Goal: Task Accomplishment & Management: Use online tool/utility

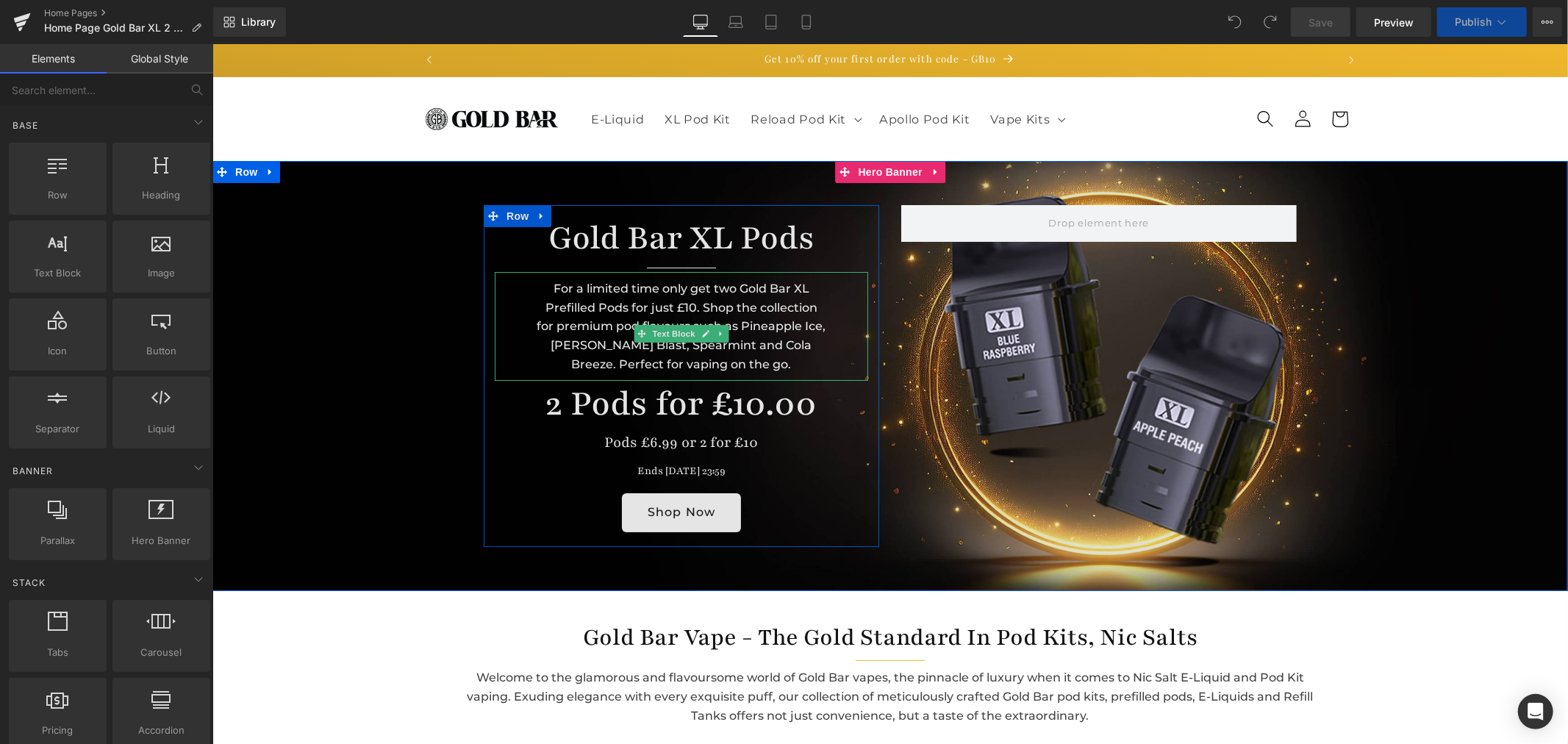
click at [624, 284] on div "For a limited time only get two Gold Bar XL Prefilled Pods for just £10. Shop t…" at bounding box center [680, 326] width 374 height 109
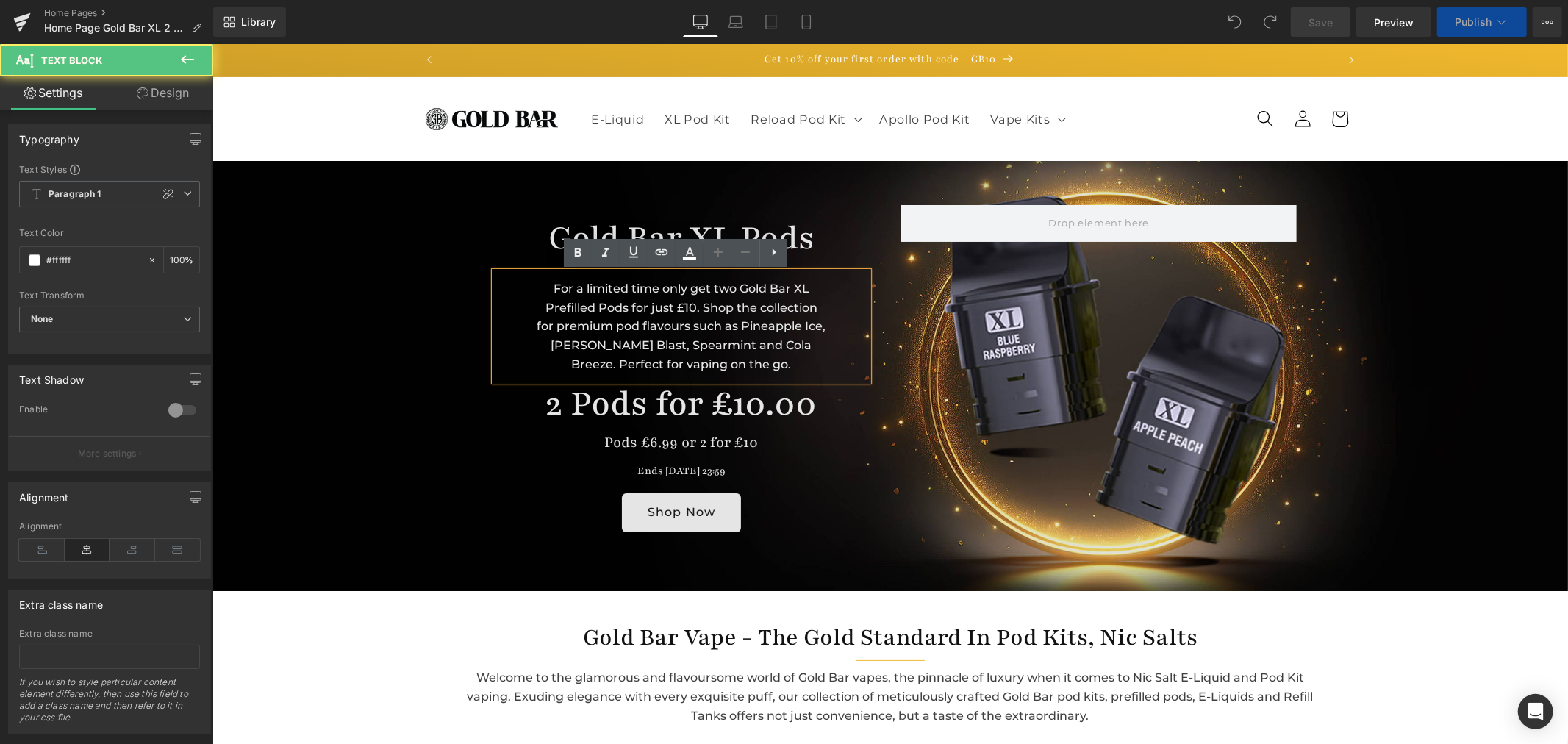
click at [567, 294] on div "For a limited time only get two Gold Bar XL Prefilled Pods for just £10. Shop t…" at bounding box center [680, 326] width 374 height 109
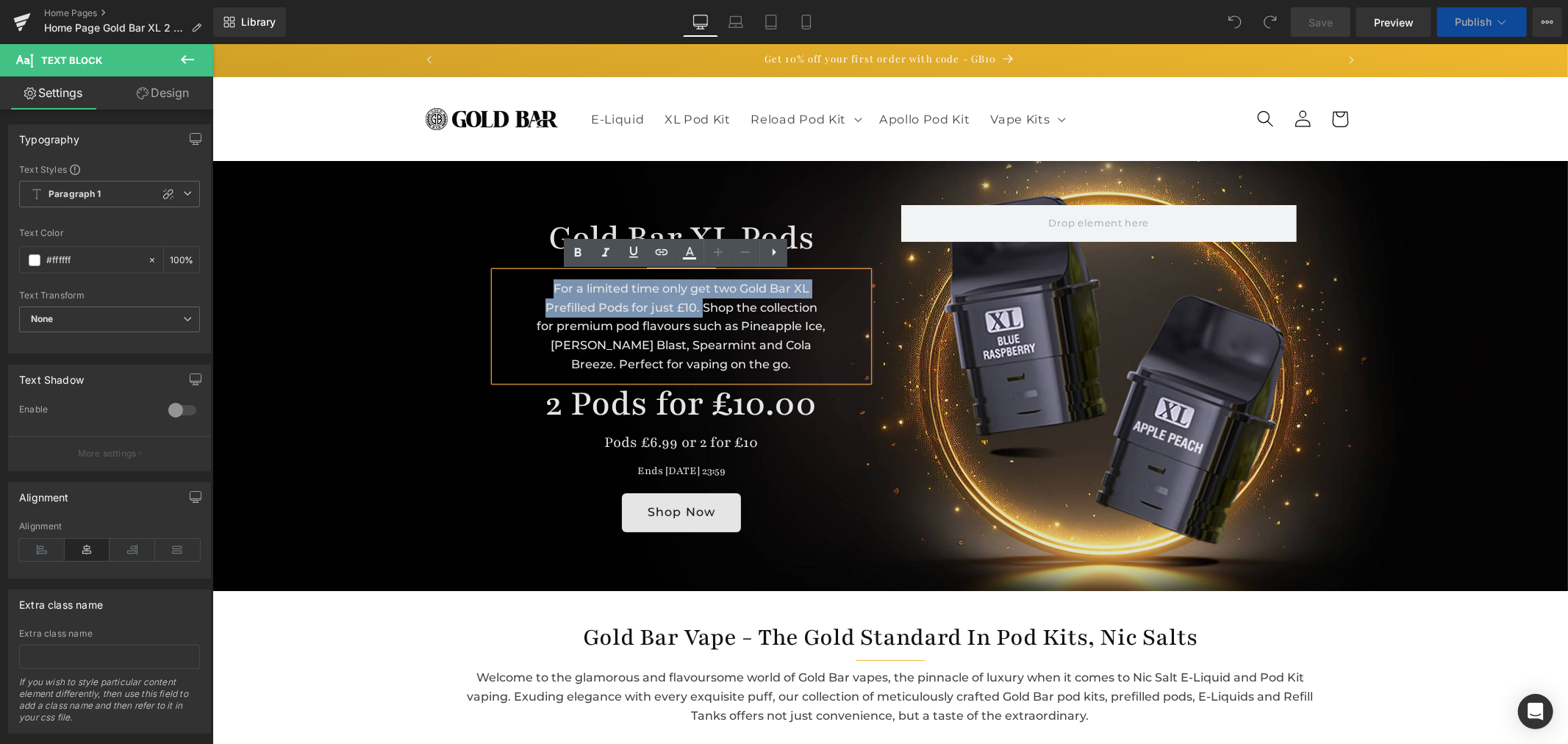
drag, startPoint x: 696, startPoint y: 304, endPoint x: 528, endPoint y: 284, distance: 169.2
click at [528, 284] on div "For a limited time only get two Gold Bar XL Prefilled Pods for just £10. Shop t…" at bounding box center [680, 326] width 374 height 109
click at [573, 304] on div "For a limited time only get two Gold Bar XL Prefilled Pods for just £10. Shop t…" at bounding box center [680, 326] width 374 height 109
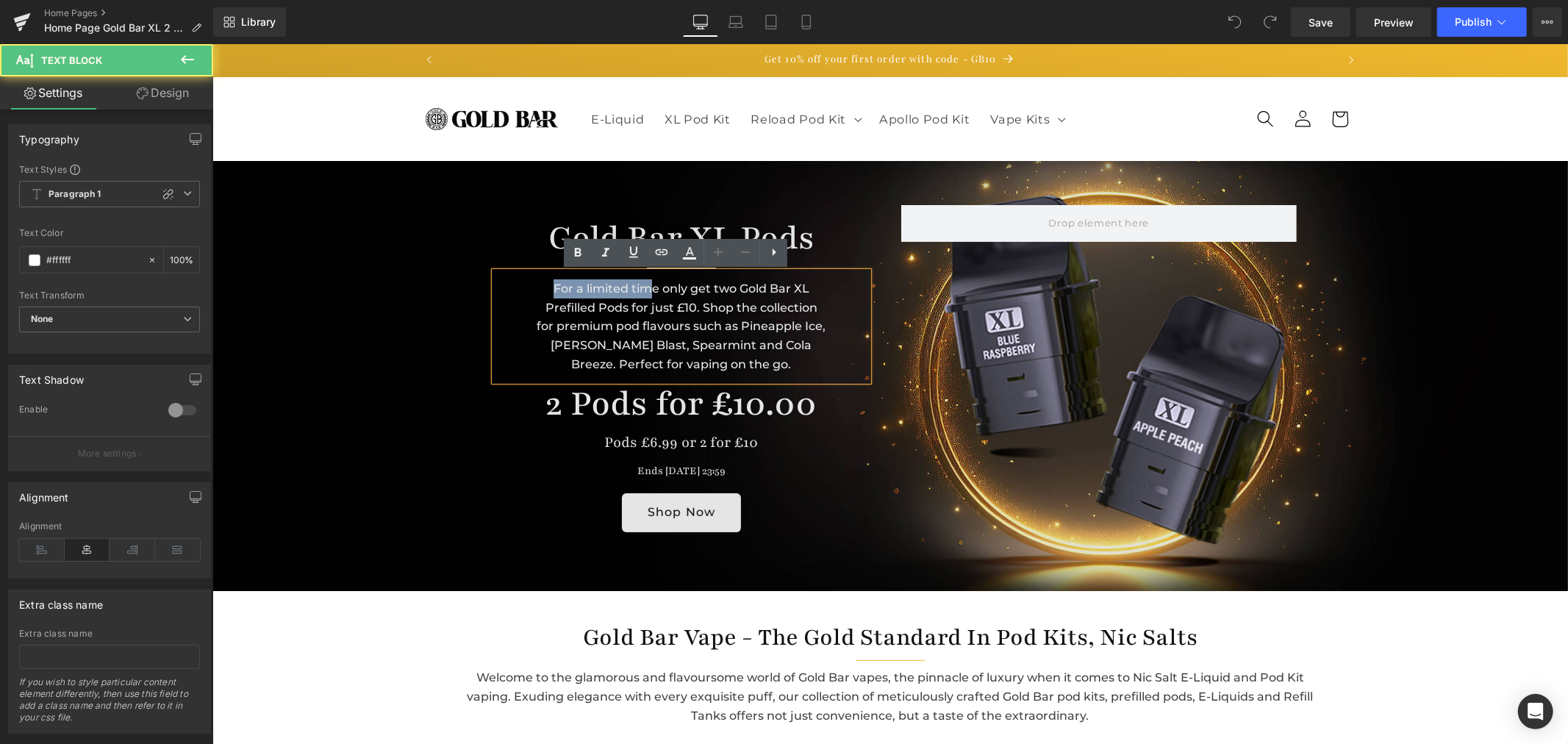
drag, startPoint x: 548, startPoint y: 287, endPoint x: 648, endPoint y: 294, distance: 100.2
click at [648, 294] on div "For a limited time only get two Gold Bar XL Prefilled Pods for just £10. Shop t…" at bounding box center [680, 326] width 374 height 109
click at [694, 306] on div "For a limited time only get two Gold Bar XL Prefilled Pods for just £10. Shop t…" at bounding box center [680, 326] width 374 height 109
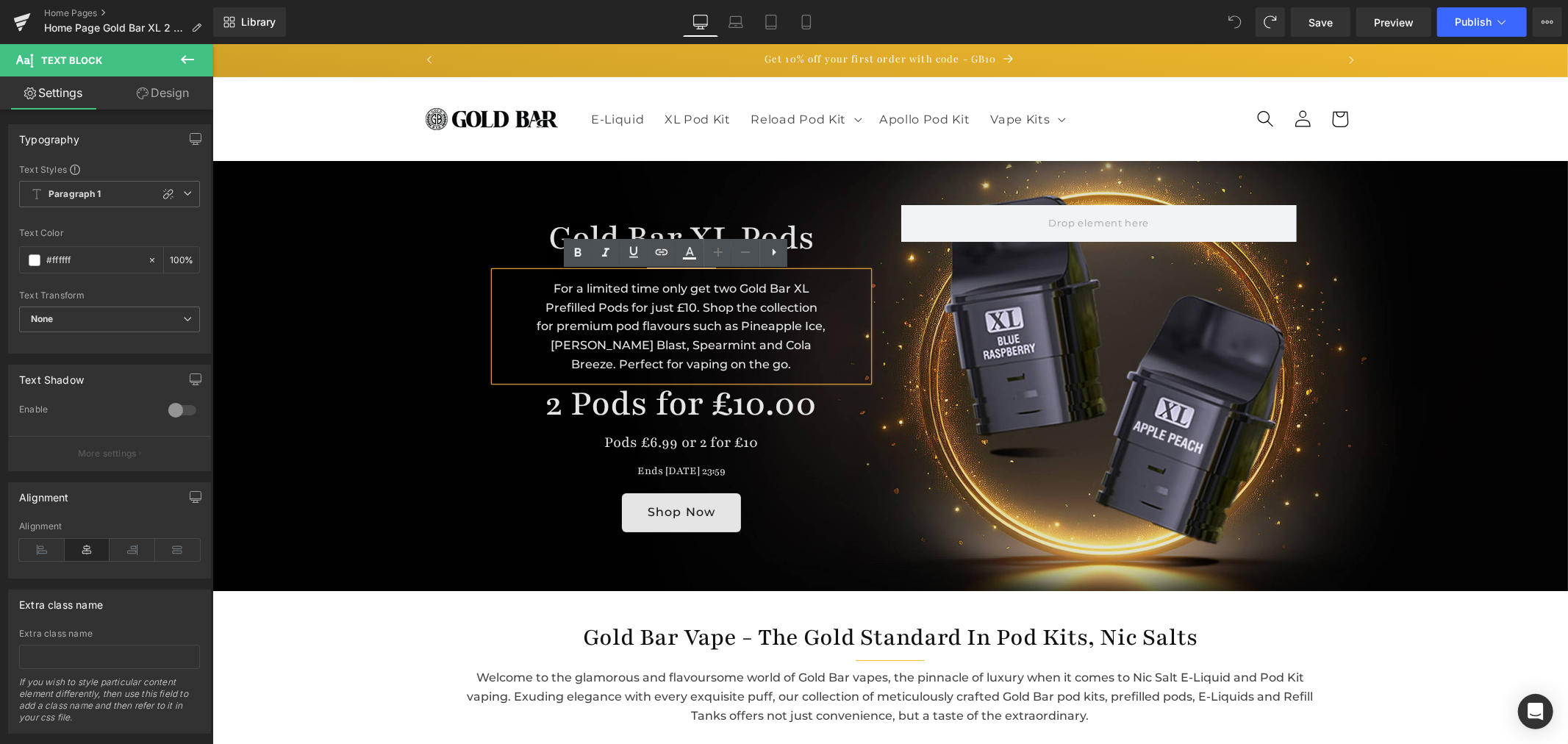
click at [733, 362] on div "For a limited time only get two Gold Bar XL Prefilled Pods for just £10. Shop t…" at bounding box center [680, 326] width 374 height 109
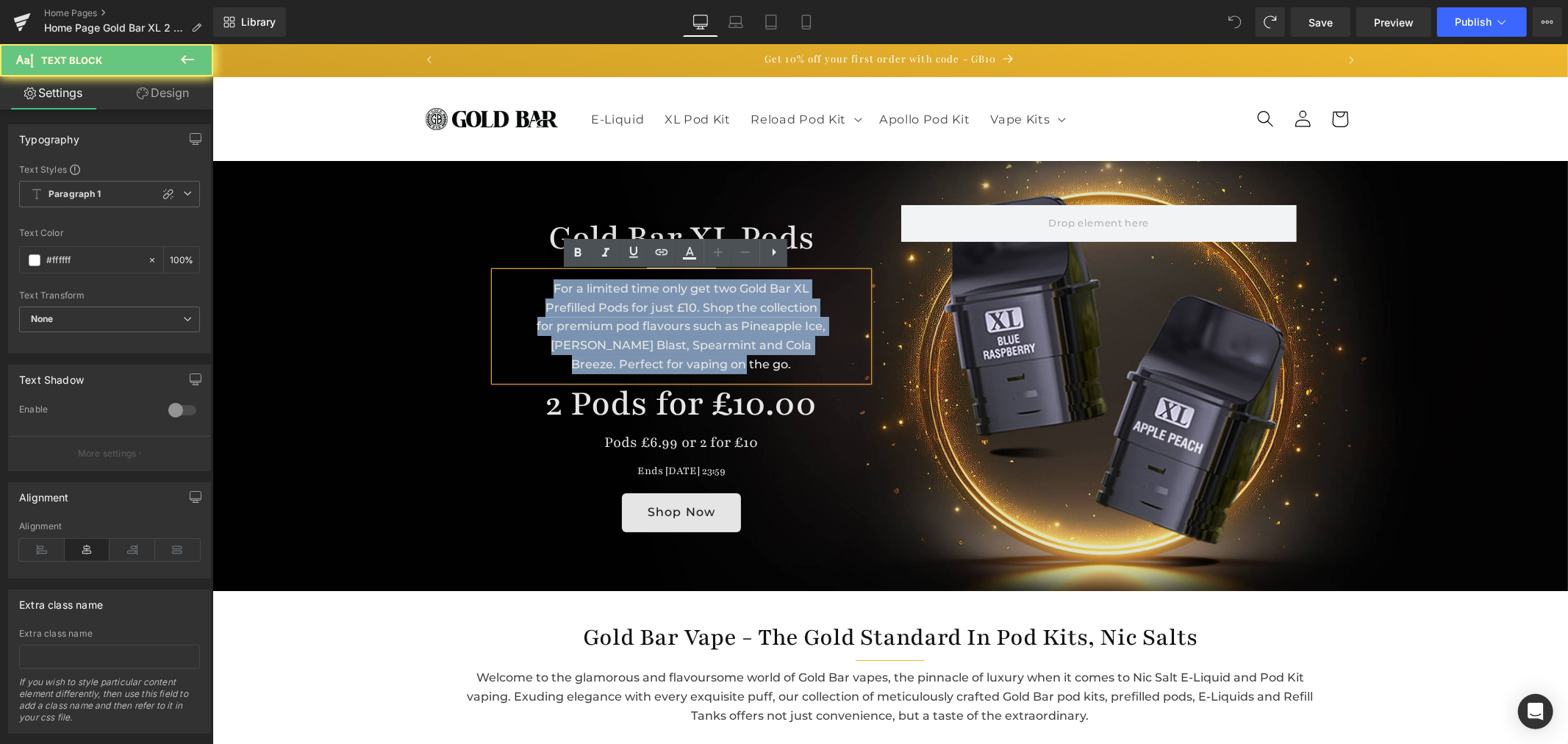
click at [733, 362] on div "For a limited time only get two Gold Bar XL Prefilled Pods for just £10. Shop t…" at bounding box center [680, 326] width 374 height 109
click at [659, 327] on div "For a limited time only get two Gold Bar XL Prefilled Pods for just £10. Shop t…" at bounding box center [680, 326] width 374 height 109
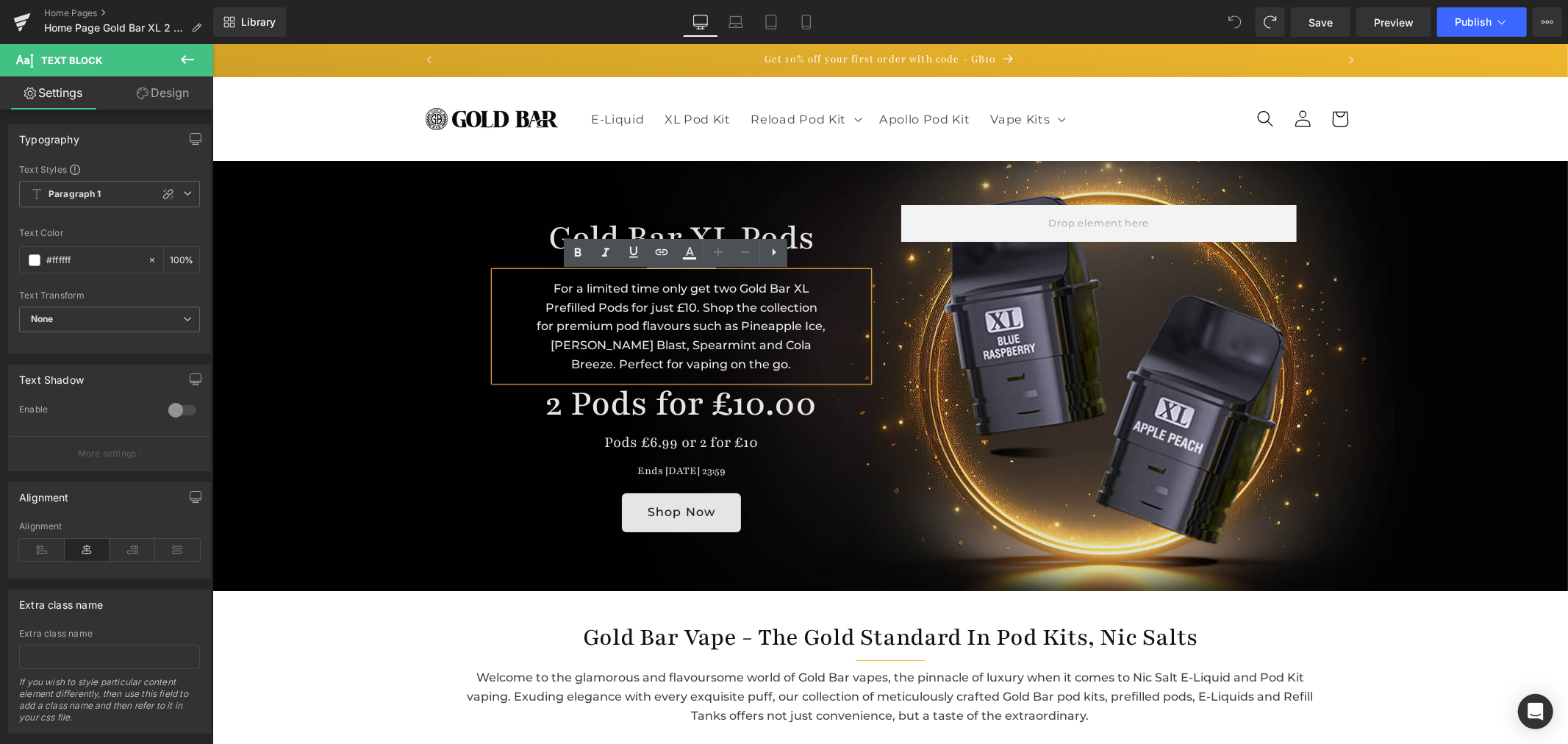
click at [659, 327] on div "For a limited time only get two Gold Bar XL Prefilled Pods for just £10. Shop t…" at bounding box center [680, 326] width 374 height 109
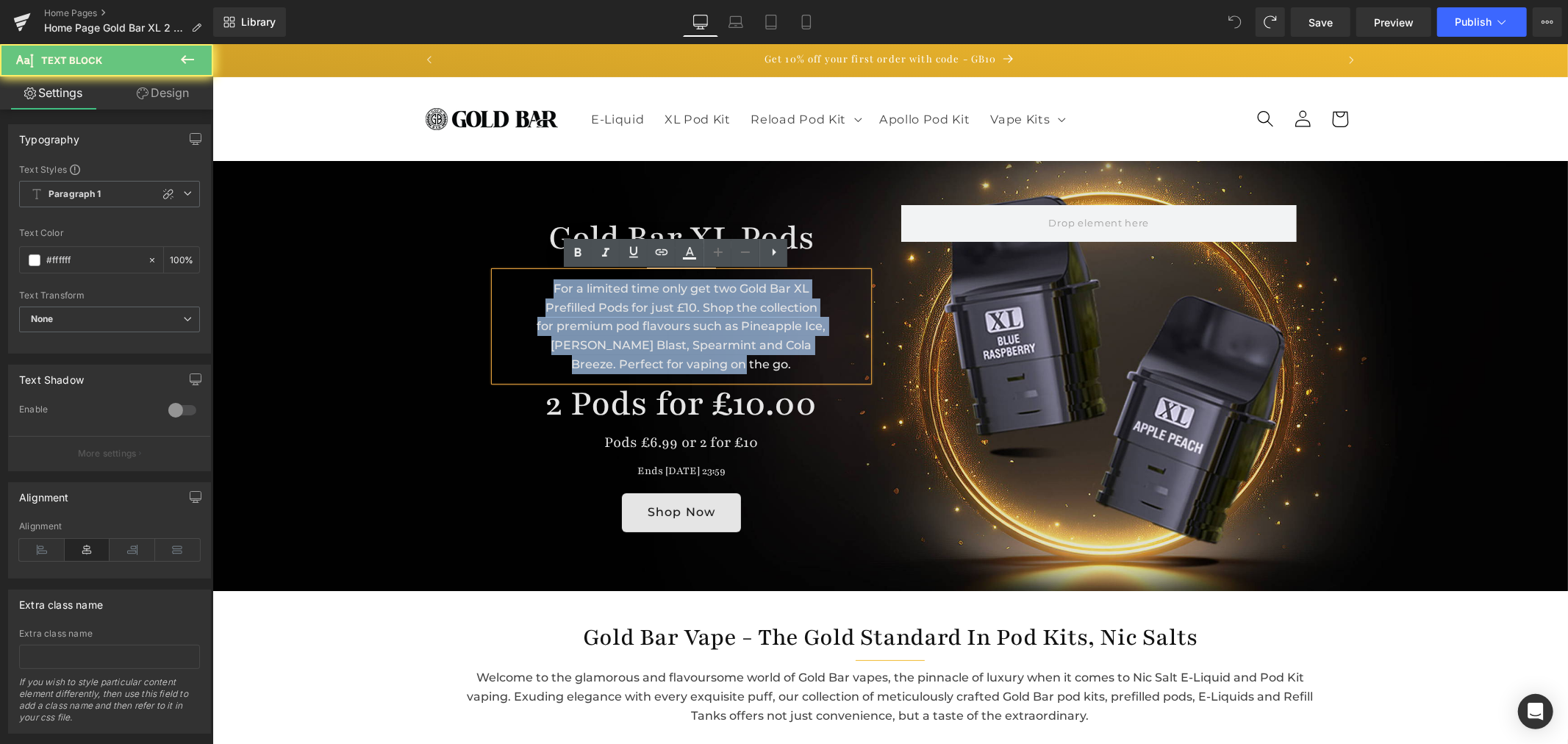
click at [659, 327] on div "For a limited time only get two Gold Bar XL Prefilled Pods for just £10. Shop t…" at bounding box center [680, 326] width 374 height 109
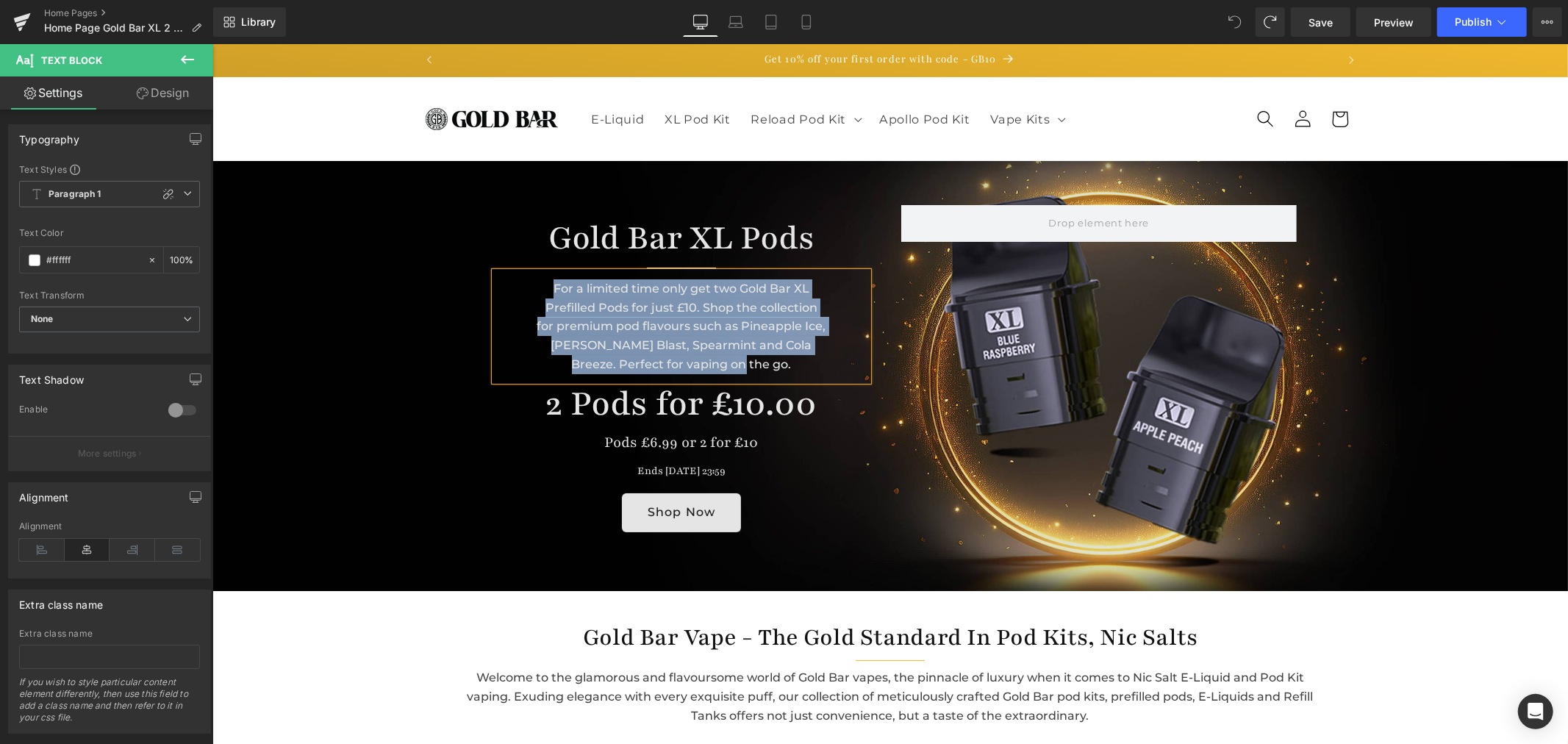
copy div "For a limited time only get two Gold Bar XL Prefilled Pods for just £10. Shop t…"
click at [683, 313] on div "For a limited time only get two Gold Bar XL Prefilled Pods for just £10. Shop t…" at bounding box center [680, 326] width 374 height 109
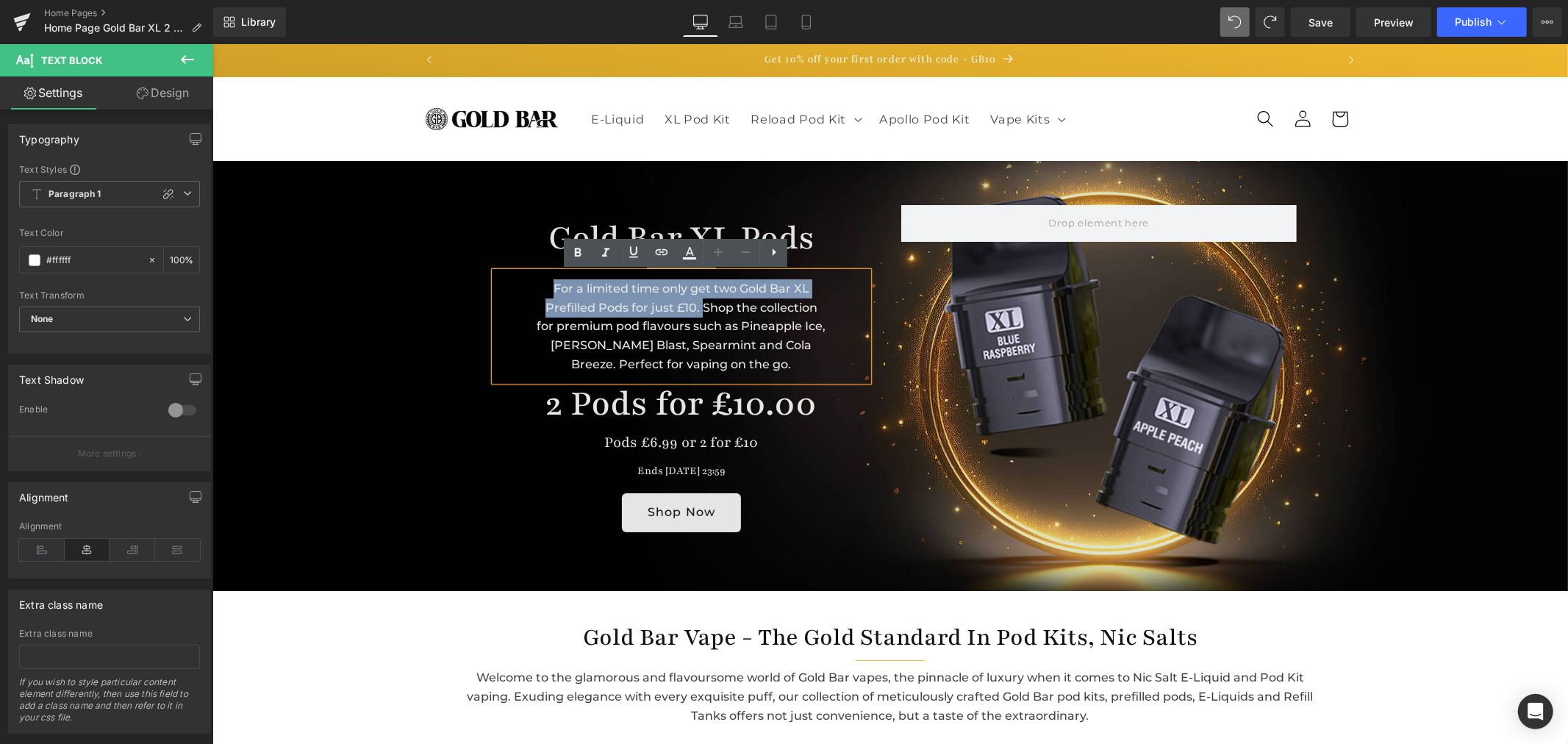
drag, startPoint x: 695, startPoint y: 306, endPoint x: 515, endPoint y: 287, distance: 181.0
click at [515, 287] on div "For a limited time only get two Gold Bar XL Prefilled Pods for just £10. Shop t…" at bounding box center [680, 326] width 374 height 109
click at [695, 305] on div "For a limited time only get two Gold Bar XL Prefilled Pods for just £10. Shop t…" at bounding box center [680, 326] width 374 height 109
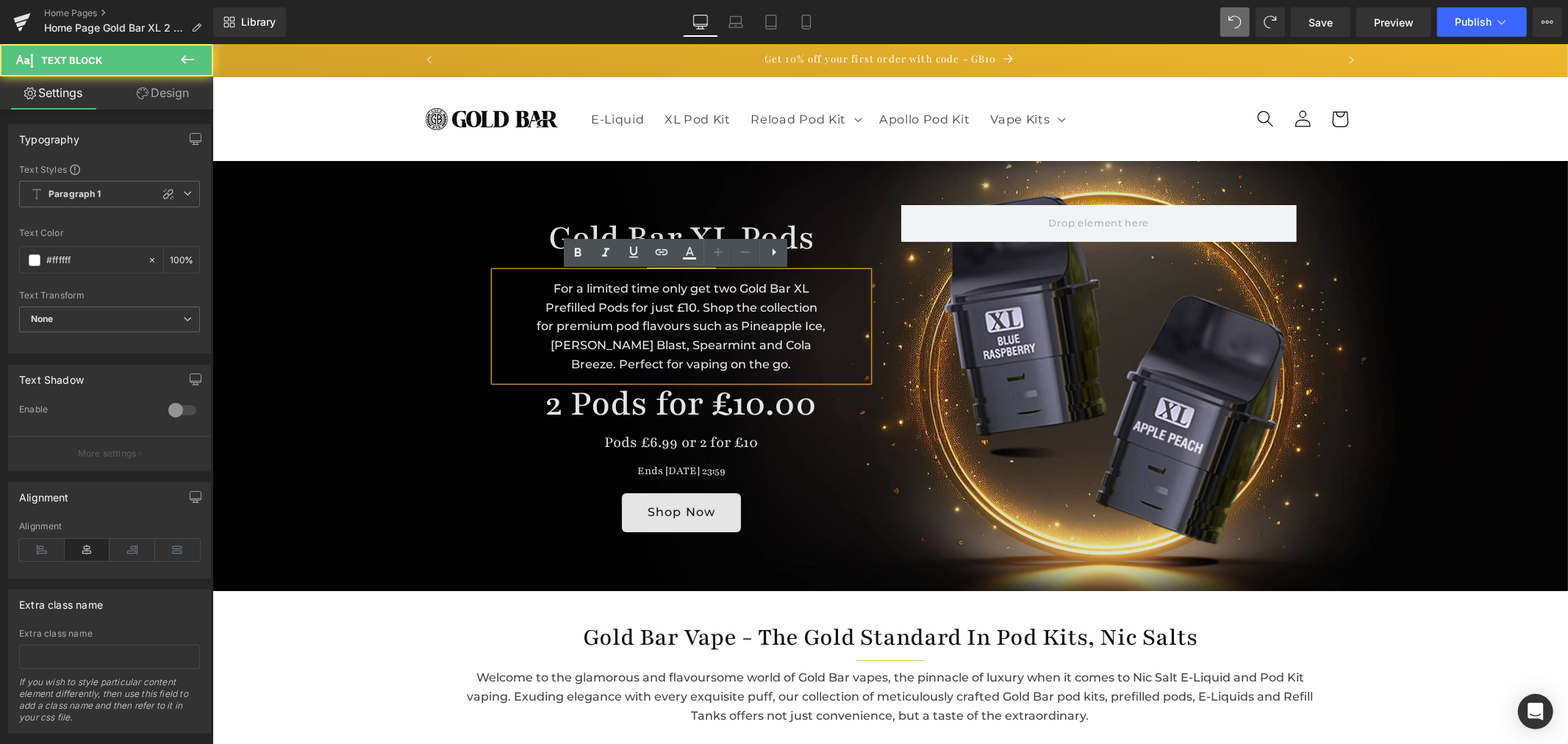
click at [746, 306] on div "For a limited time only get two Gold Bar XL Prefilled Pods for just £10. Shop t…" at bounding box center [680, 326] width 374 height 109
click at [733, 282] on div "For a limited time only get two Gold Bar XL Prefilled Pods for just £10. Shop t…" at bounding box center [680, 326] width 374 height 109
click at [693, 287] on div "Gold Bar XL Prefilled Pods for just £10. Shop the collection for premium pod fl…" at bounding box center [680, 326] width 374 height 109
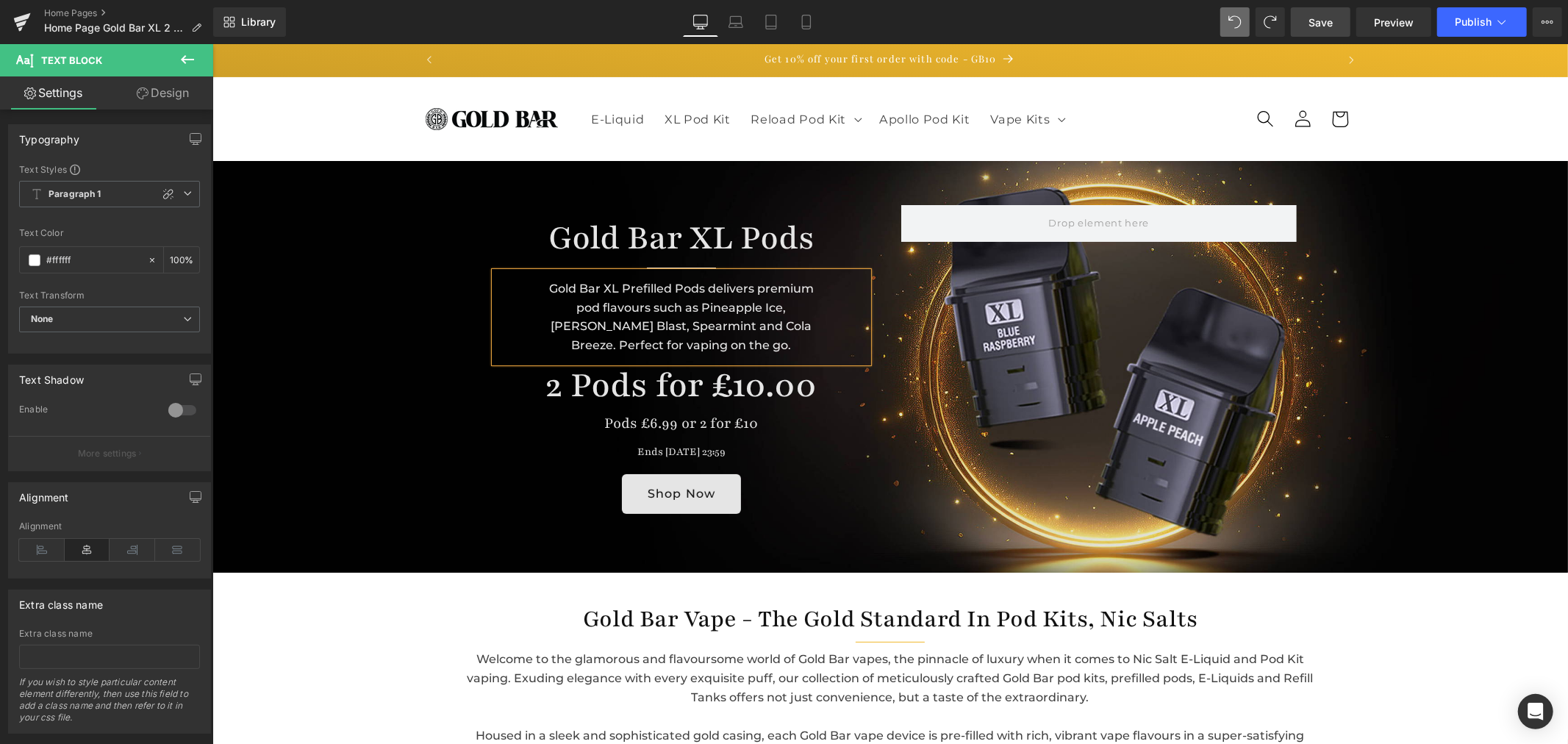
click at [1331, 23] on span "Save" at bounding box center [1321, 22] width 24 height 16
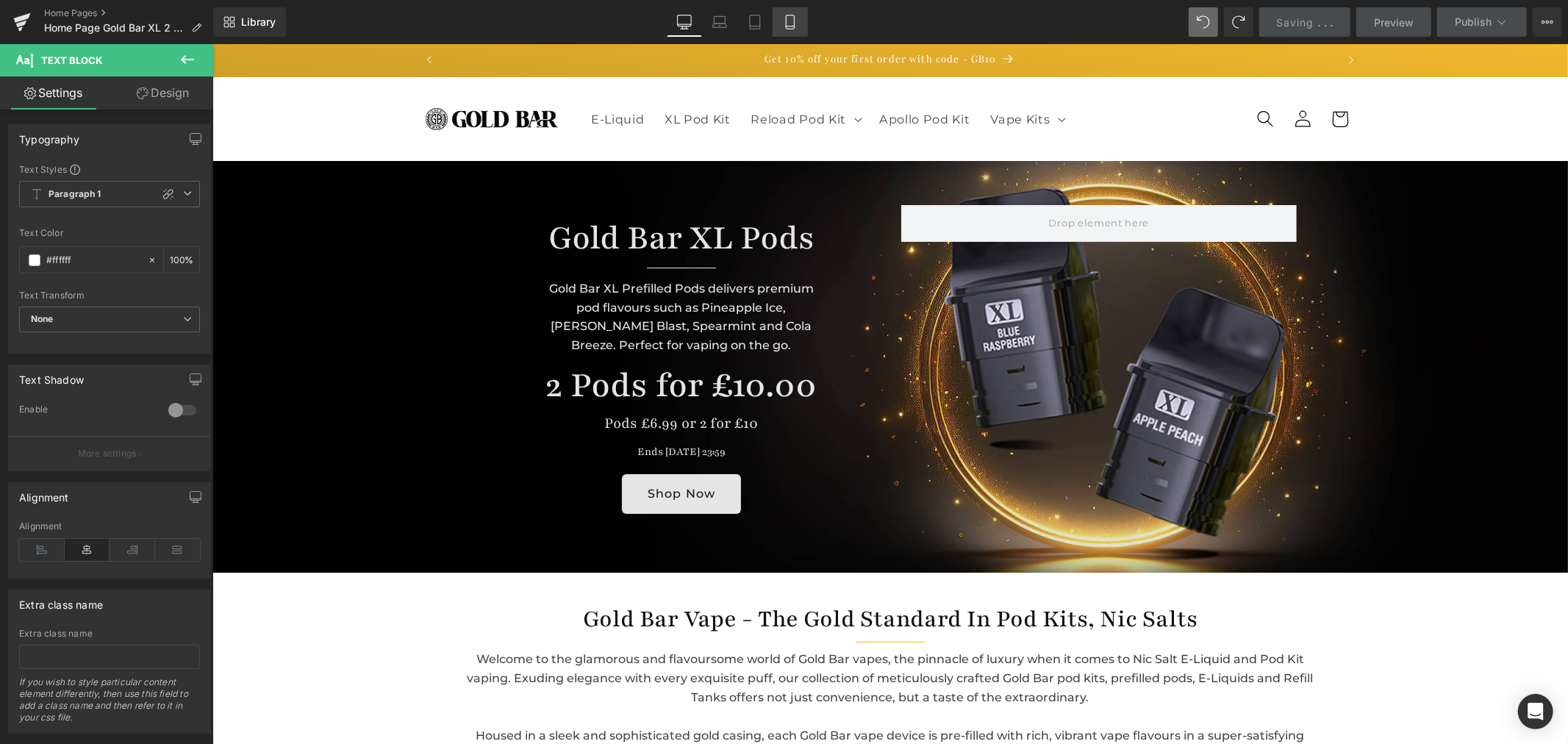
click at [797, 27] on link "Mobile" at bounding box center [790, 22] width 35 height 30
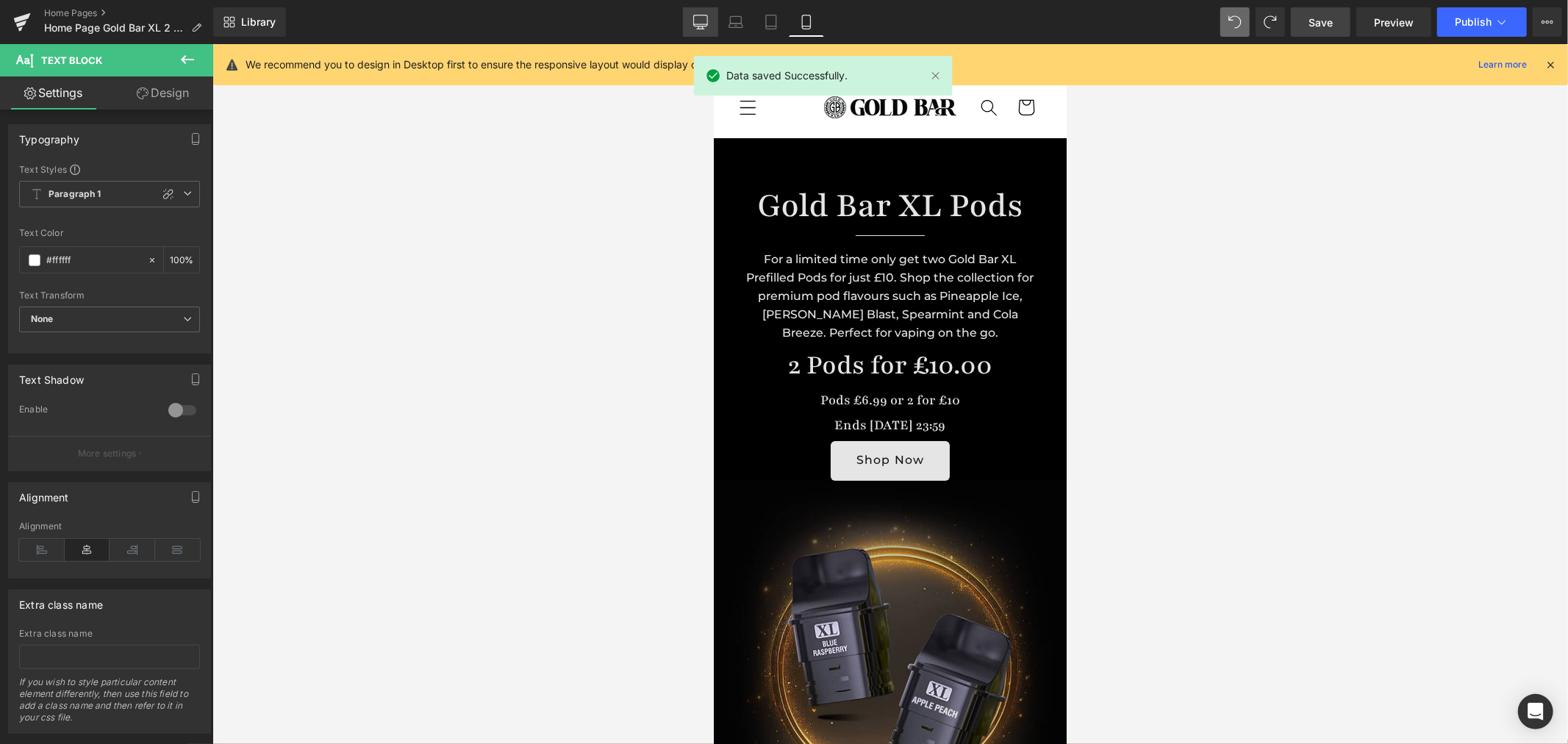
click at [700, 13] on link "Desktop" at bounding box center [700, 22] width 35 height 30
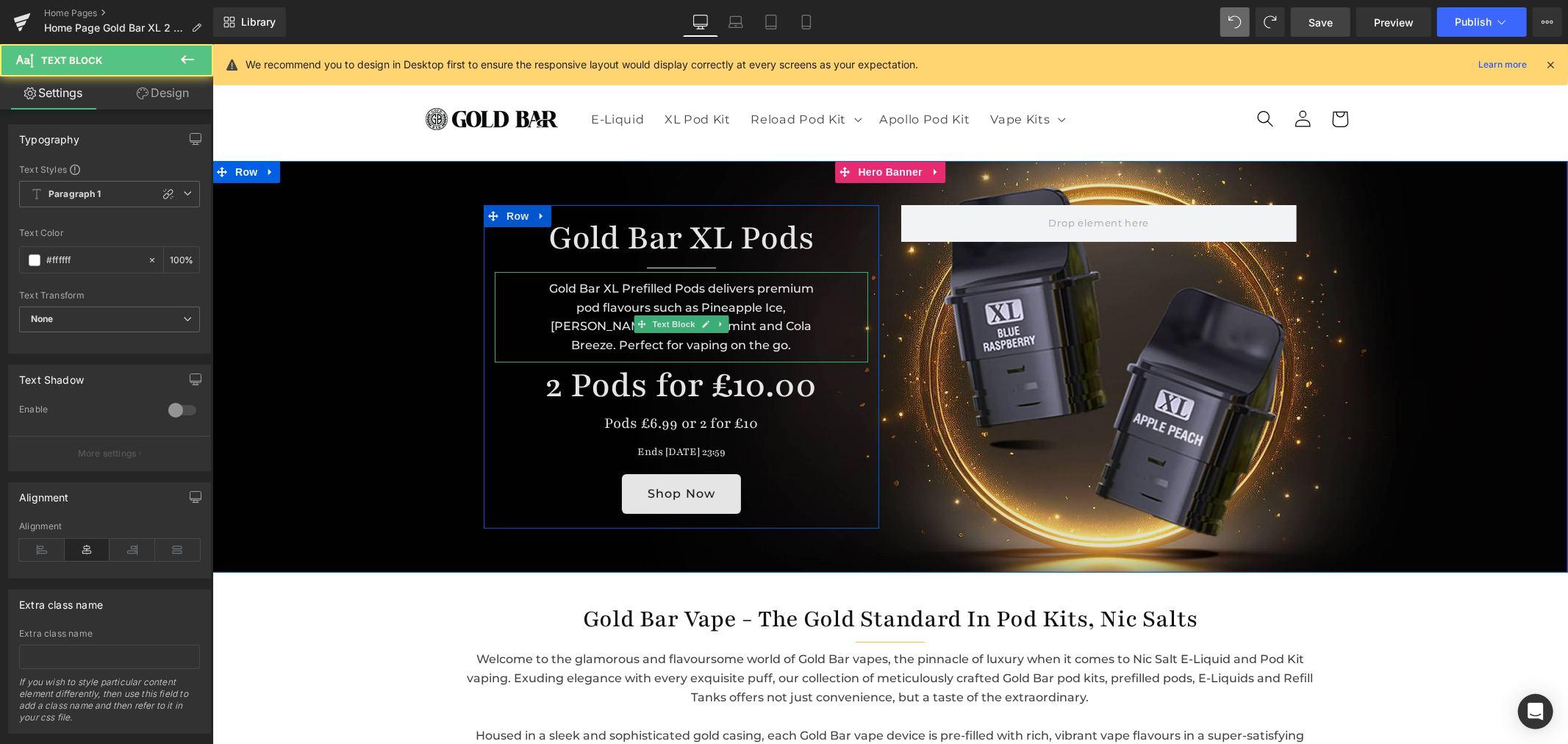
click at [640, 313] on div "Gold Bar XL Prefilled Pods delivers premium pod flavours such as Pineapple Ice,…" at bounding box center [680, 316] width 374 height 90
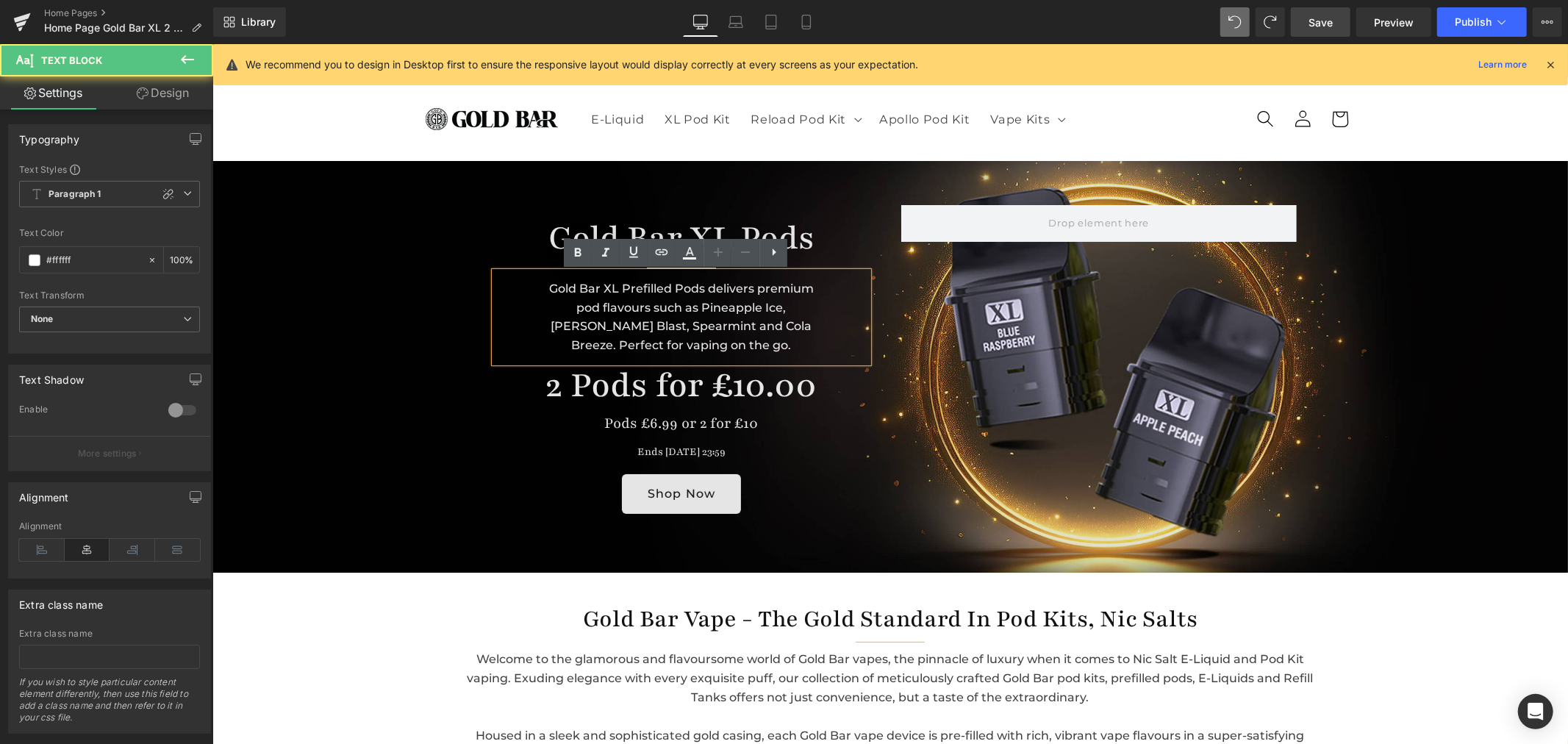
click at [638, 310] on div "Gold Bar XL Prefilled Pods delivers premium pod flavours such as Pineapple Ice,…" at bounding box center [680, 316] width 374 height 90
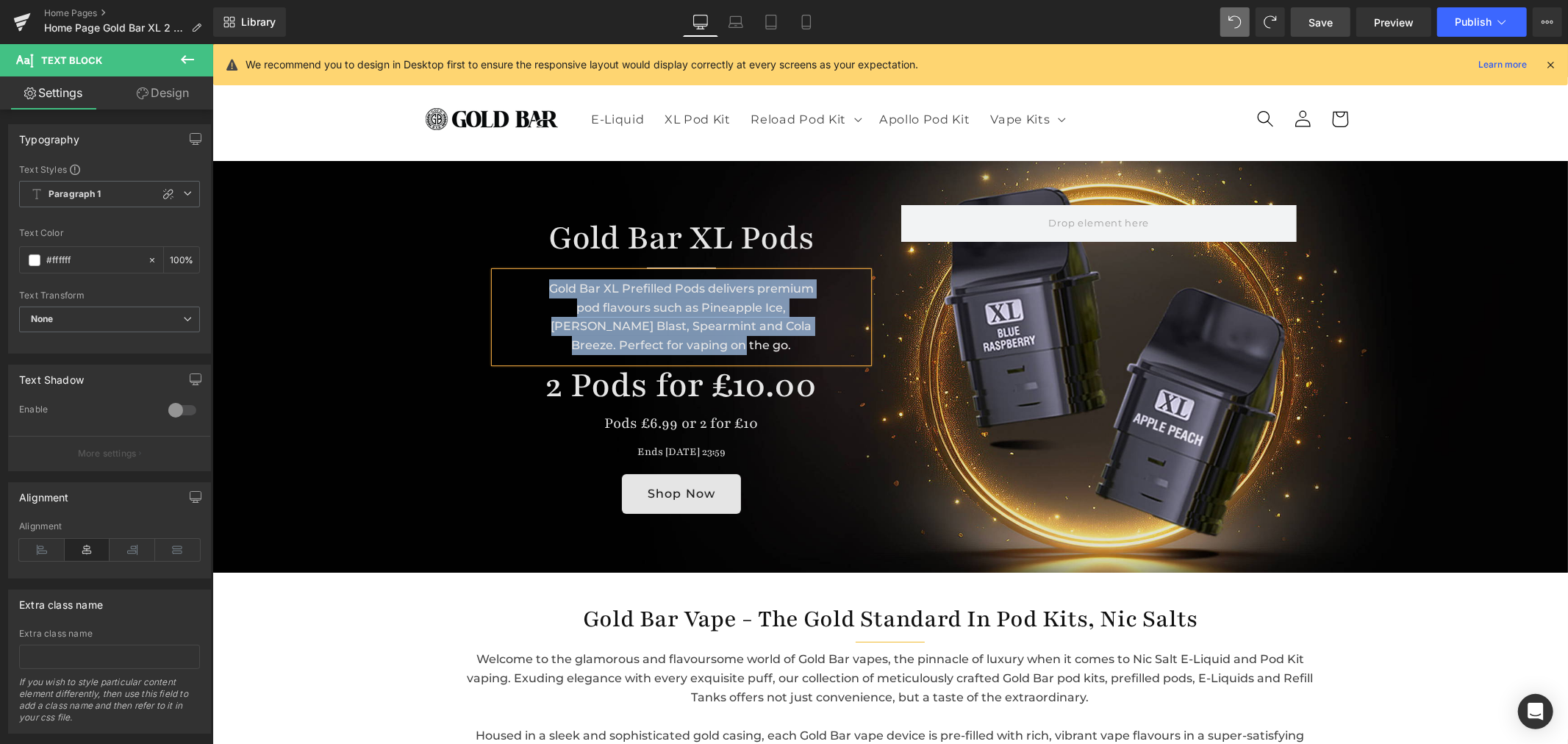
copy div "Gold Bar XL Prefilled Pods delivers premium pod flavours such as Pineapple Ice,…"
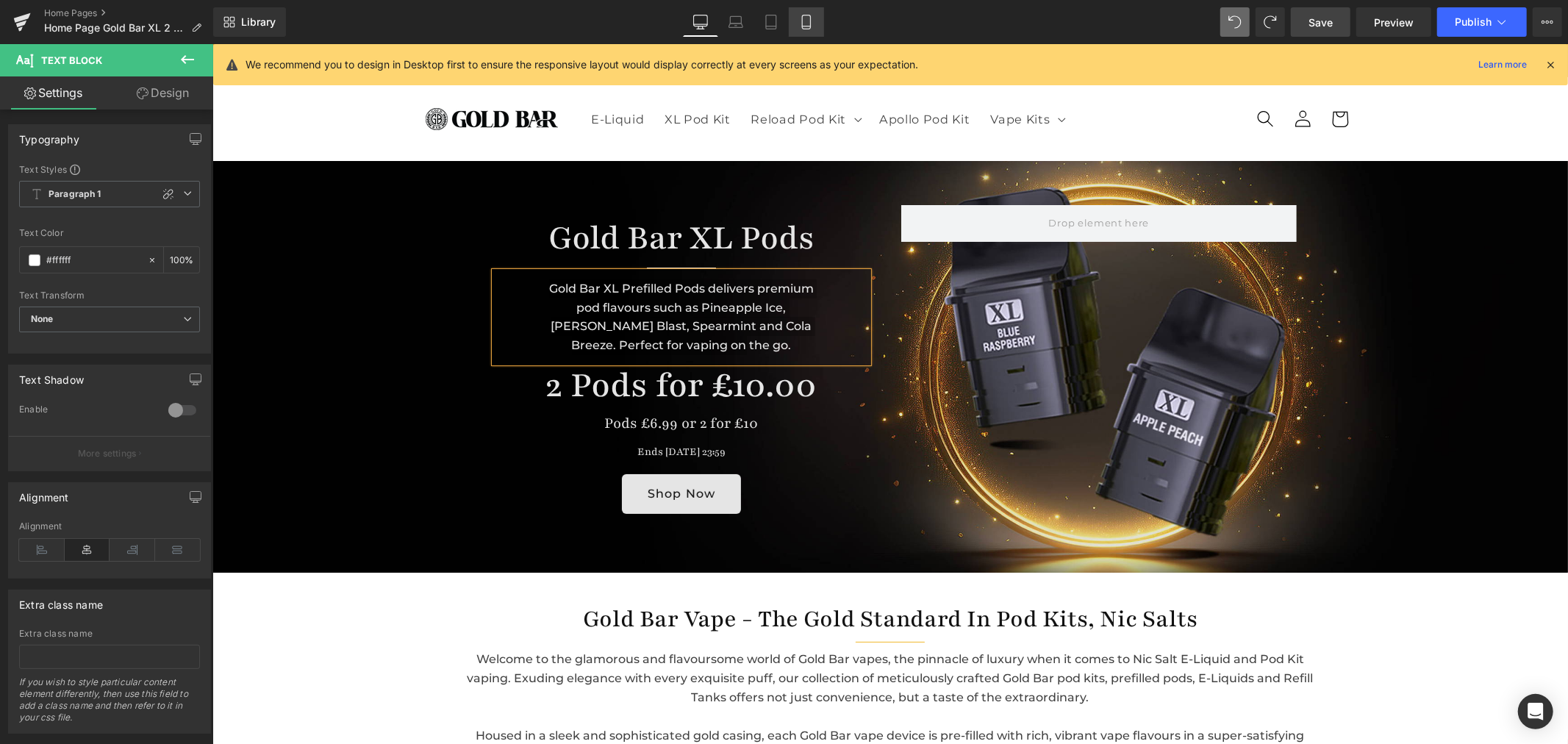
click at [805, 24] on icon at bounding box center [807, 22] width 15 height 15
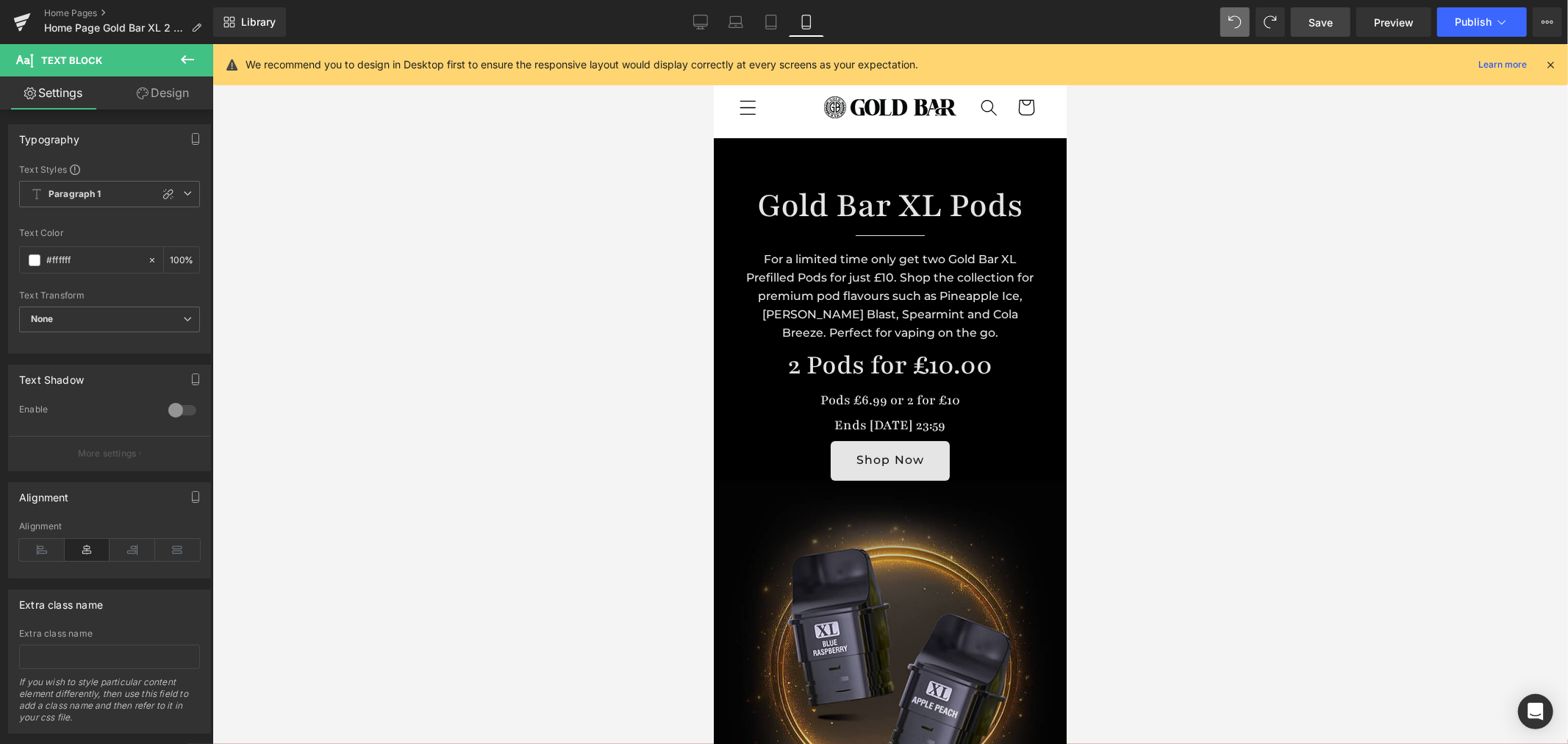
click at [811, 287] on div "For a limited time only get two Gold Bar XL Prefilled Pods for just £10. Shop t…" at bounding box center [889, 291] width 309 height 103
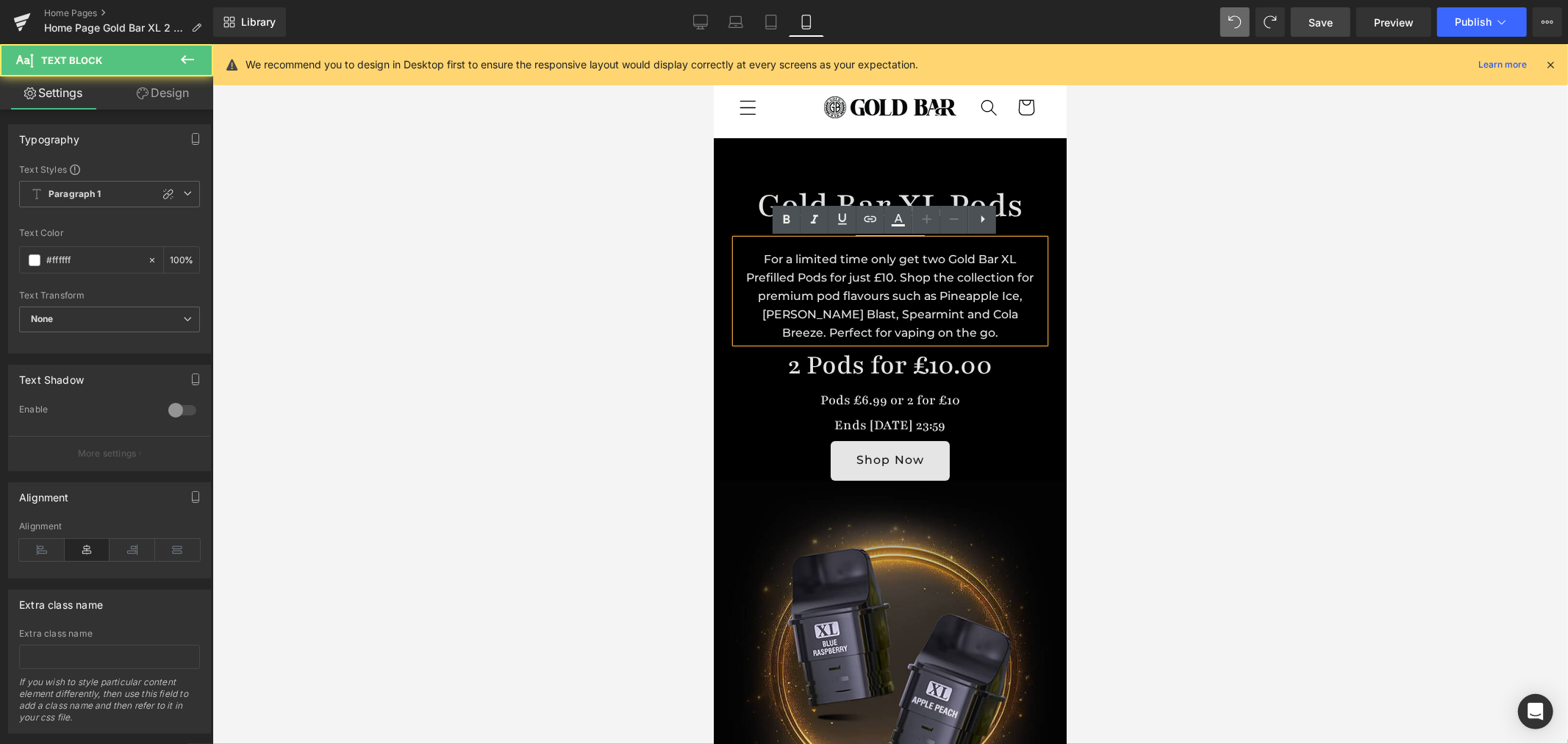
click at [820, 266] on div "For a limited time only get two Gold Bar XL Prefilled Pods for just £10. Shop t…" at bounding box center [889, 291] width 309 height 103
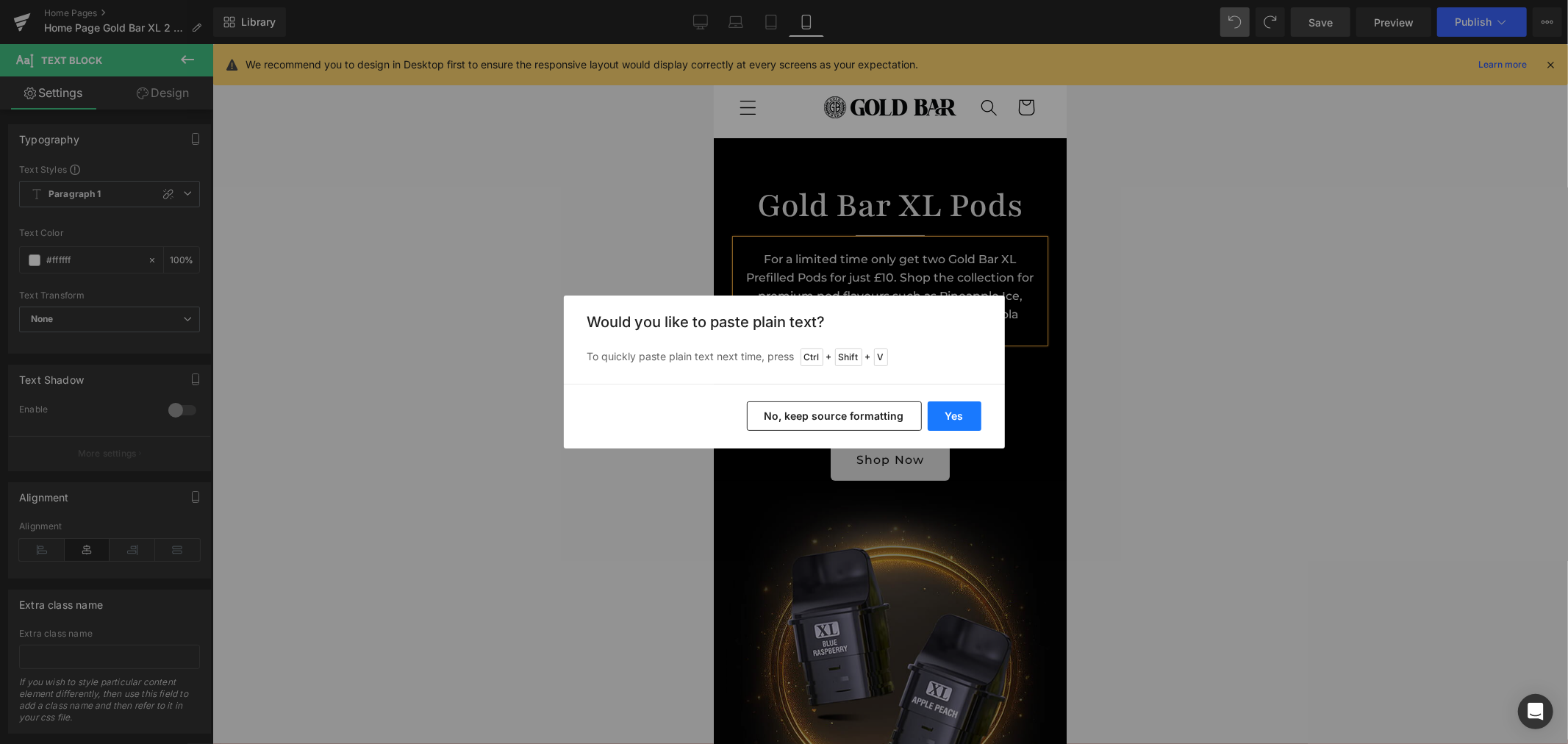
click at [952, 416] on button "Yes" at bounding box center [954, 416] width 54 height 30
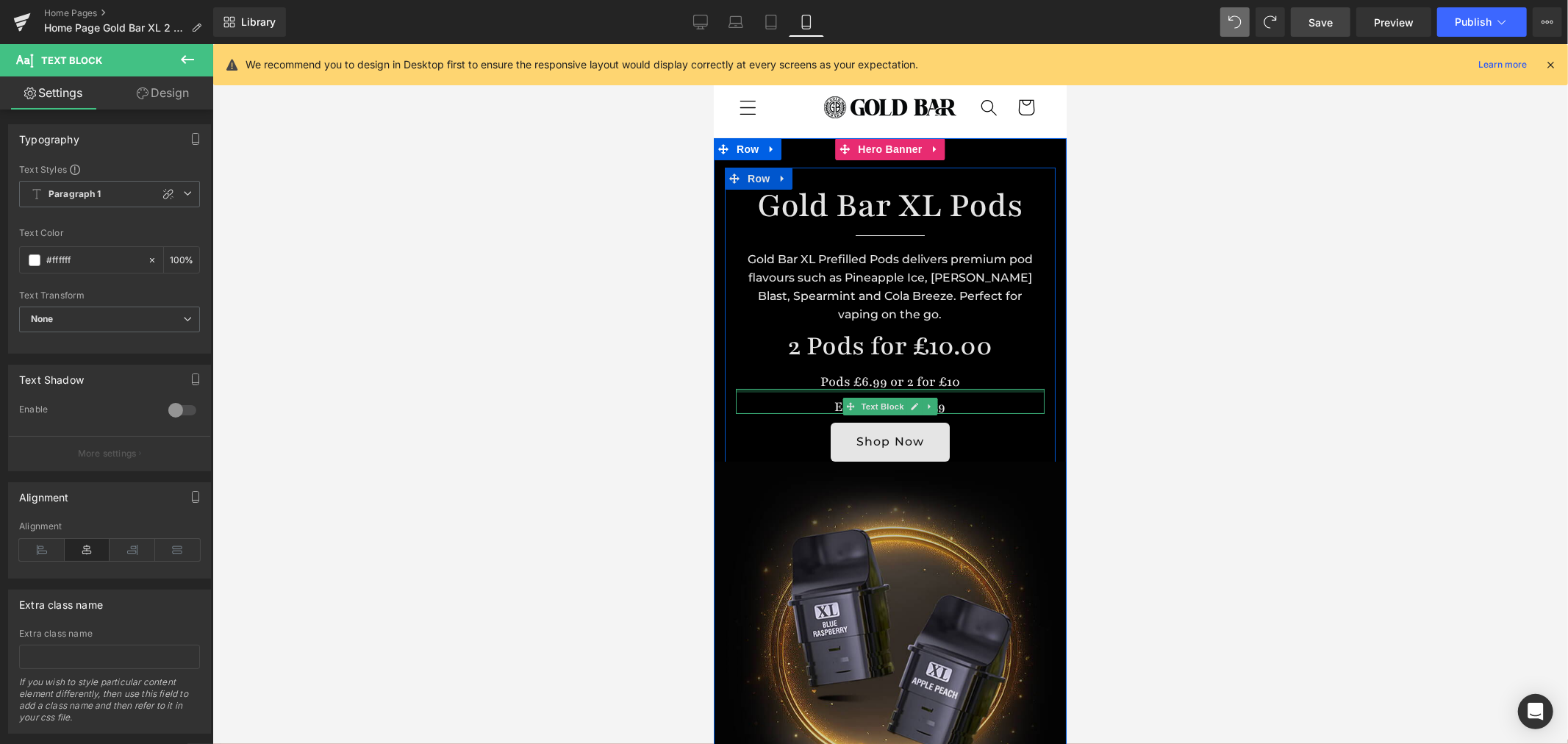
scroll to position [245, 0]
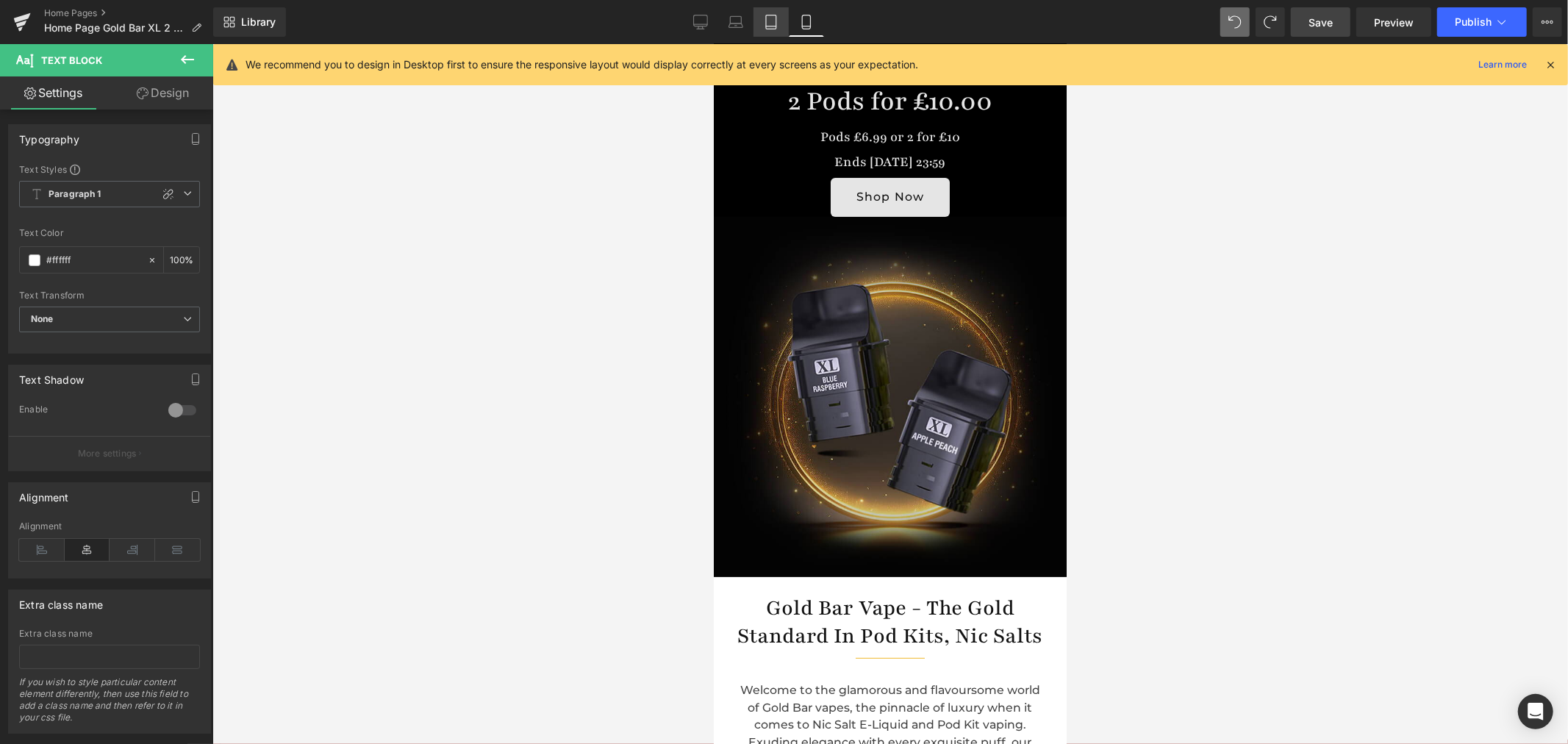
click at [755, 30] on link "Tablet" at bounding box center [771, 22] width 35 height 30
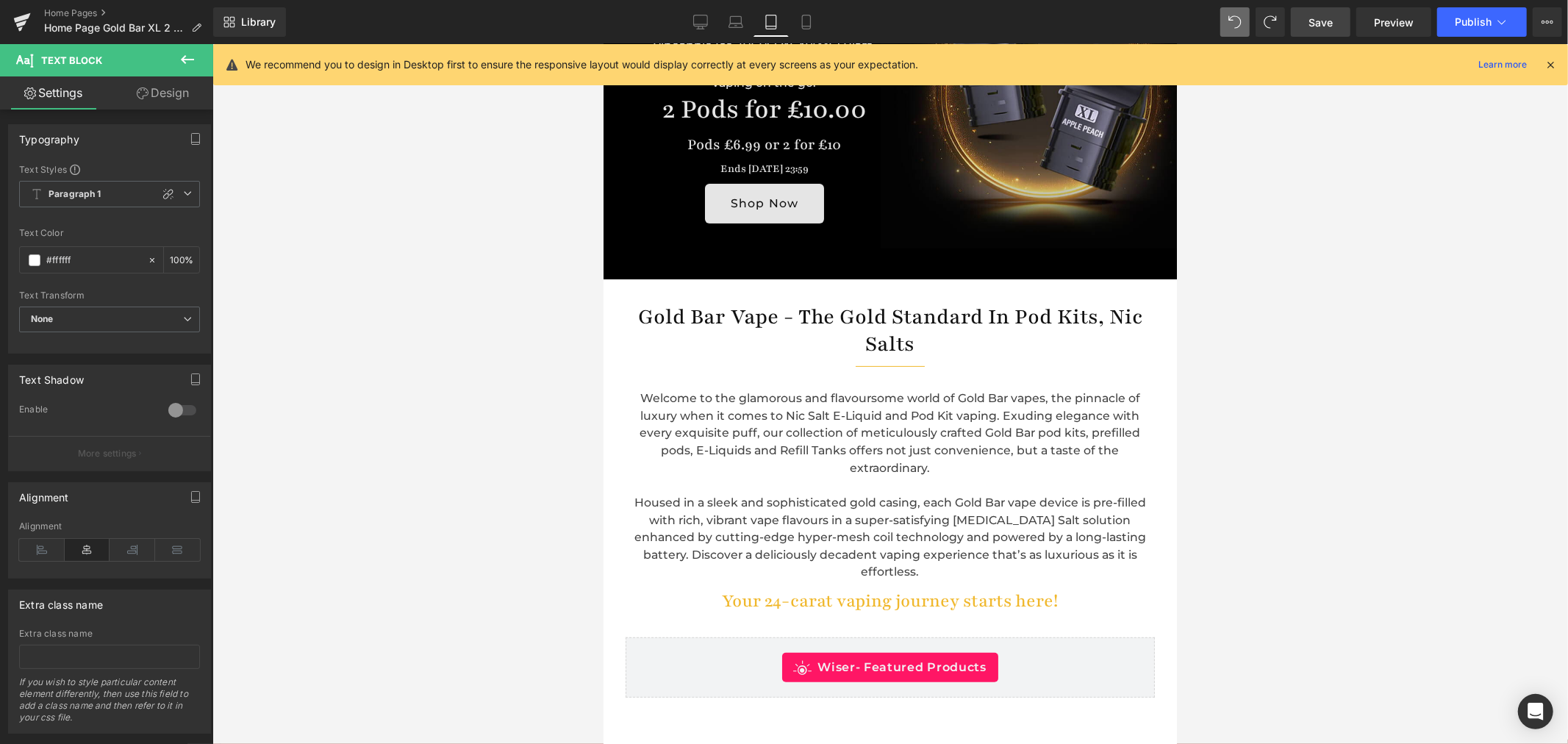
scroll to position [0, 0]
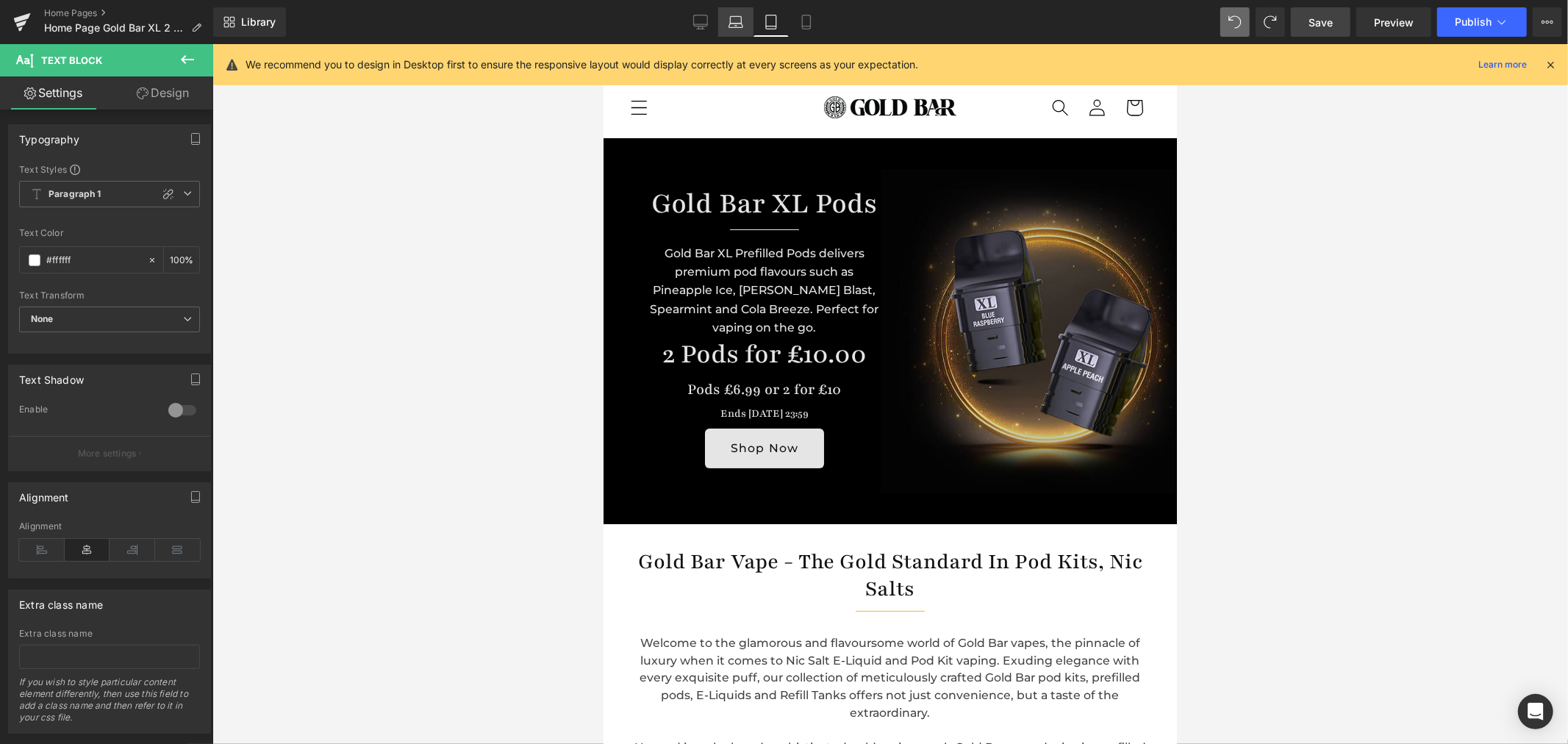
click at [724, 18] on link "Laptop" at bounding box center [736, 22] width 35 height 30
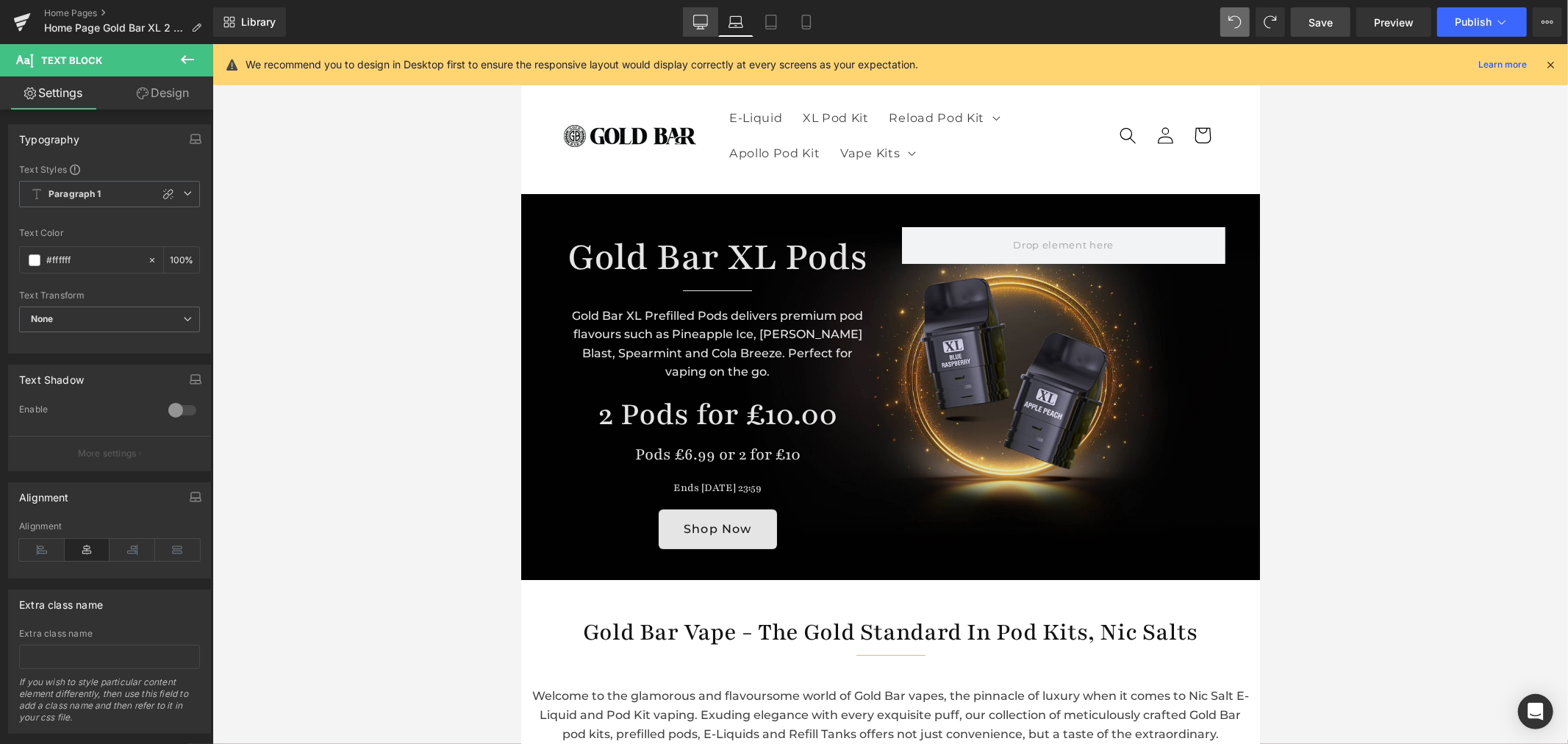
click at [701, 20] on icon at bounding box center [700, 22] width 15 height 15
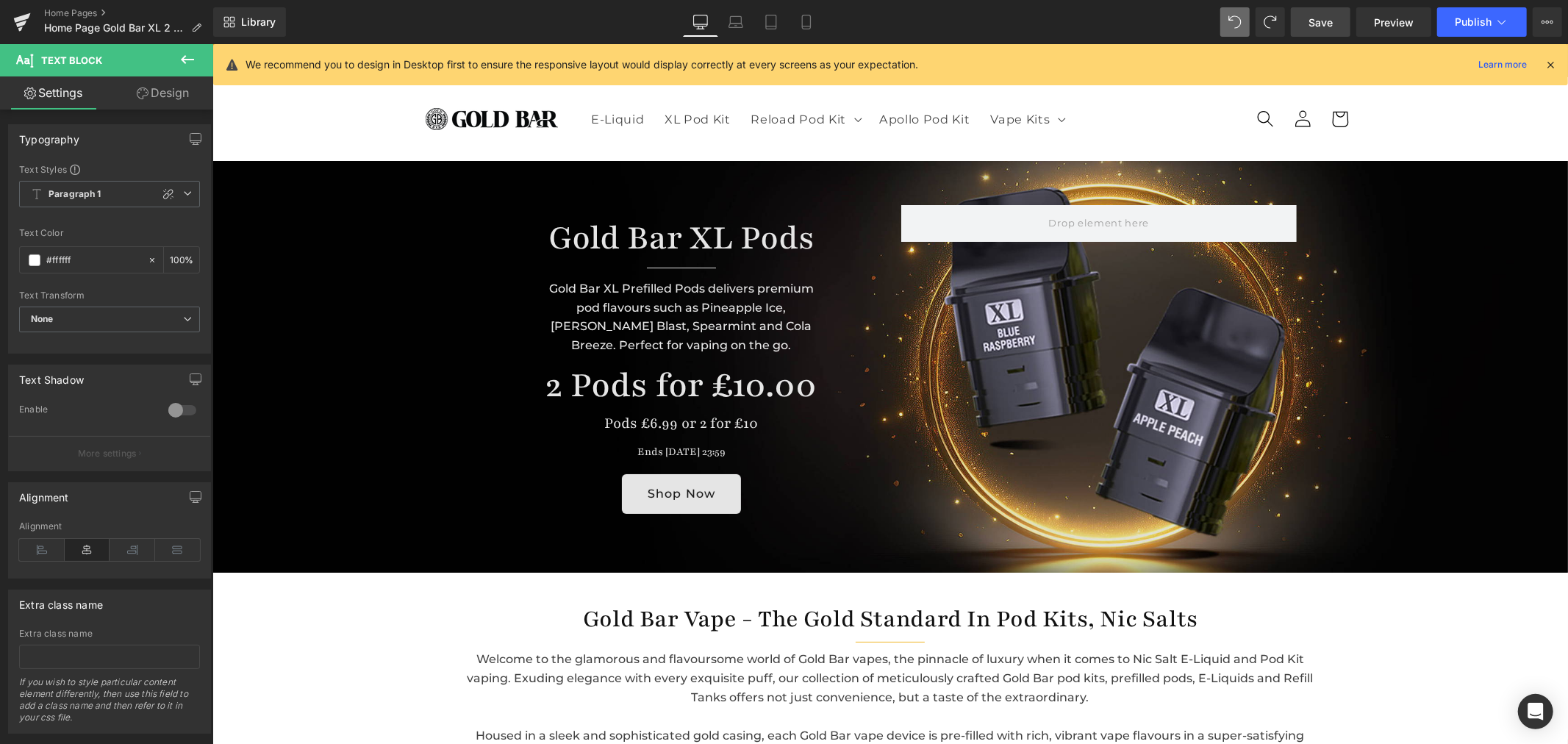
click at [1311, 26] on span "Save" at bounding box center [1321, 22] width 24 height 16
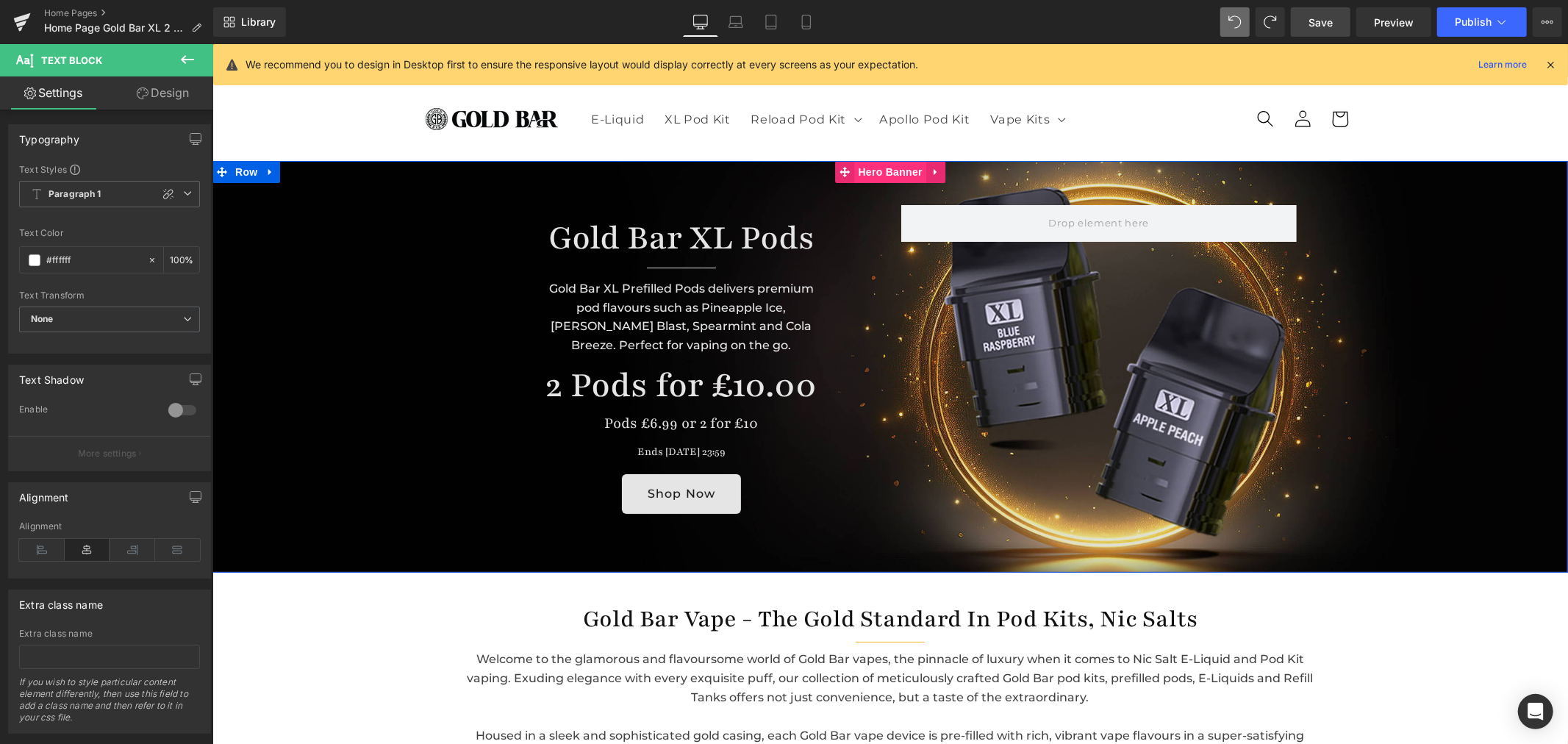
click at [880, 179] on span "Hero Banner" at bounding box center [890, 172] width 71 height 22
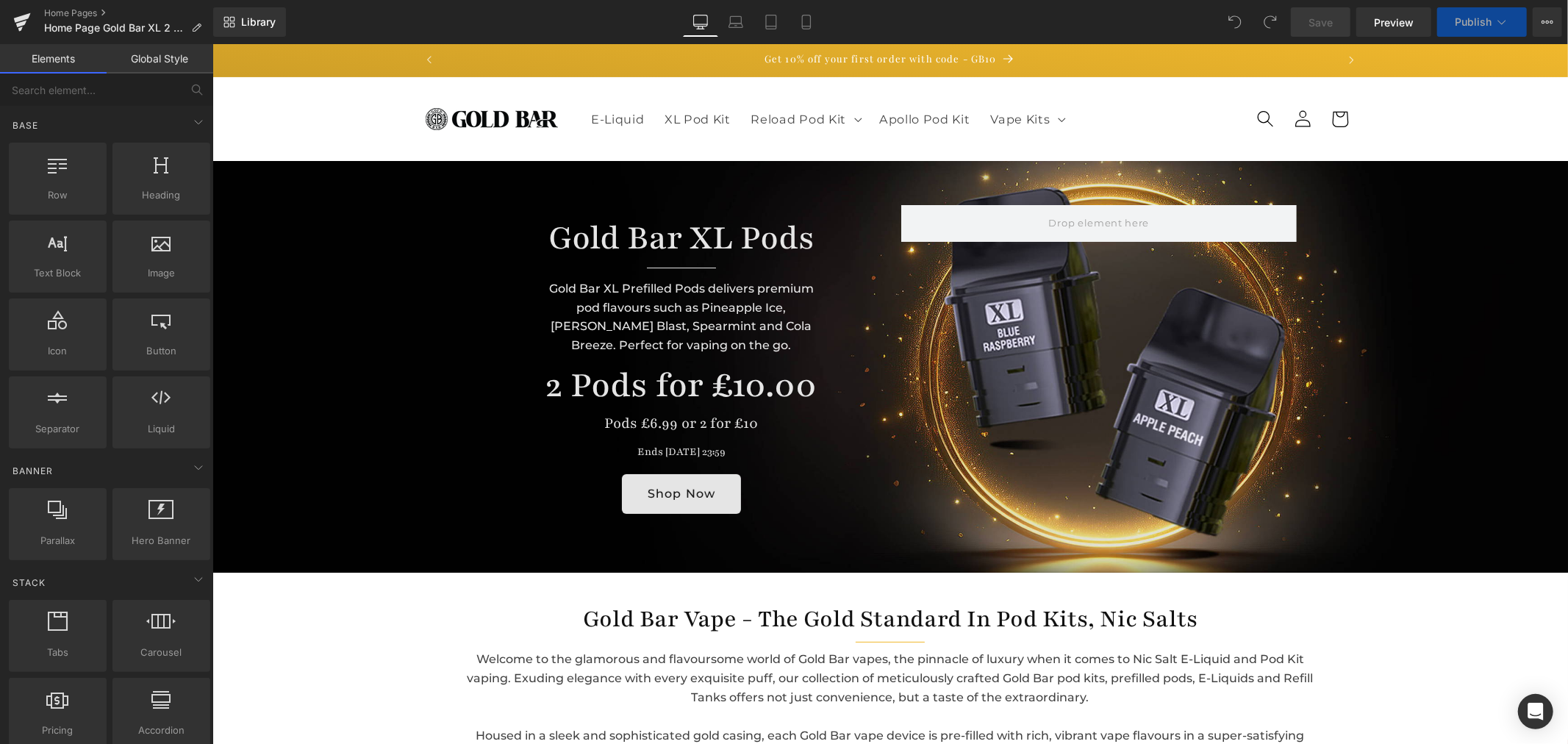
click at [831, 175] on div "Gold Bar XL Pods Heading Separator Gold Bar XL Prefilled Pods delivers premium …" at bounding box center [889, 366] width 1356 height 412
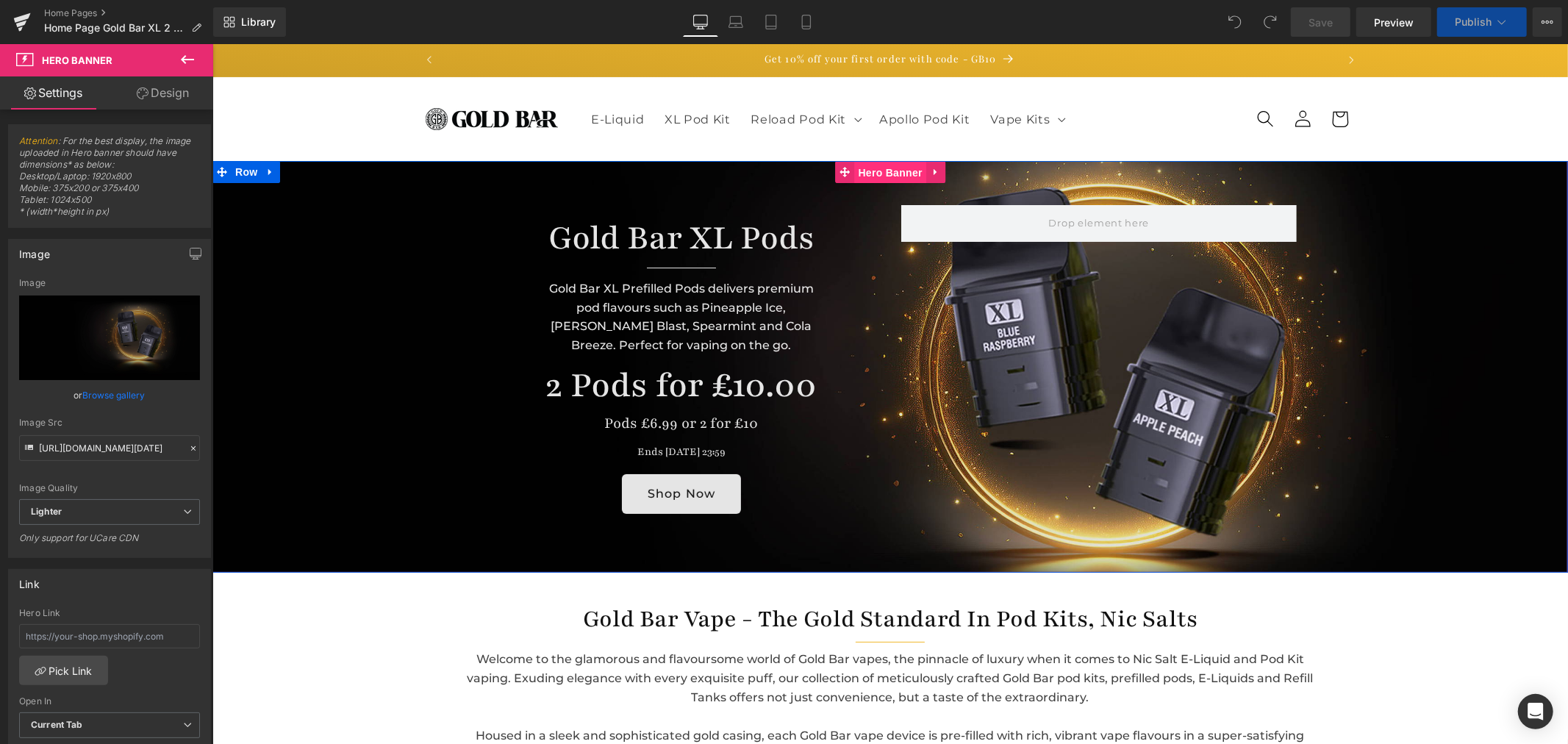
click at [883, 175] on span "Hero Banner" at bounding box center [890, 172] width 71 height 22
click at [126, 389] on link "Browse gallery" at bounding box center [114, 395] width 63 height 26
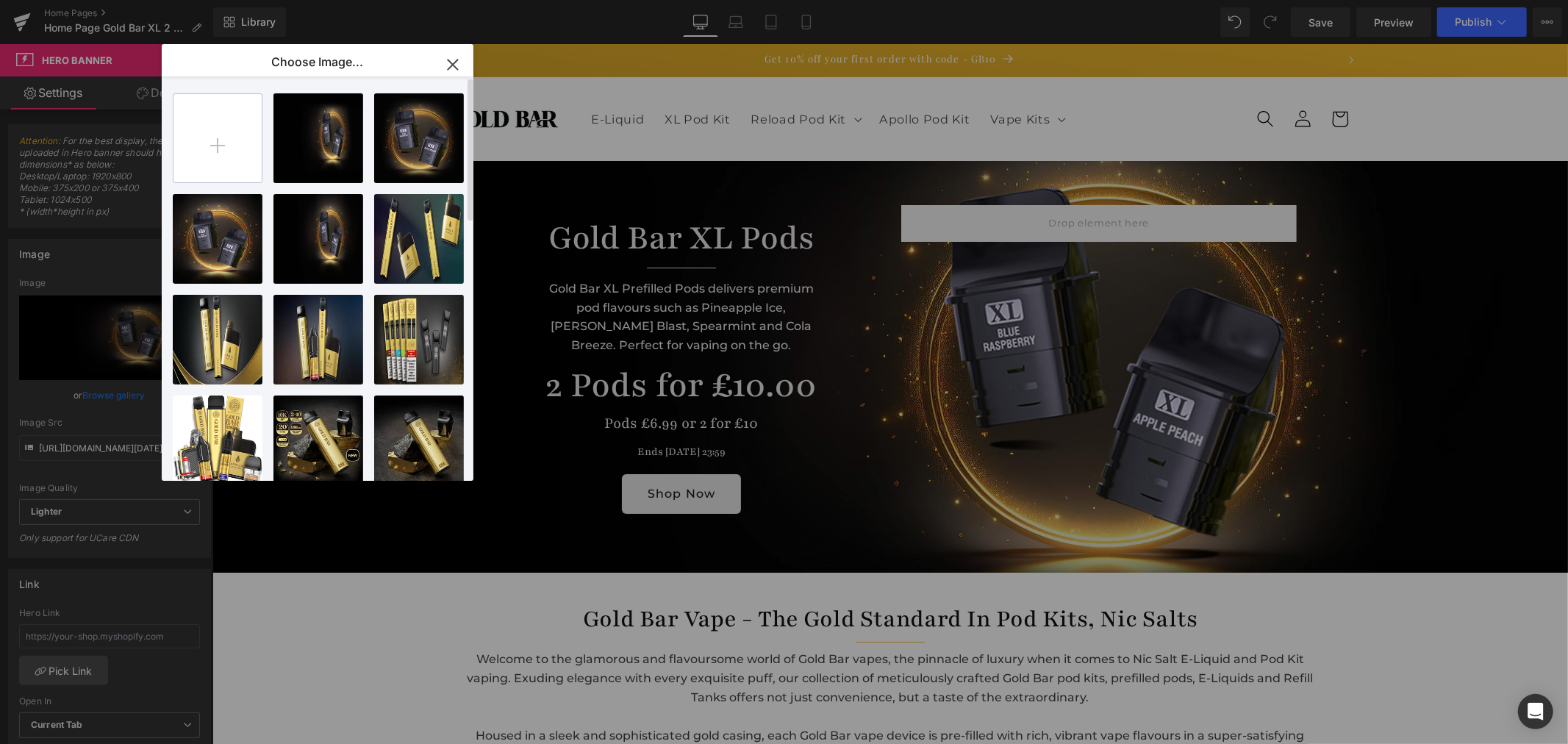
click at [233, 151] on input "file" at bounding box center [218, 138] width 89 height 89
type input "C:\fakepath\Gold-Bar-XL-2-Pods-for-£10-hero.jpg"
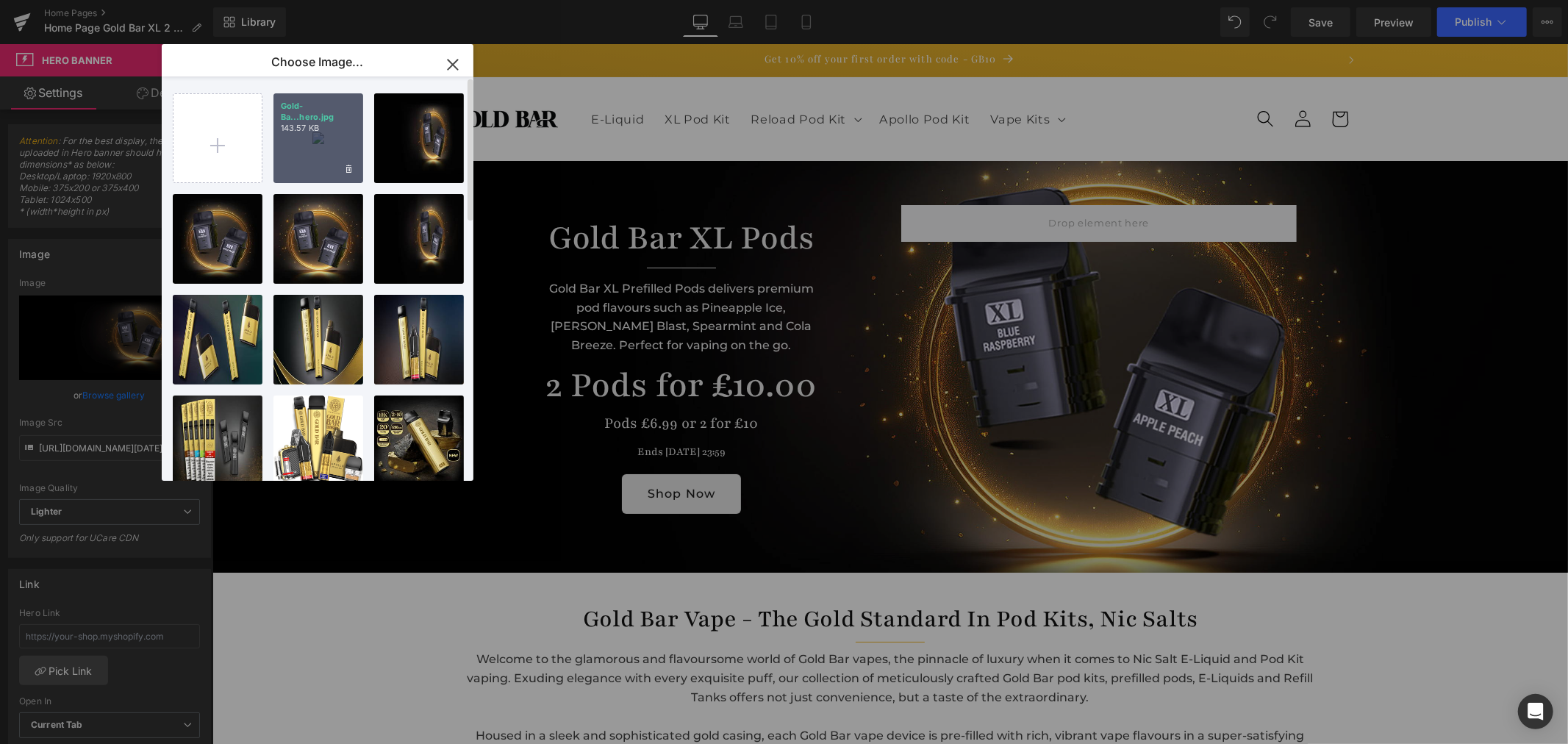
click at [317, 138] on div "Gold-Ba...hero.jpg 143.57 KB" at bounding box center [317, 138] width 90 height 90
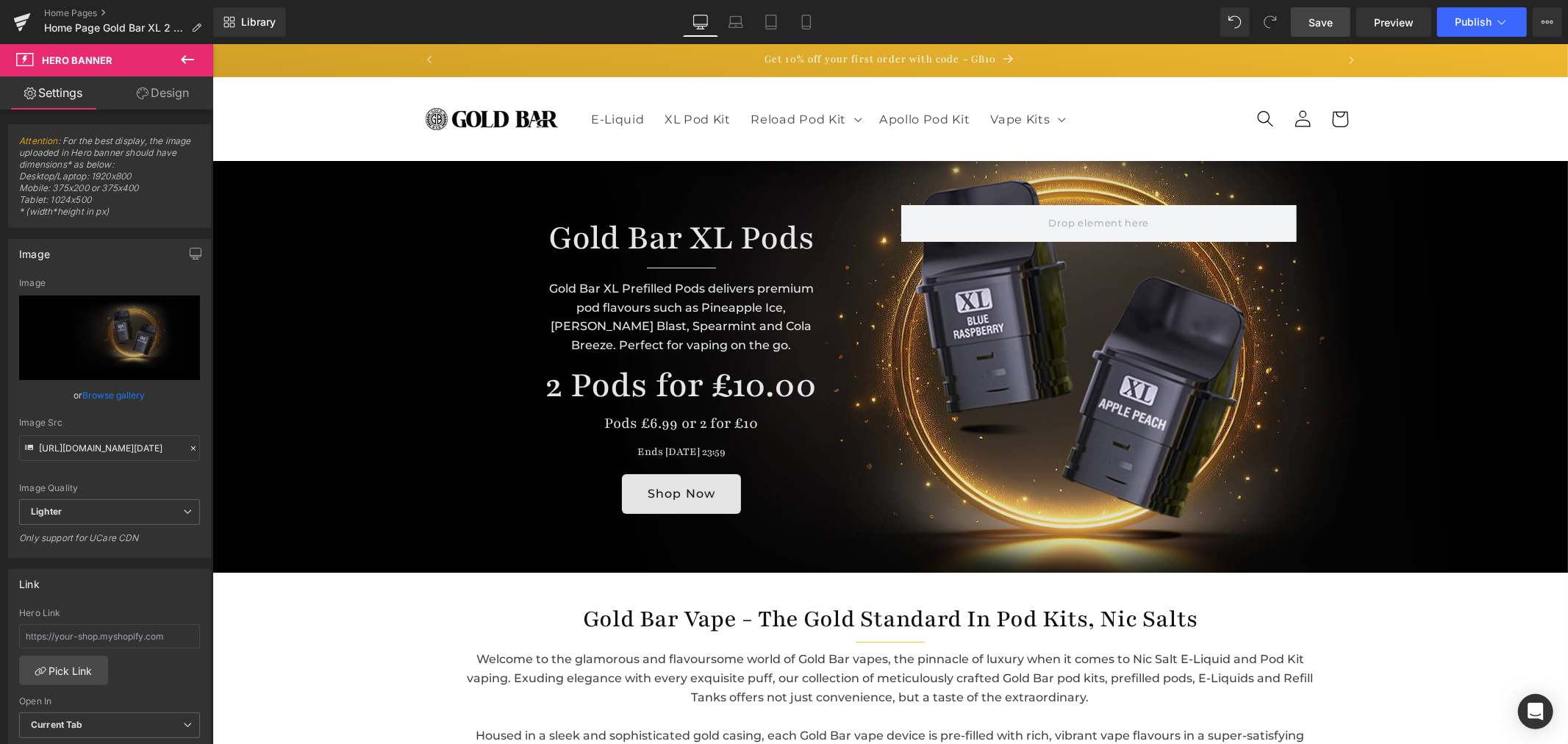
click at [1325, 24] on span "Save" at bounding box center [1321, 22] width 24 height 16
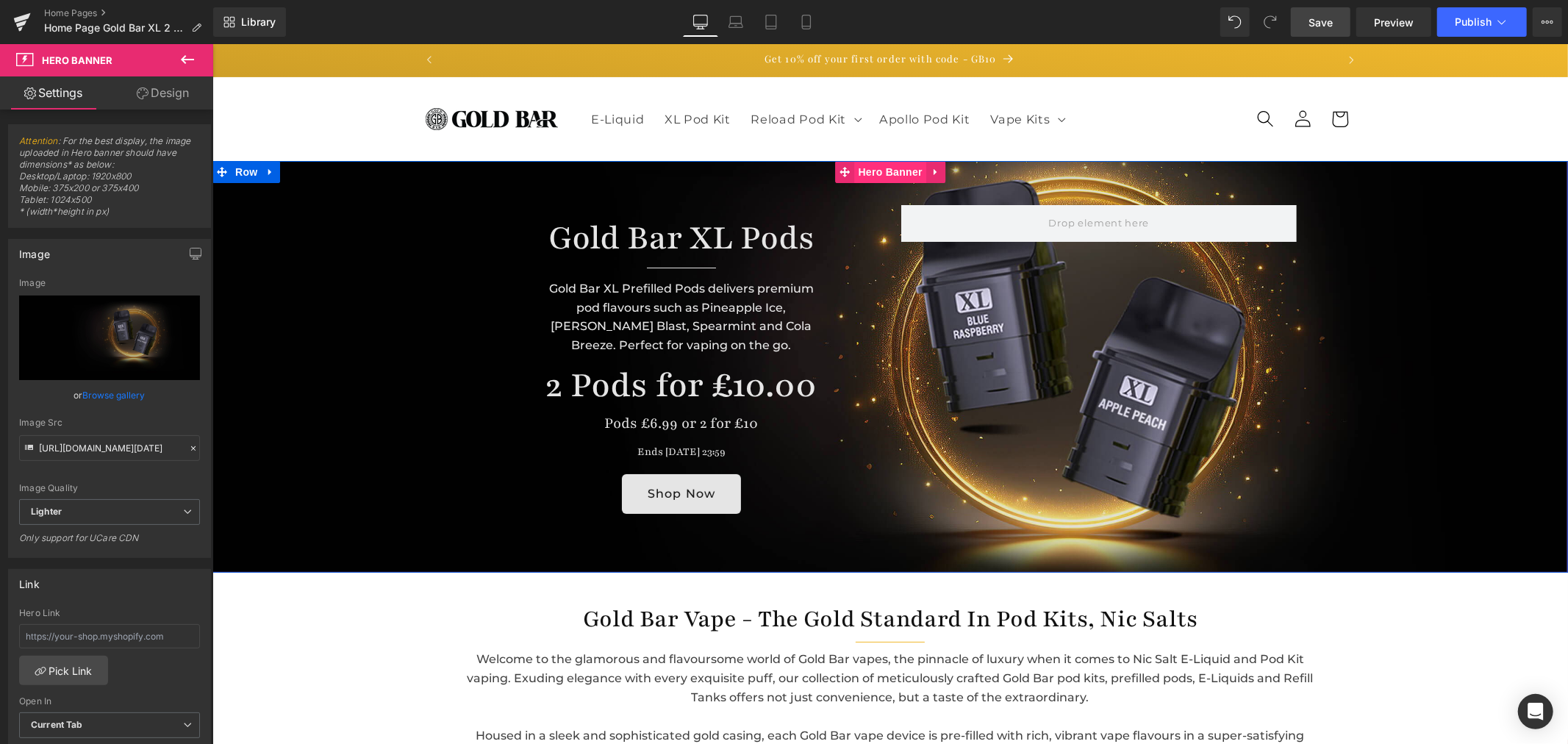
click at [892, 173] on span "Hero Banner" at bounding box center [890, 172] width 71 height 22
click at [153, 90] on link "Design" at bounding box center [162, 93] width 106 height 33
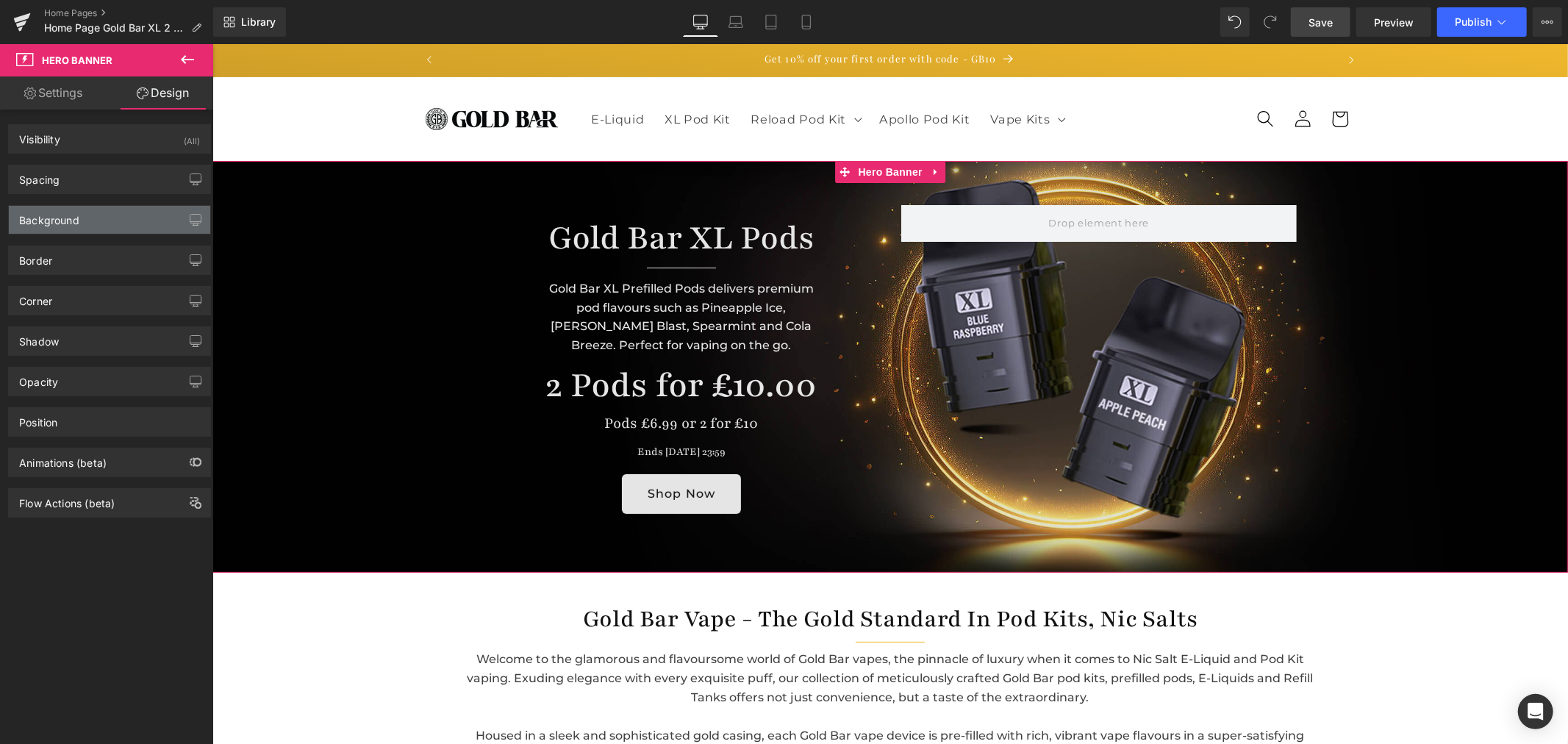
click at [98, 215] on div "Background" at bounding box center [110, 220] width 201 height 28
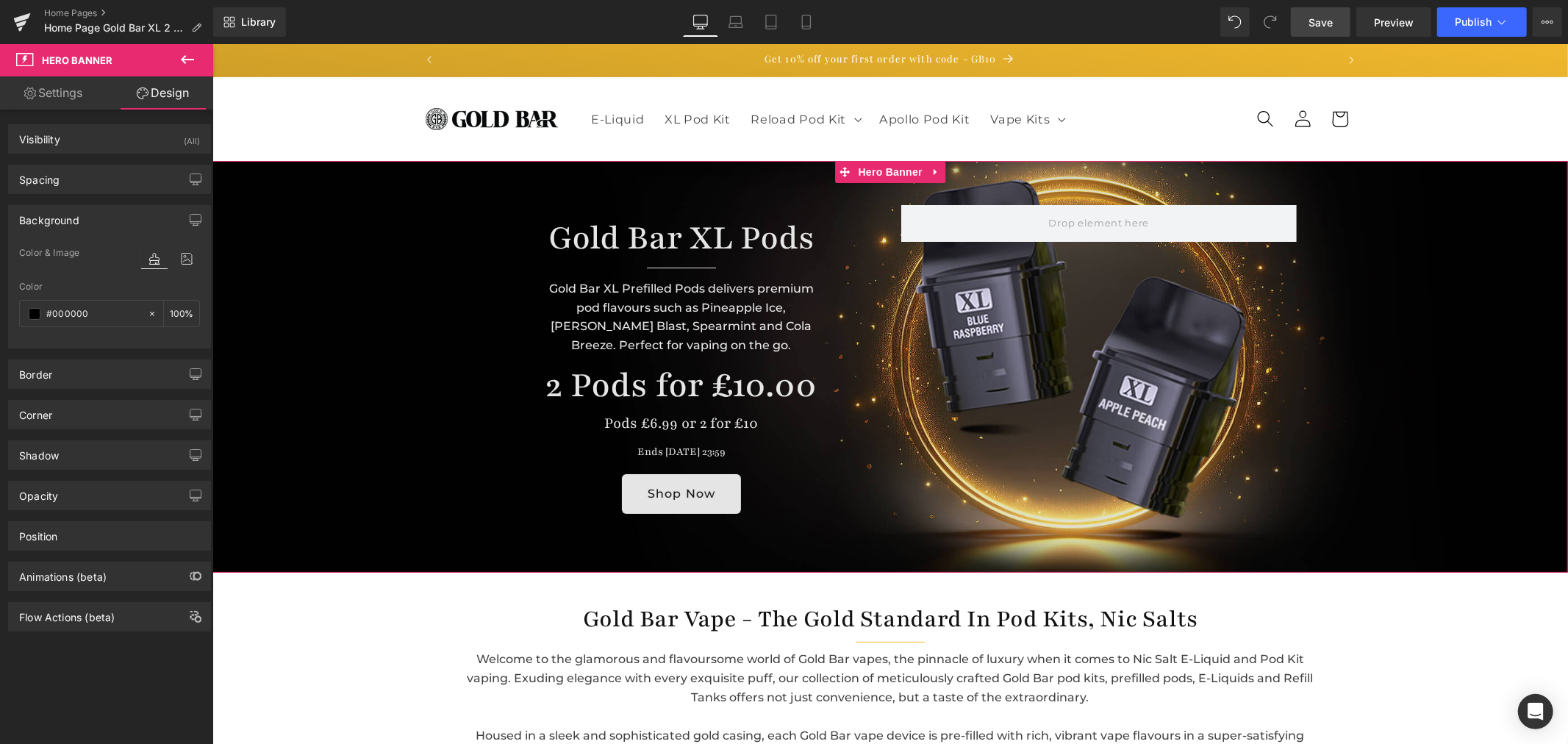
click at [197, 258] on div "Color & Image color Color % Image Replace Image Upload image or Browse gallery …" at bounding box center [110, 295] width 201 height 103
click at [180, 262] on icon at bounding box center [186, 258] width 27 height 19
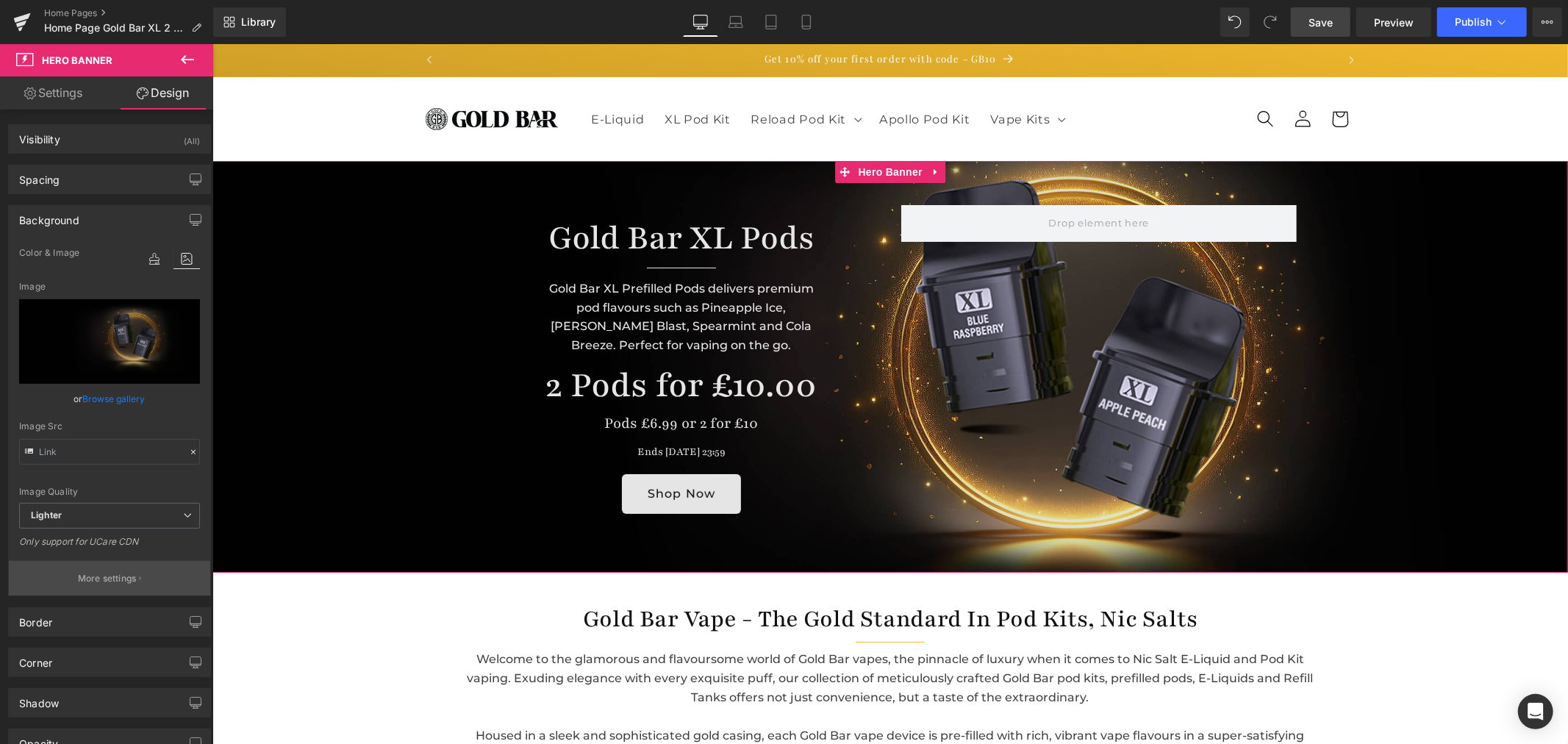
click at [98, 587] on button "More settings" at bounding box center [110, 578] width 201 height 34
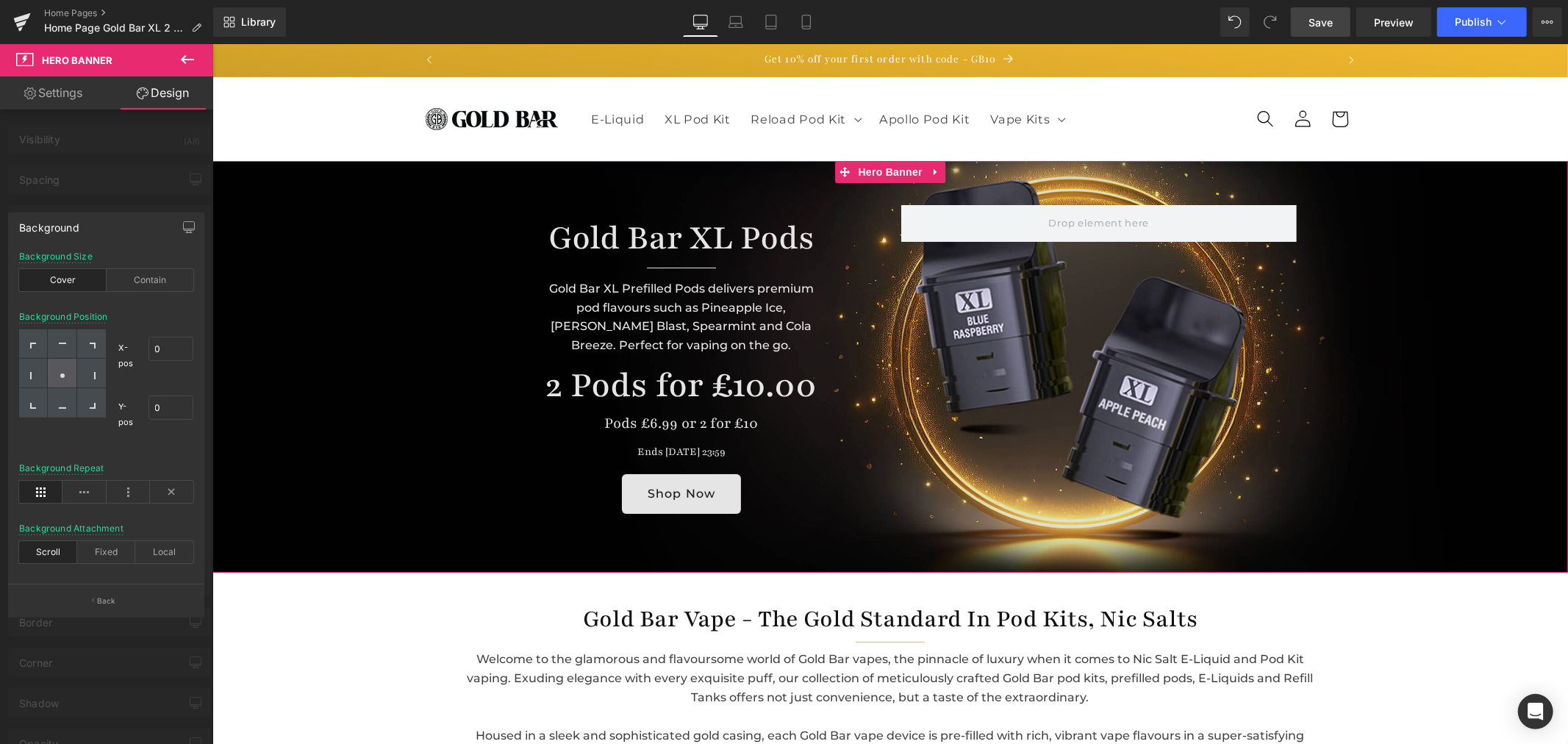
click at [64, 378] on icon at bounding box center [63, 376] width 7 height 7
click at [104, 547] on div "Fixed" at bounding box center [106, 552] width 58 height 22
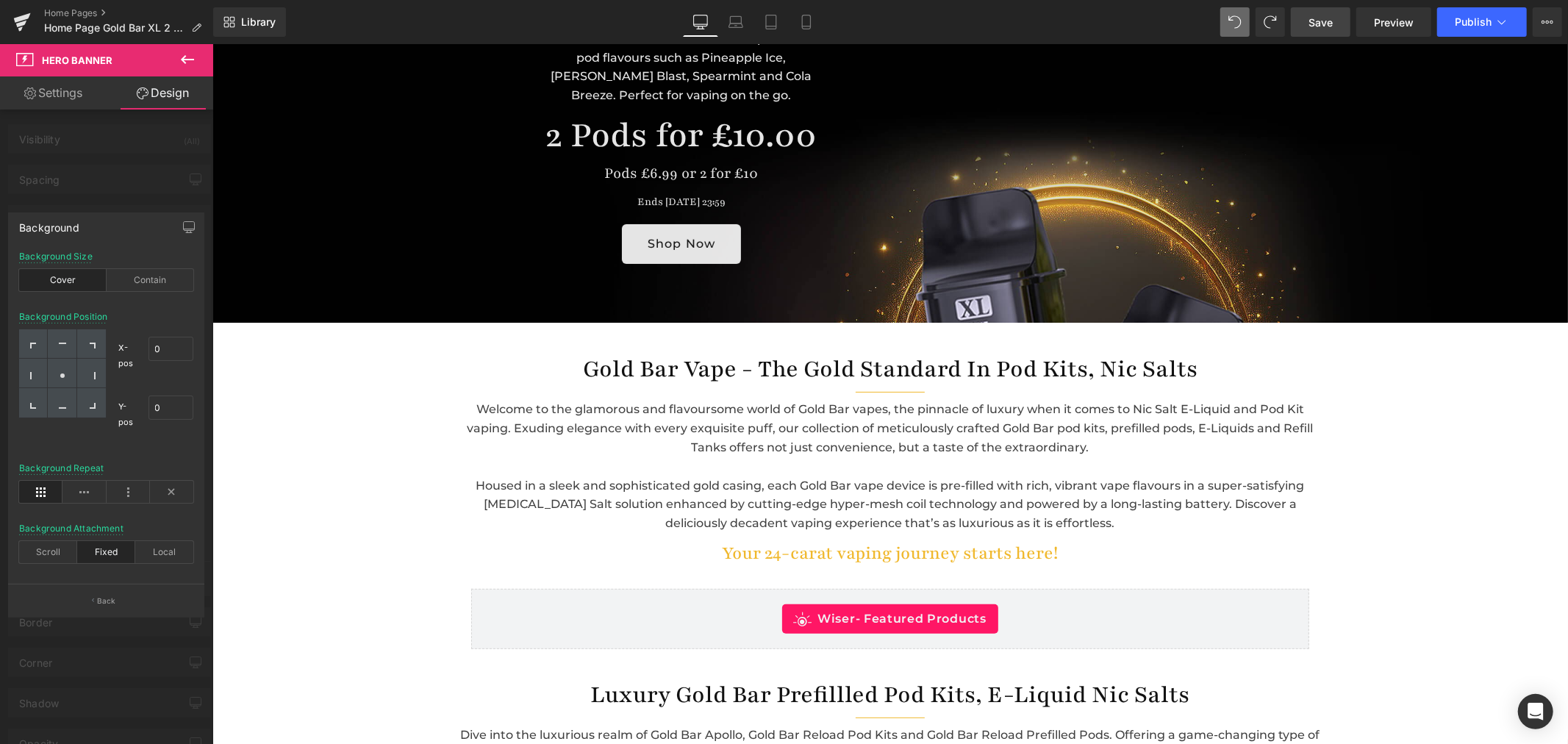
scroll to position [81, 0]
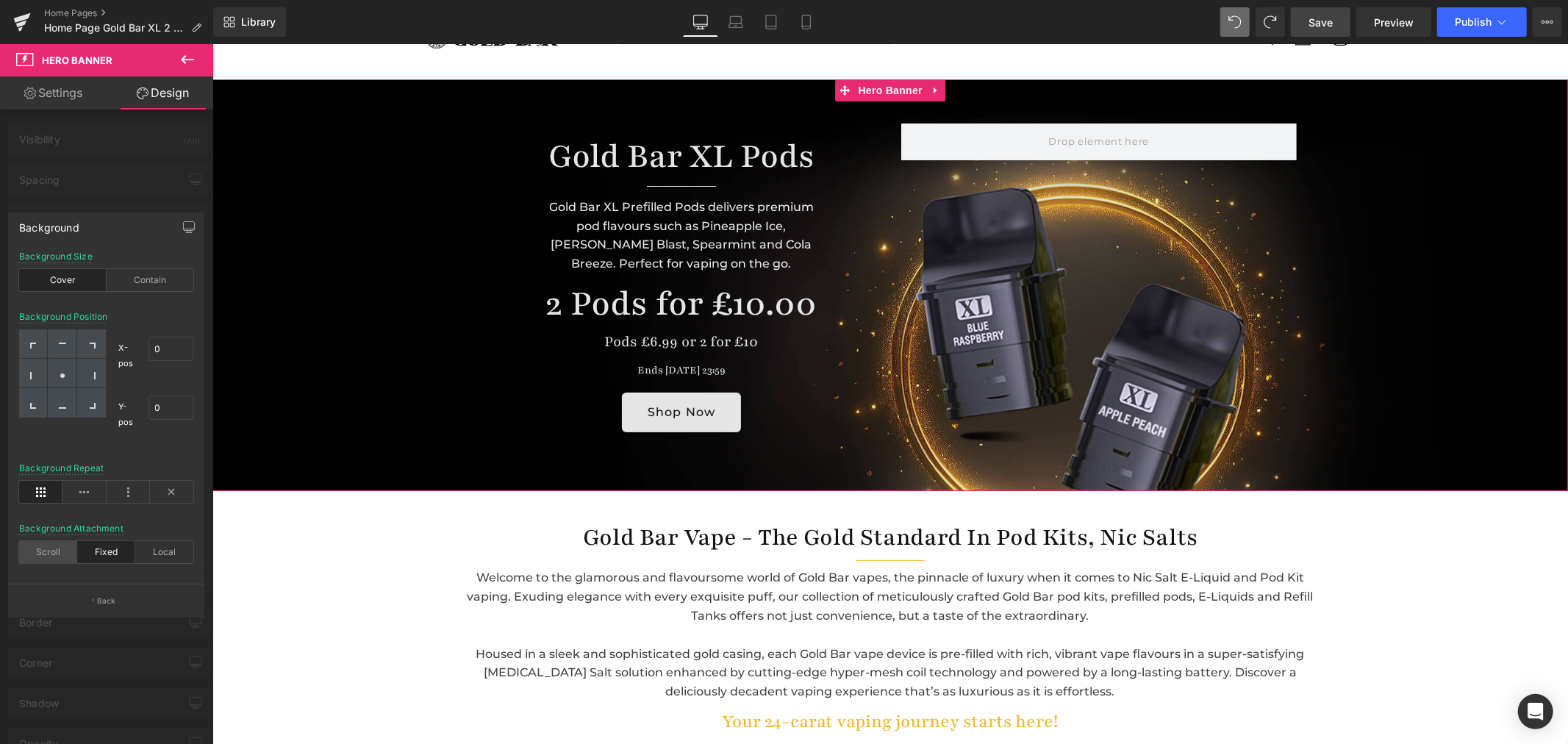
click at [42, 557] on div "Scroll" at bounding box center [48, 552] width 58 height 22
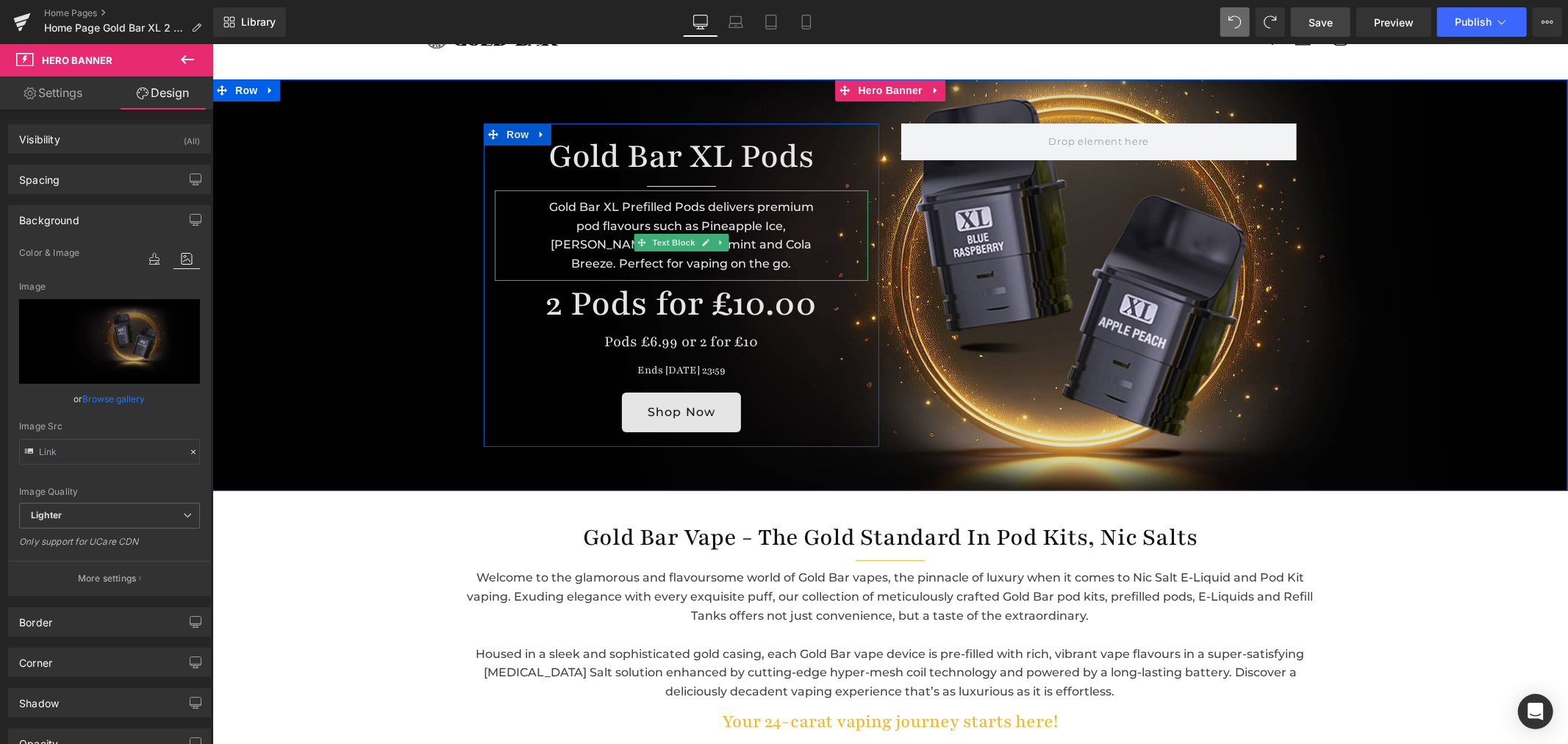
click at [728, 259] on div "Gold Bar XL Prefilled Pods delivers premium pod flavours such as Pineapple Ice,…" at bounding box center [680, 234] width 374 height 90
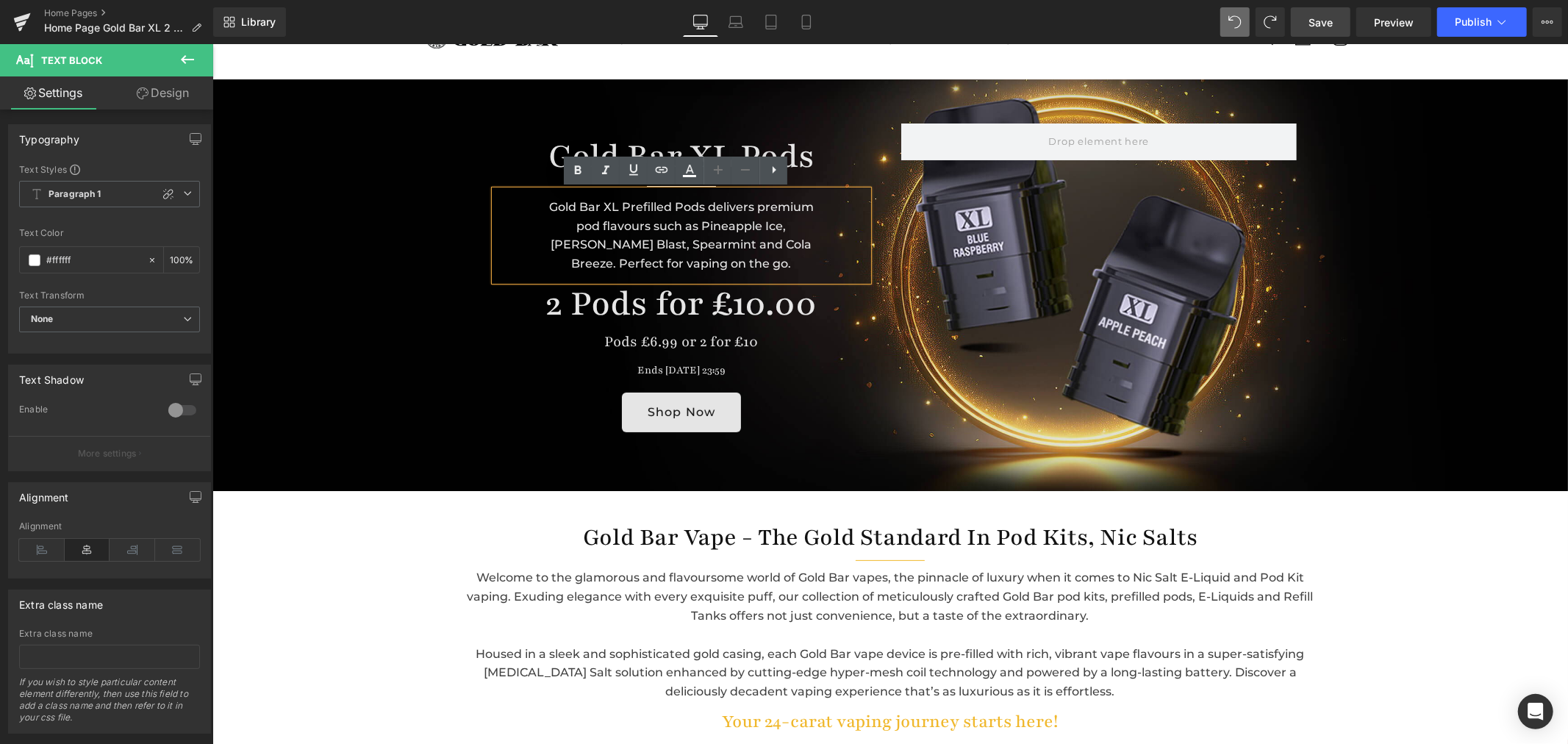
click at [341, 355] on span "Gold Bar XL Pods Heading Separator Gold Bar XL Prefilled Pods delivers premium …" at bounding box center [889, 284] width 1356 height 323
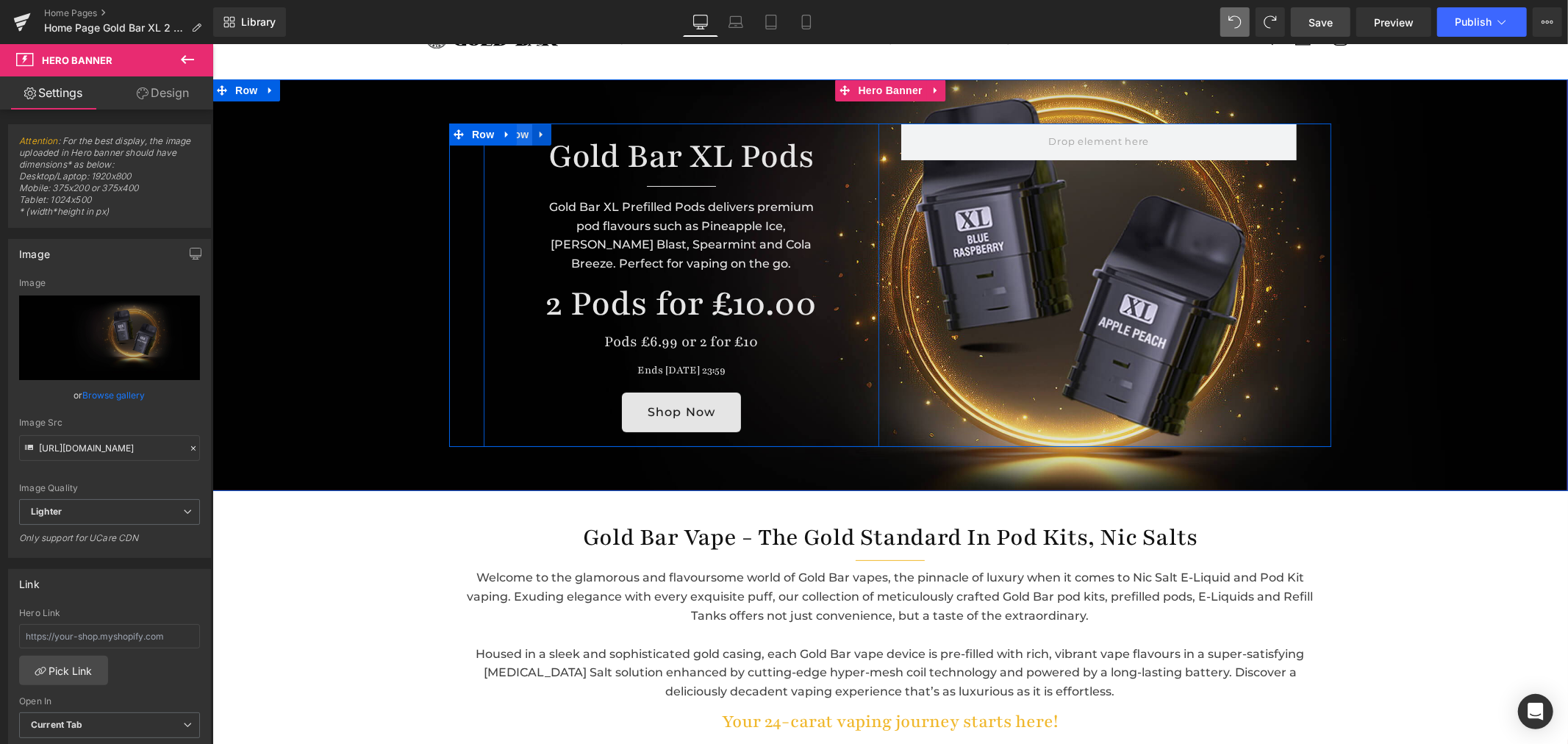
click at [510, 141] on span "Row" at bounding box center [517, 134] width 30 height 22
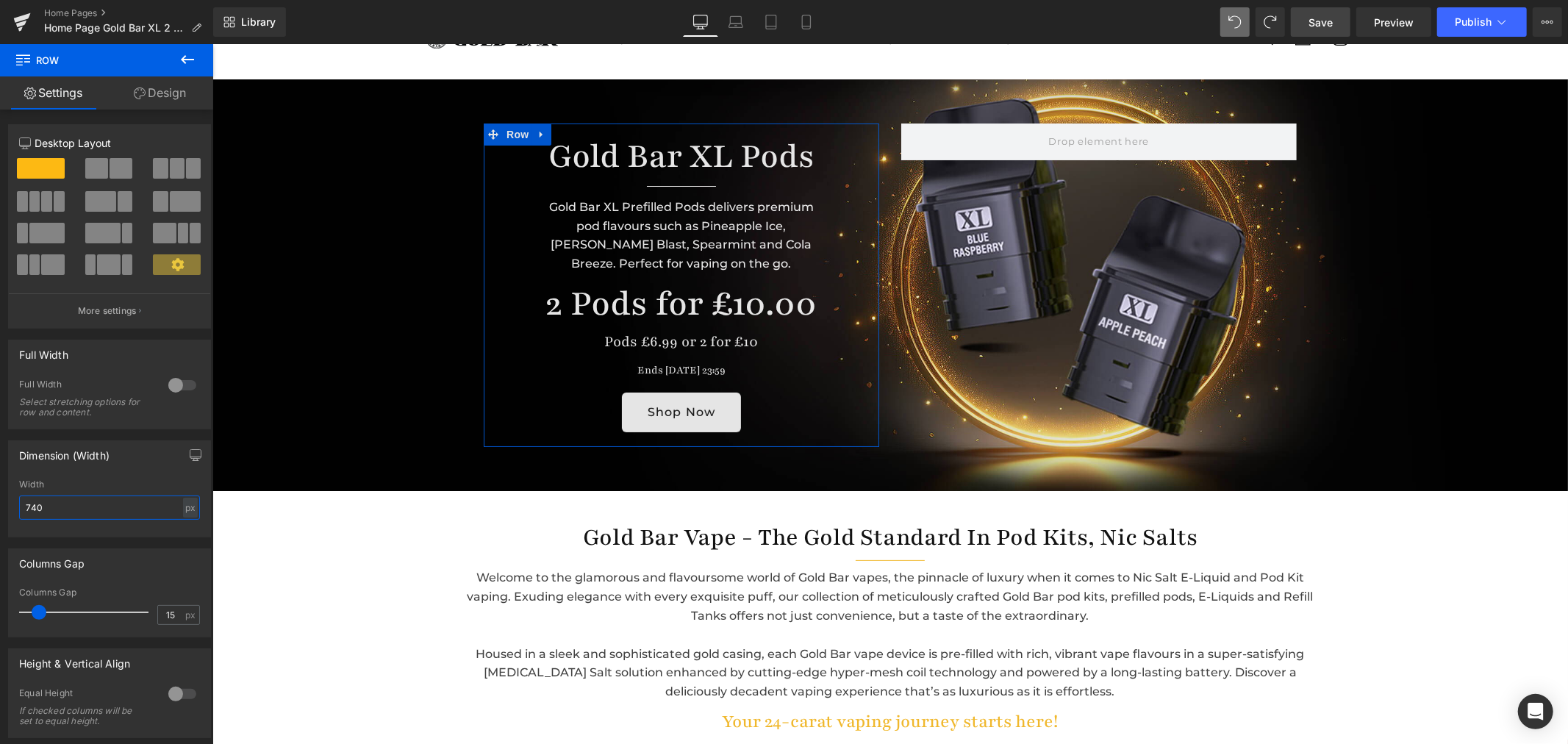
click at [48, 513] on input "740" at bounding box center [110, 508] width 181 height 24
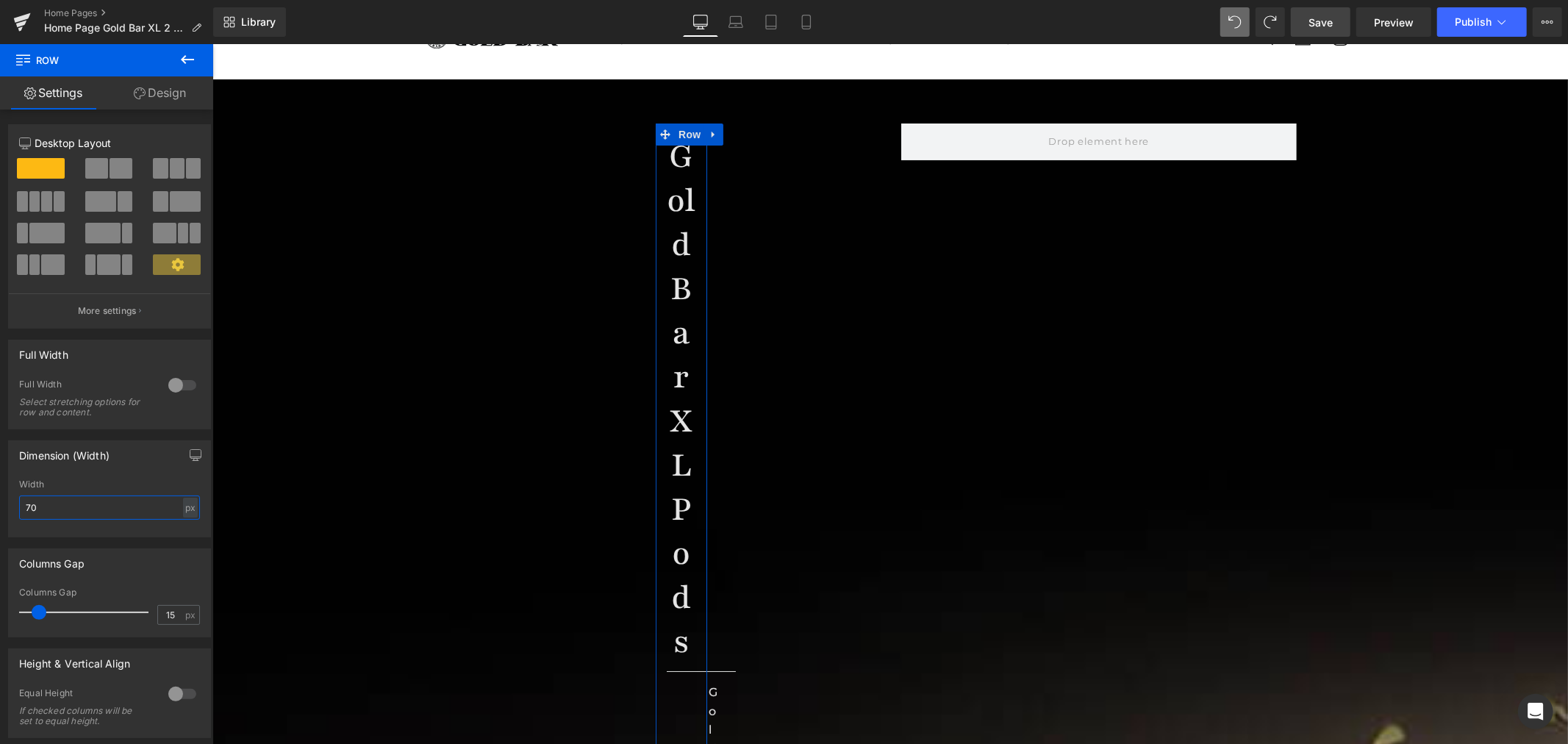
type input "780"
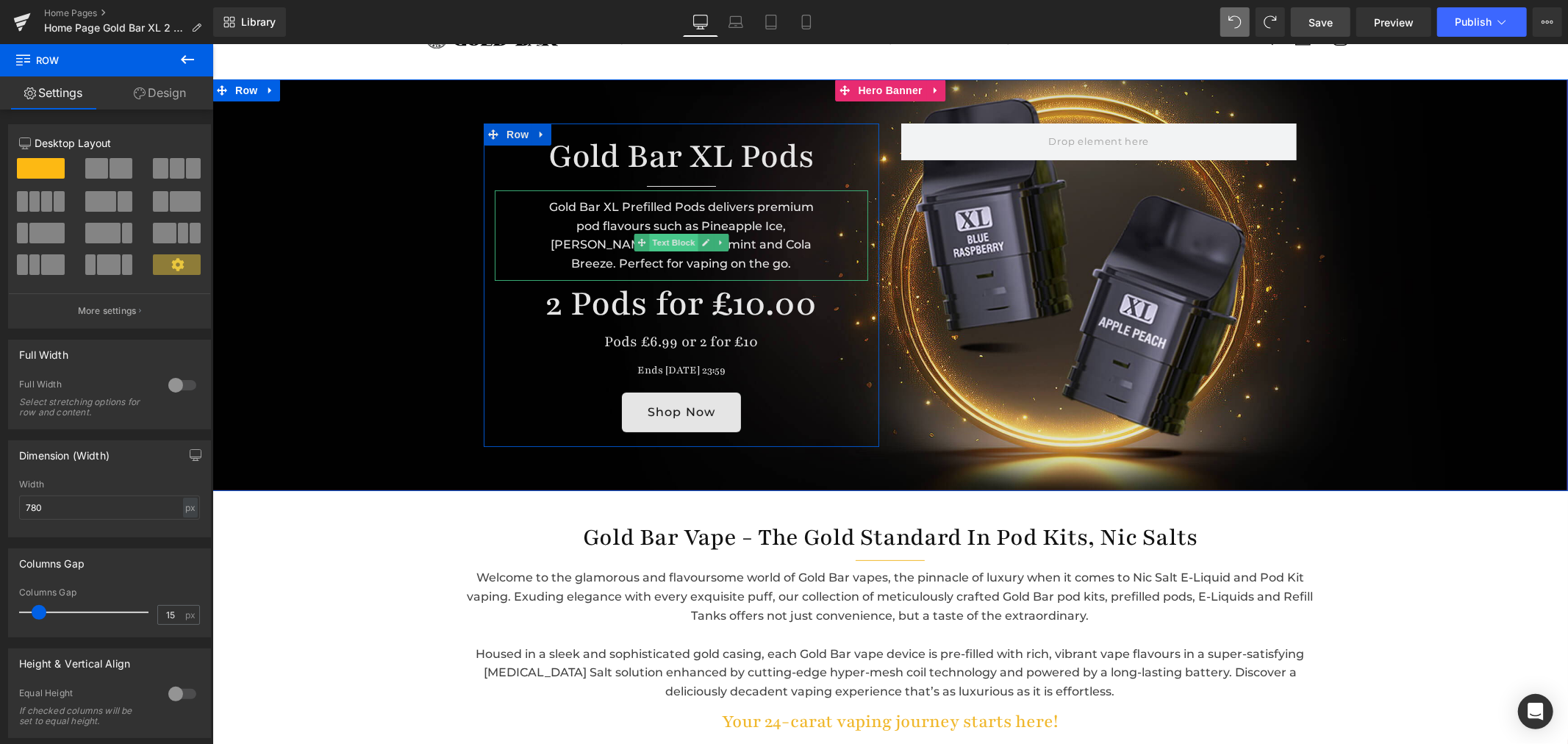
click at [684, 240] on span "Text Block" at bounding box center [672, 241] width 49 height 18
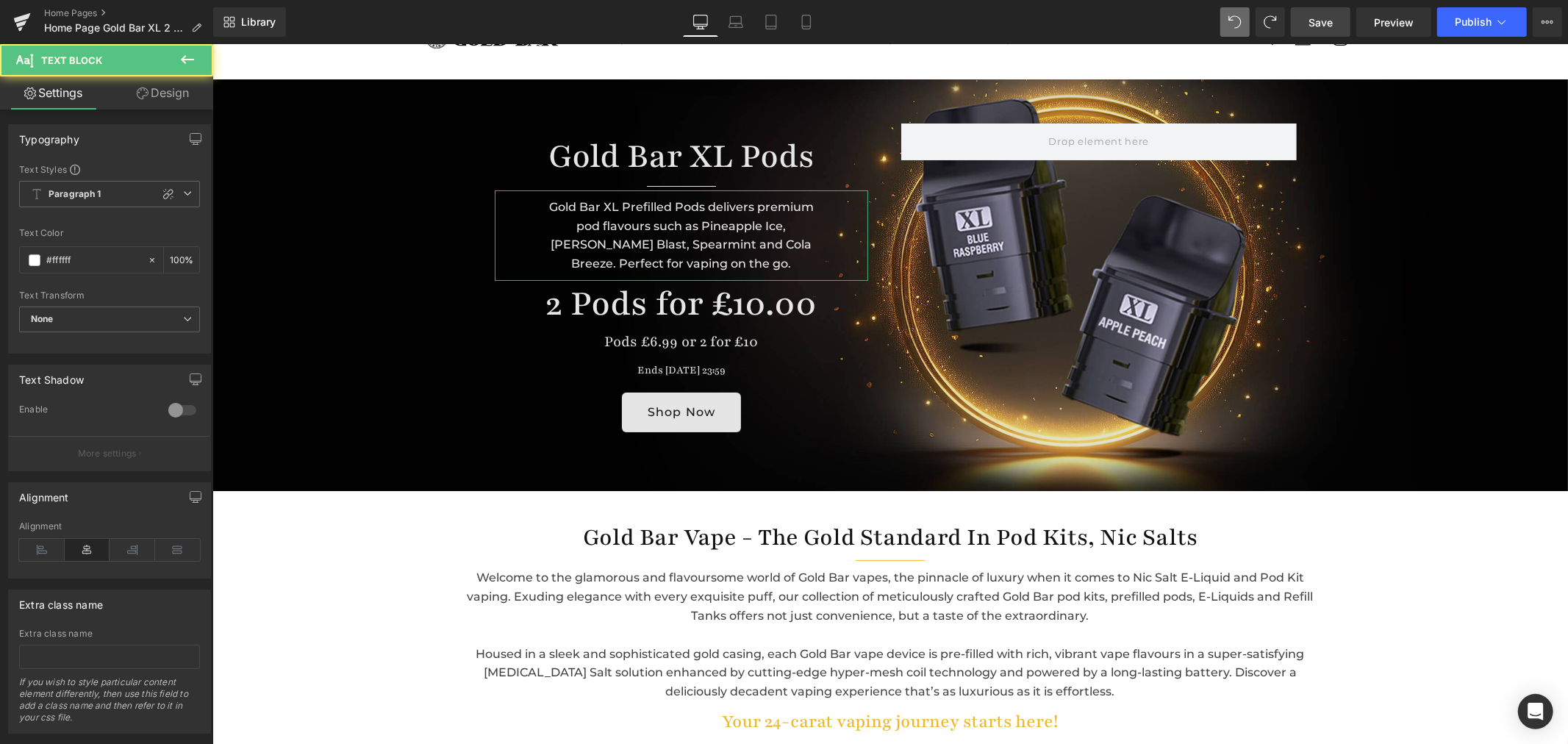
drag, startPoint x: 177, startPoint y: 103, endPoint x: 96, endPoint y: 208, distance: 132.6
click at [177, 103] on link "Design" at bounding box center [162, 93] width 106 height 33
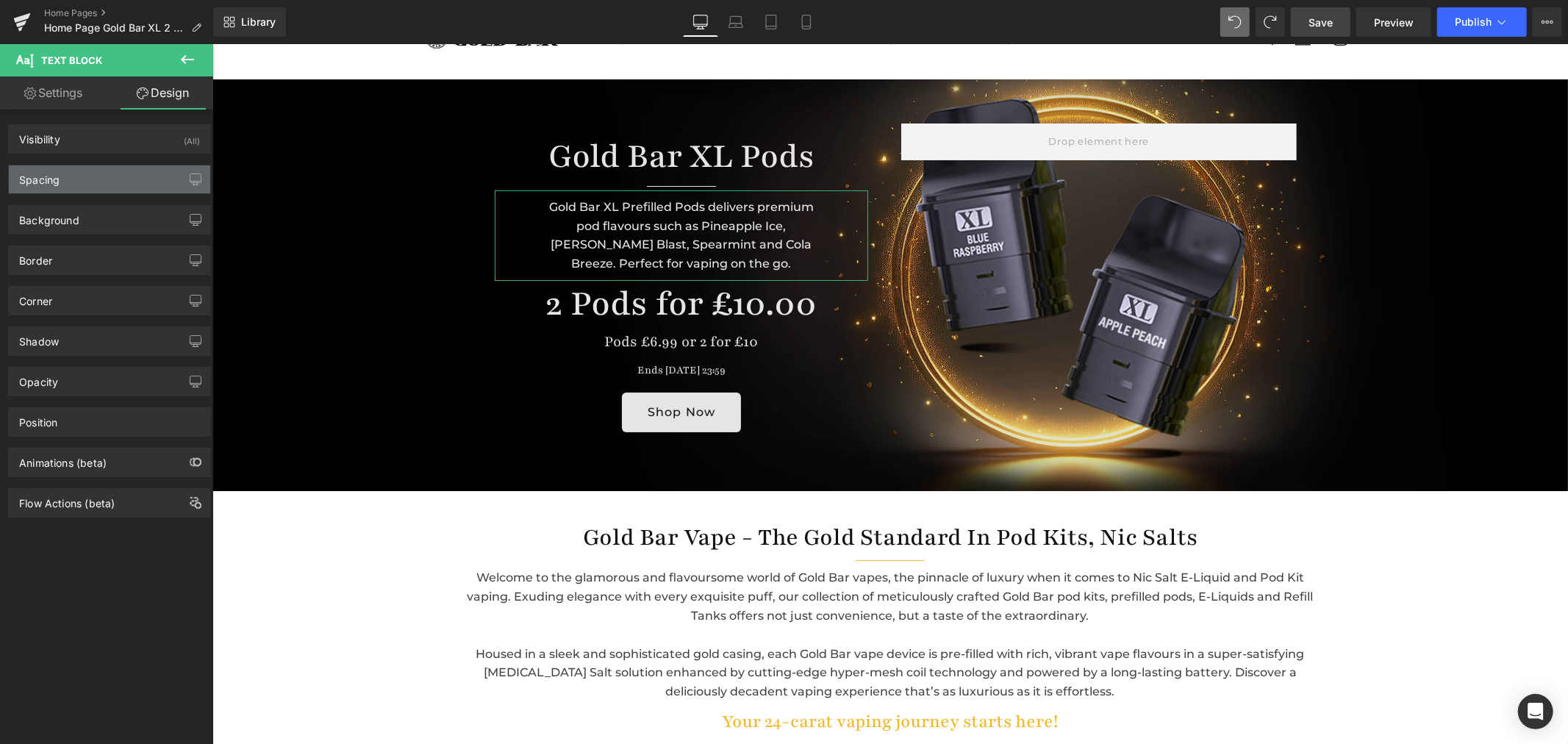
click at [86, 177] on div "Spacing" at bounding box center [110, 179] width 201 height 28
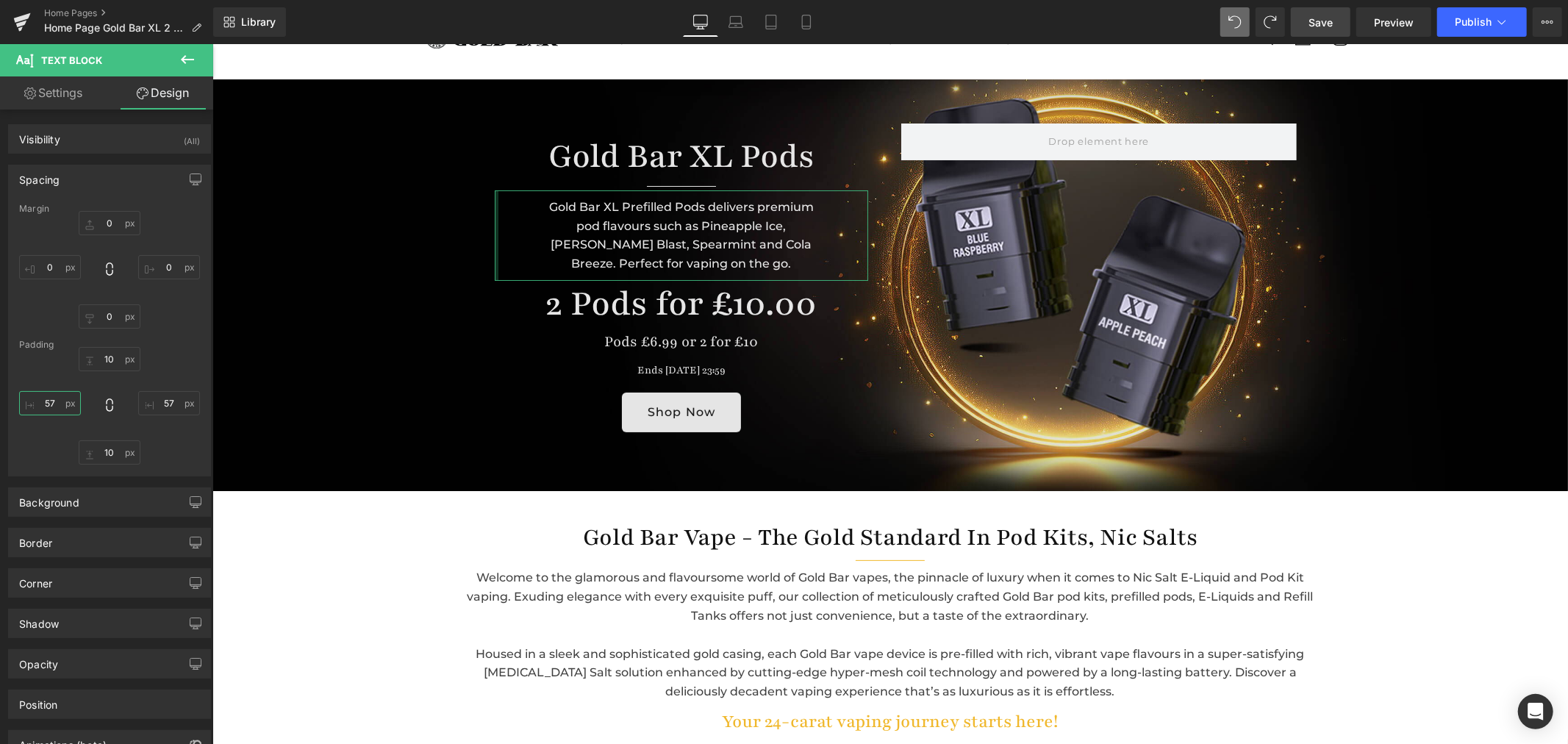
click at [56, 400] on input "text" at bounding box center [50, 403] width 62 height 24
type input "50"
click at [168, 401] on input "text" at bounding box center [169, 403] width 62 height 24
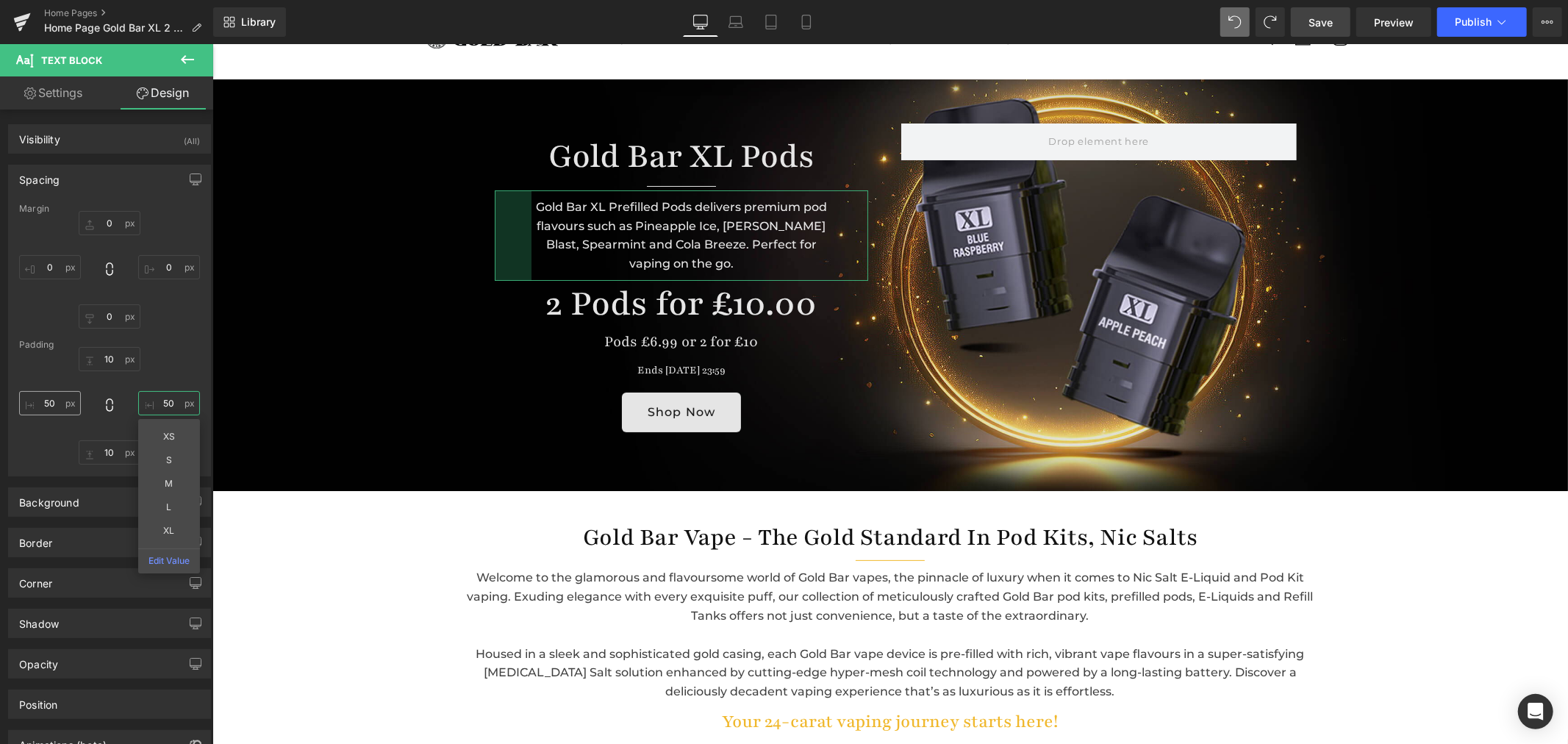
type input "50"
click at [49, 401] on input "50" at bounding box center [50, 403] width 62 height 24
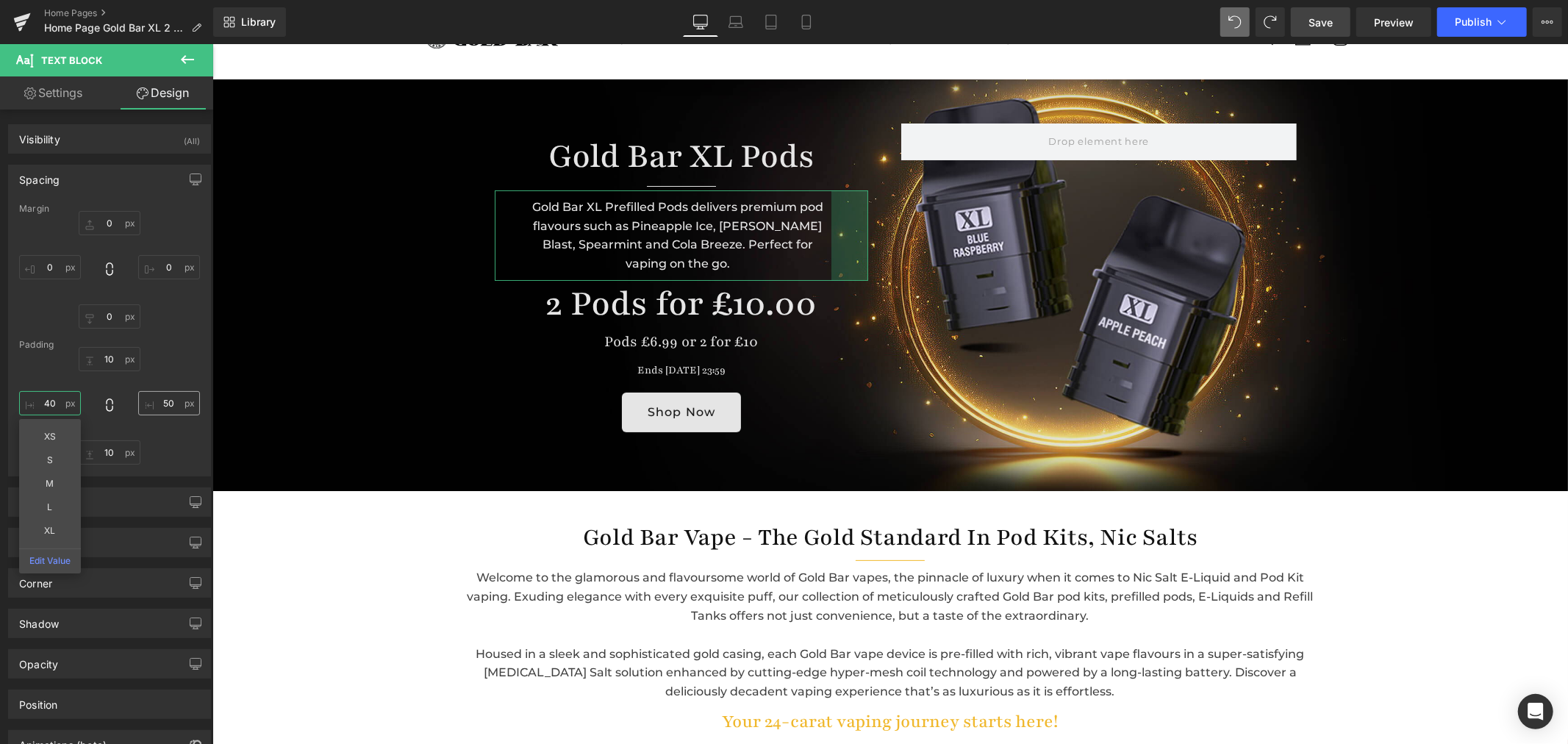
type input "40"
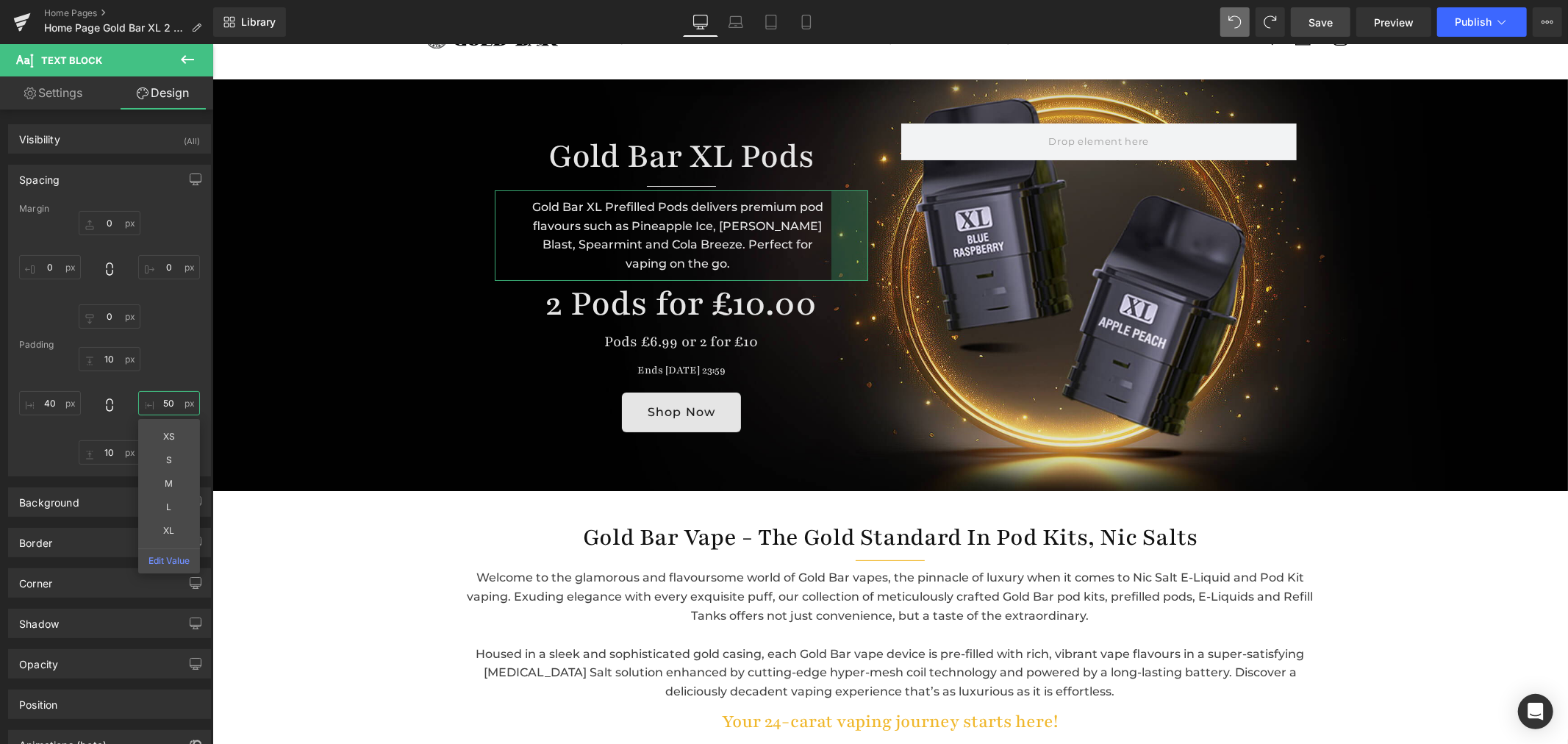
click at [175, 400] on input "50" at bounding box center [169, 403] width 62 height 24
type input "30"
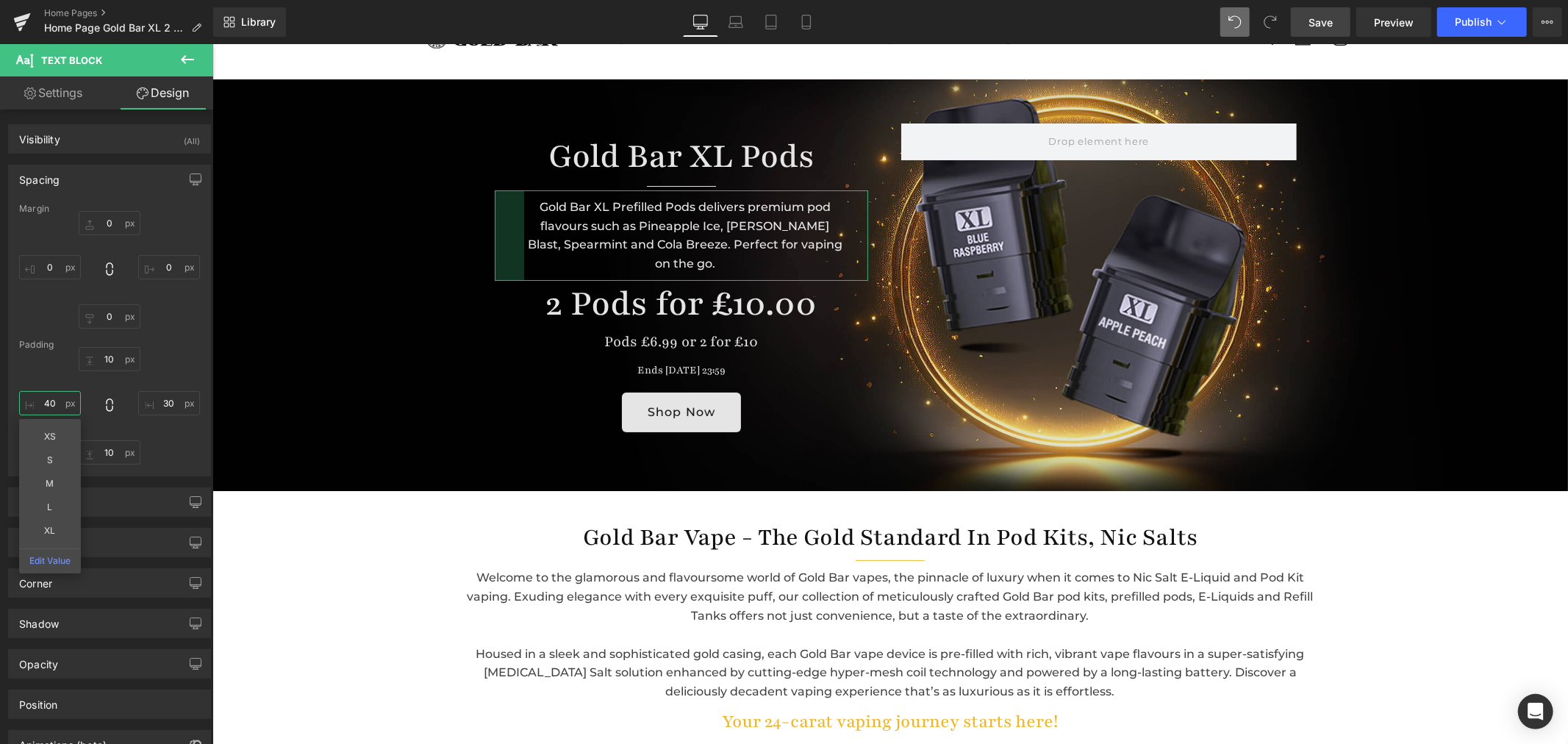
click at [49, 401] on input "40" at bounding box center [50, 403] width 62 height 24
type input "30"
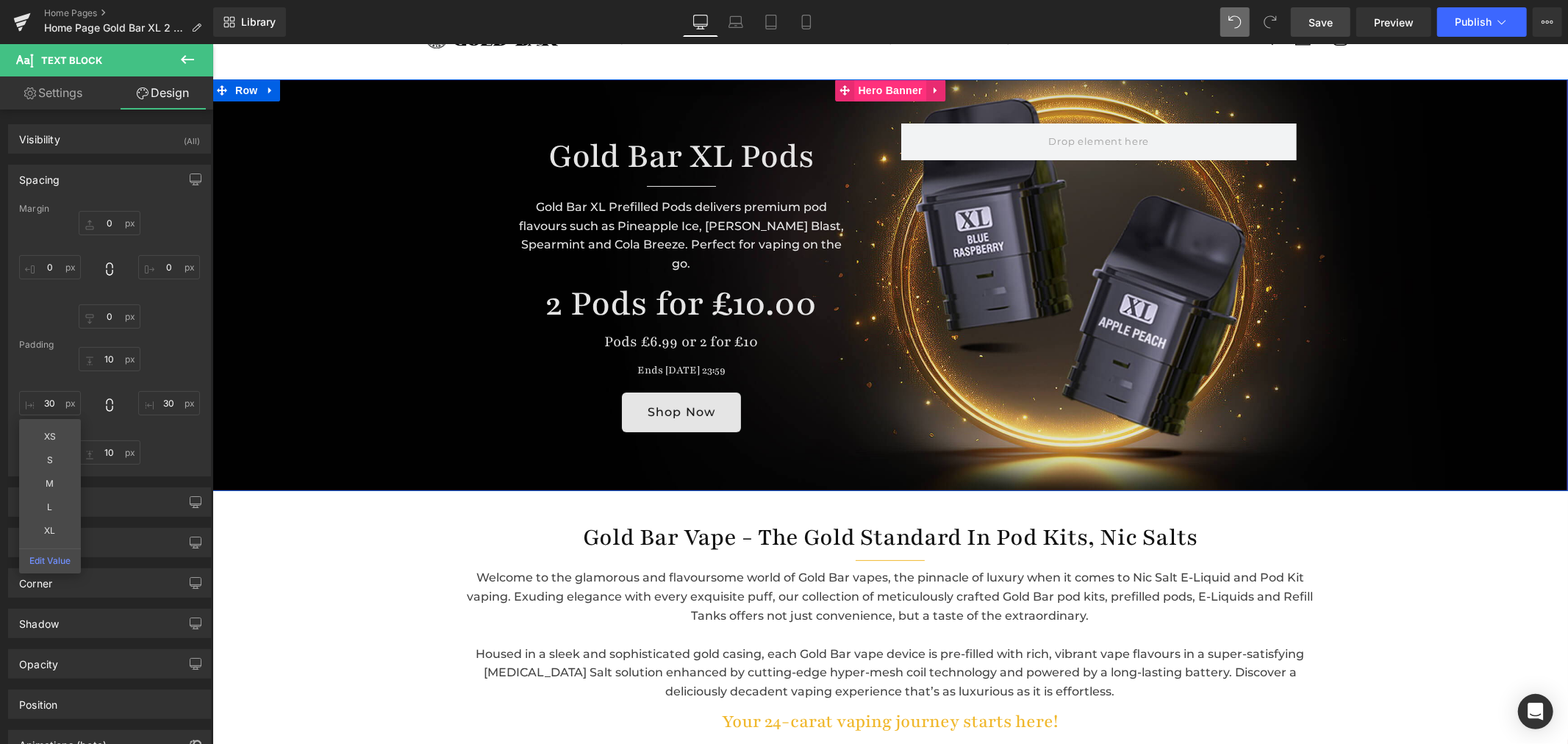
click at [866, 90] on span "Hero Banner" at bounding box center [890, 90] width 71 height 22
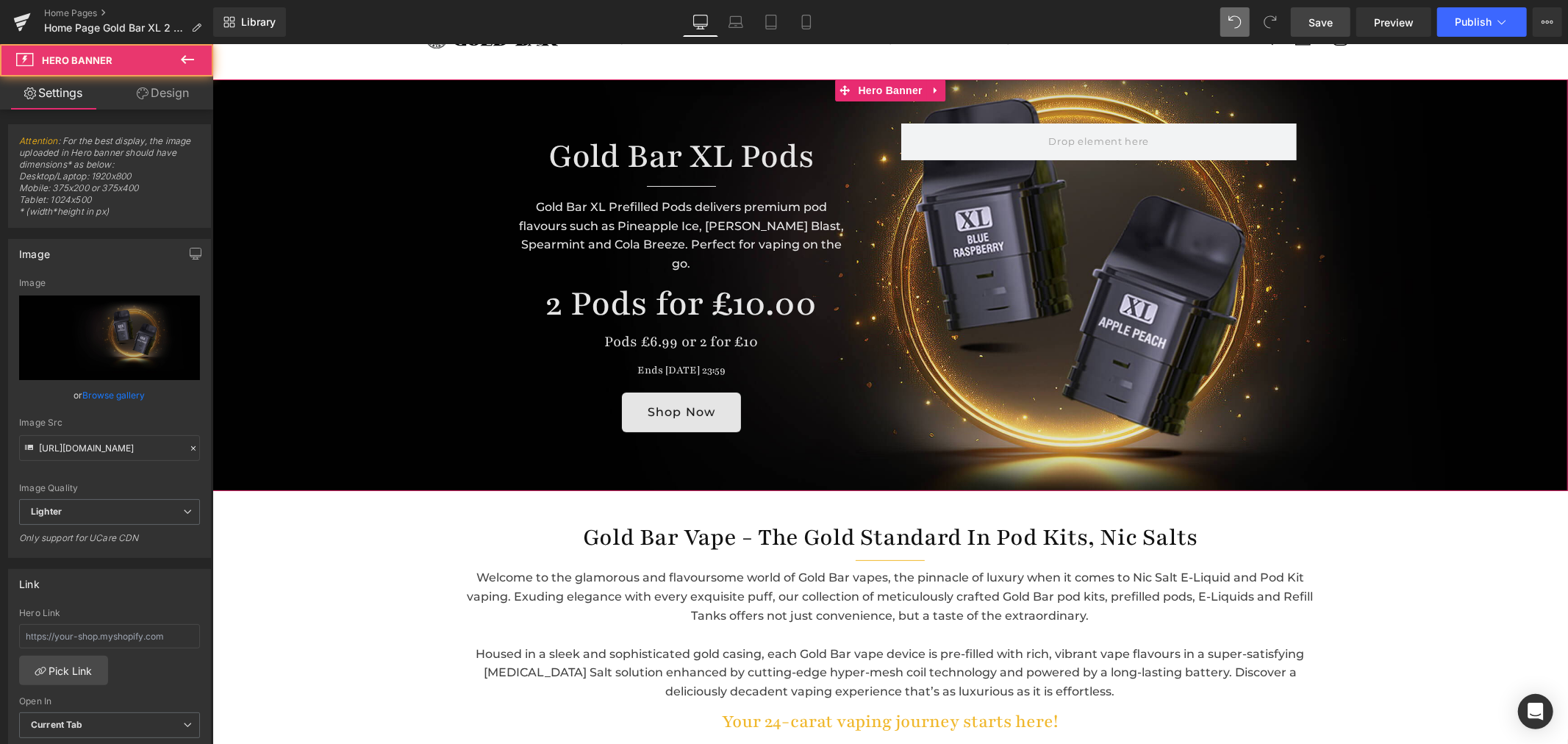
click at [113, 390] on link "Browse gallery" at bounding box center [114, 395] width 63 height 26
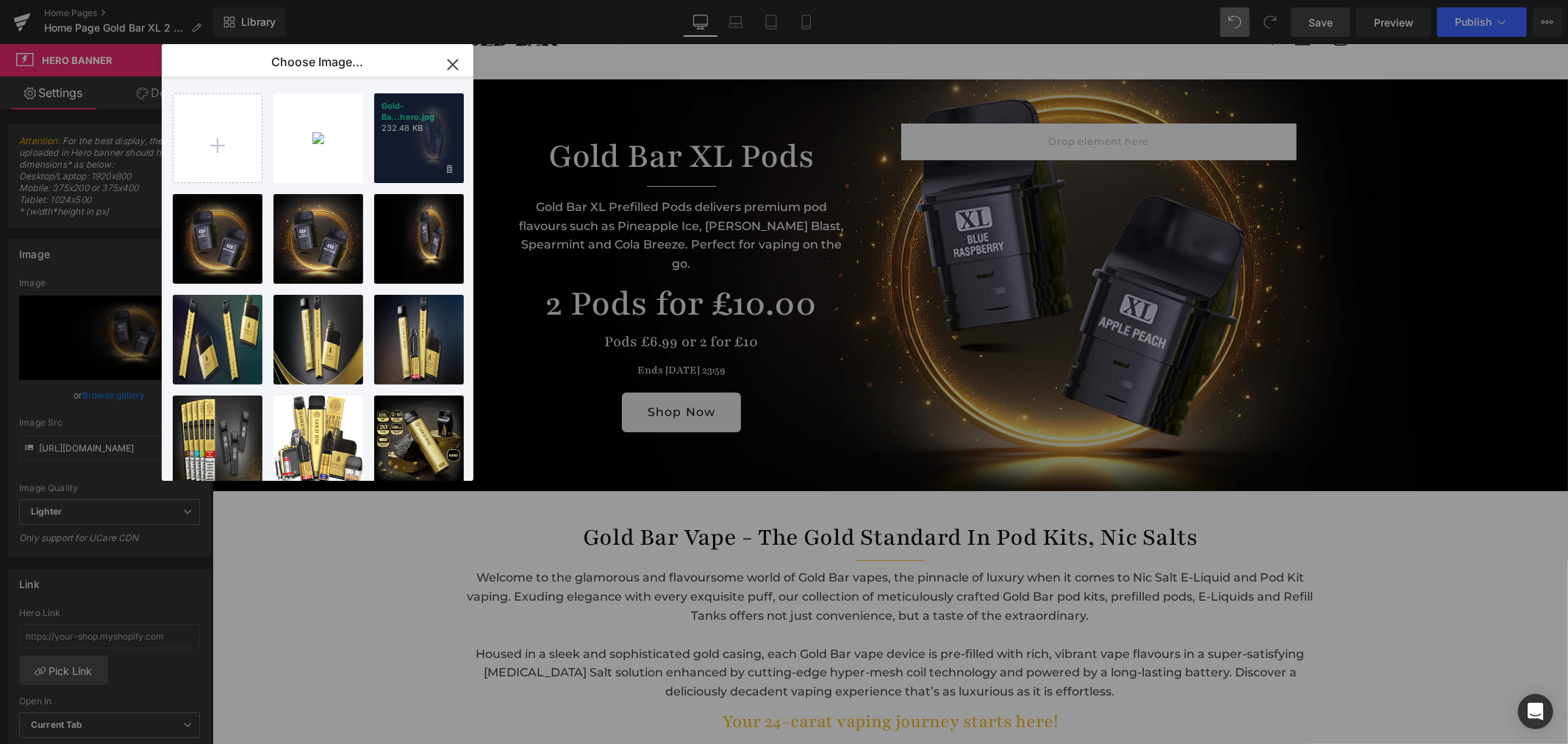
click at [399, 144] on div "Gold-Ba...hero.jpg 232.48 KB" at bounding box center [418, 138] width 90 height 90
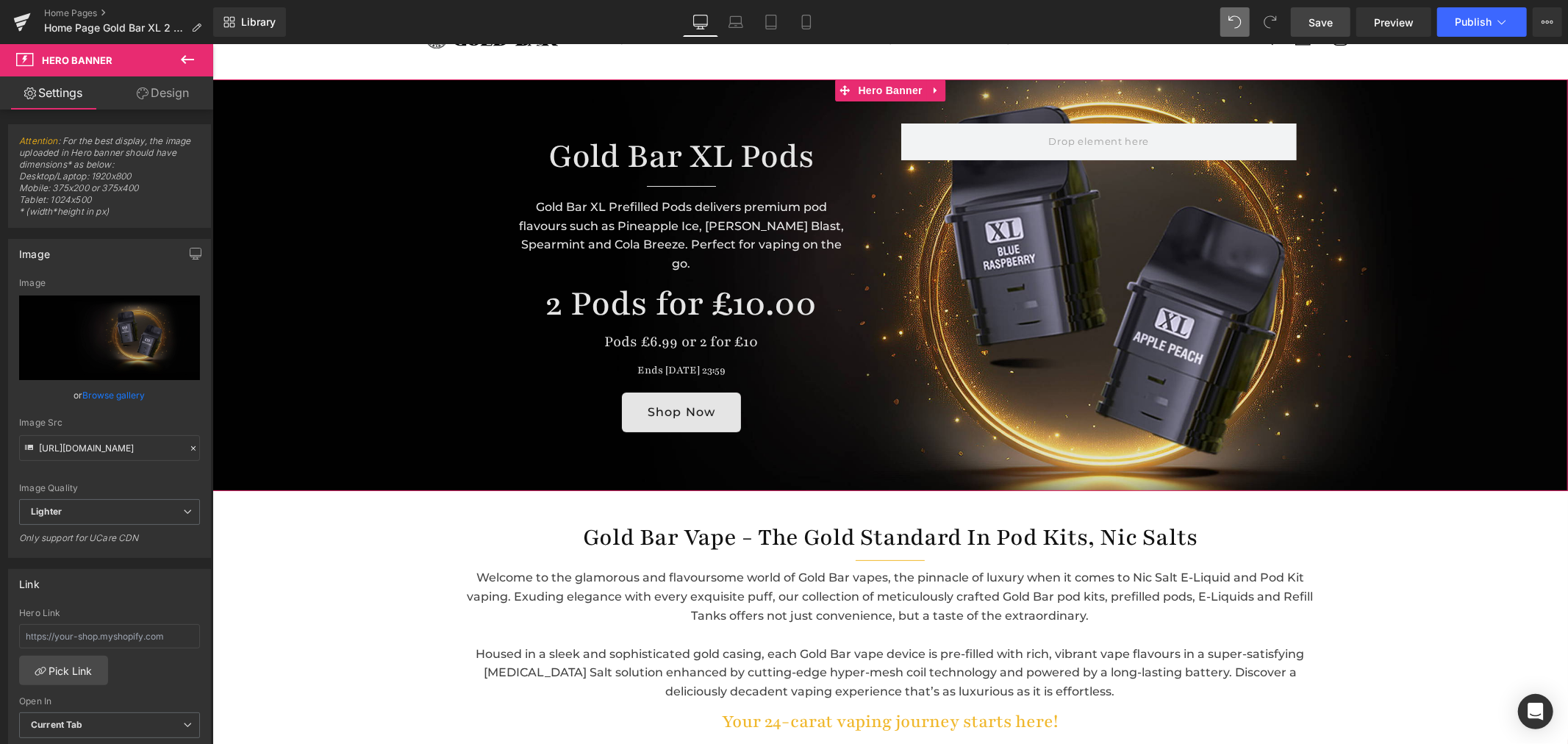
click at [117, 398] on link "Browse gallery" at bounding box center [114, 395] width 63 height 26
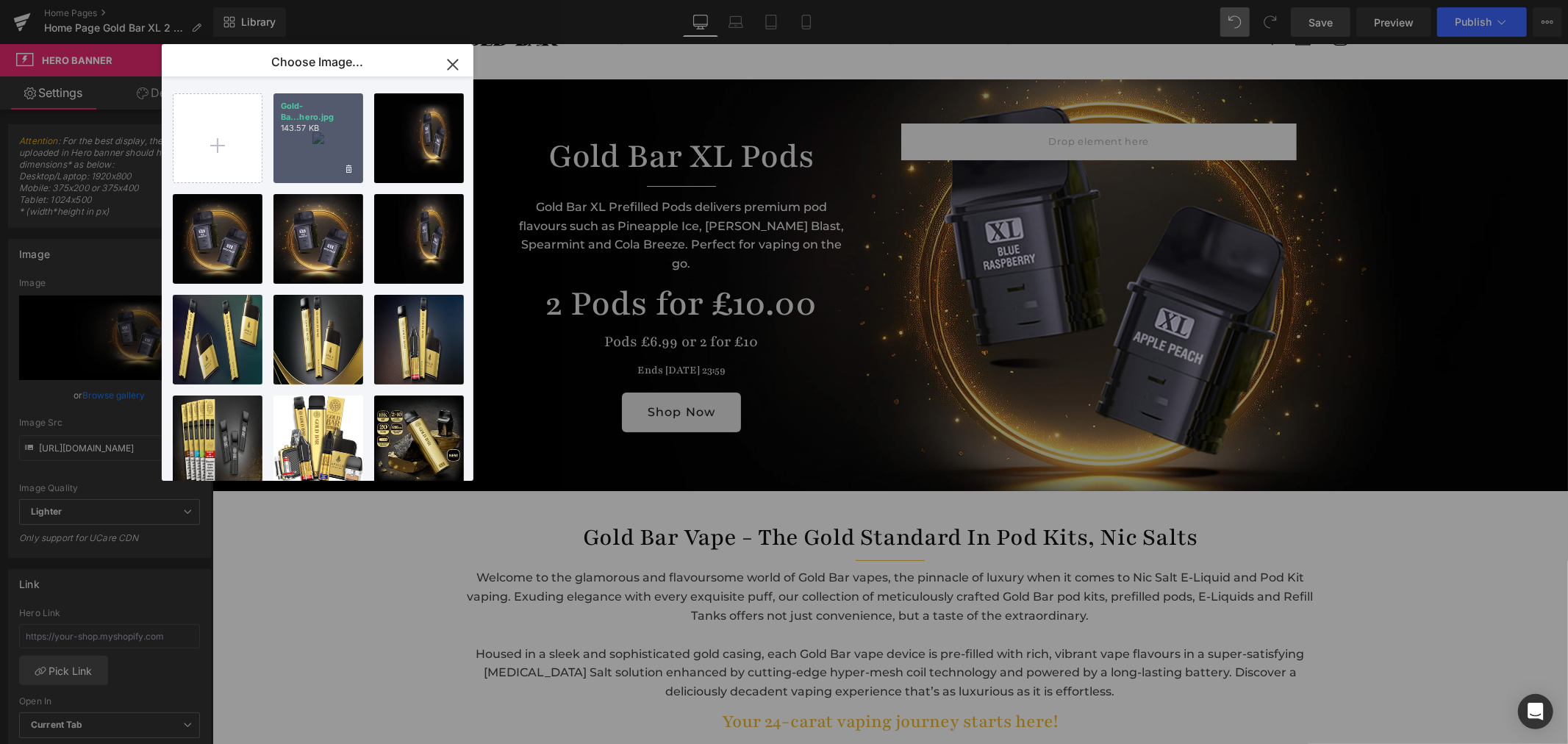
click at [324, 143] on div "Gold-Ba...hero.jpg 143.57 KB" at bounding box center [317, 138] width 90 height 90
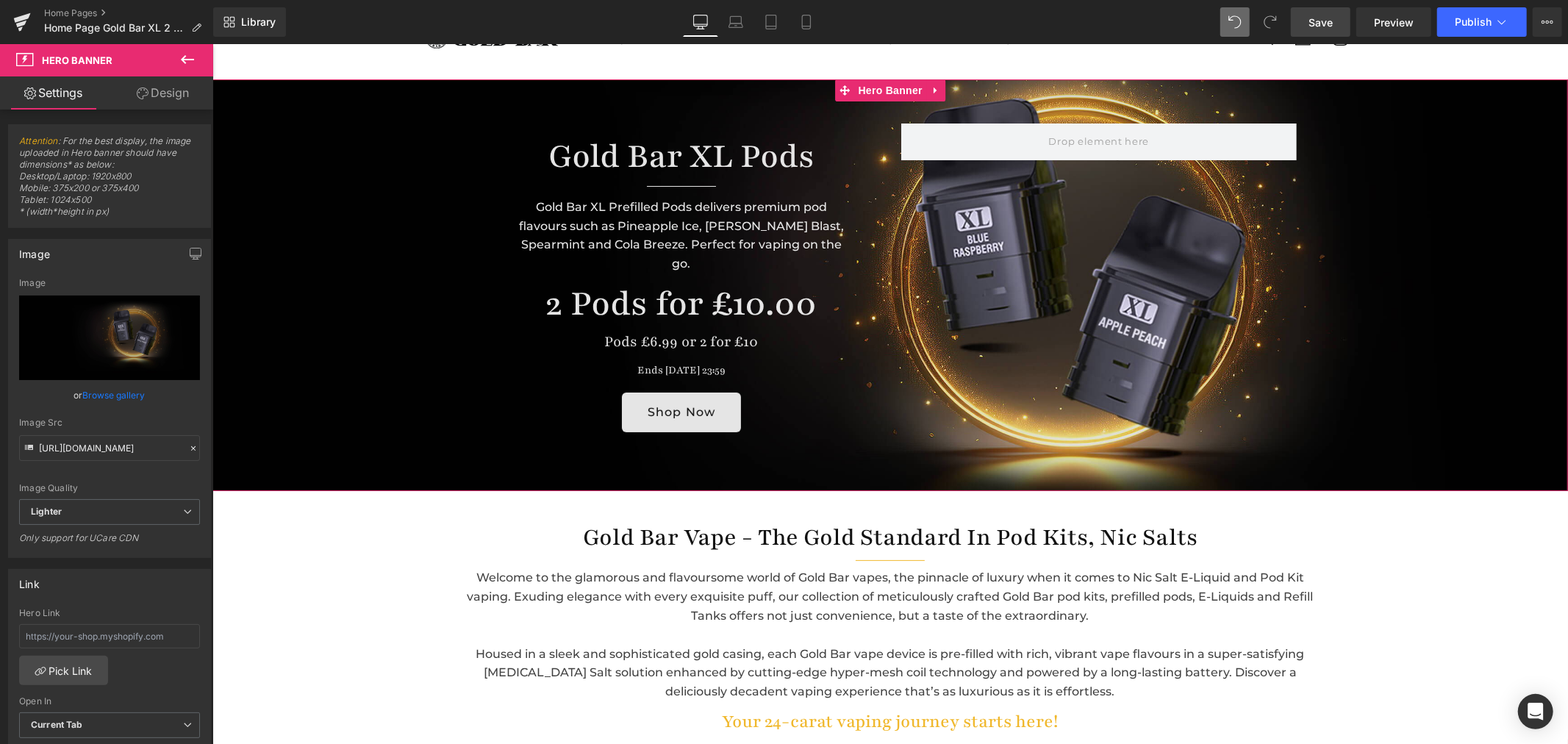
click at [103, 395] on link "Browse gallery" at bounding box center [114, 395] width 63 height 26
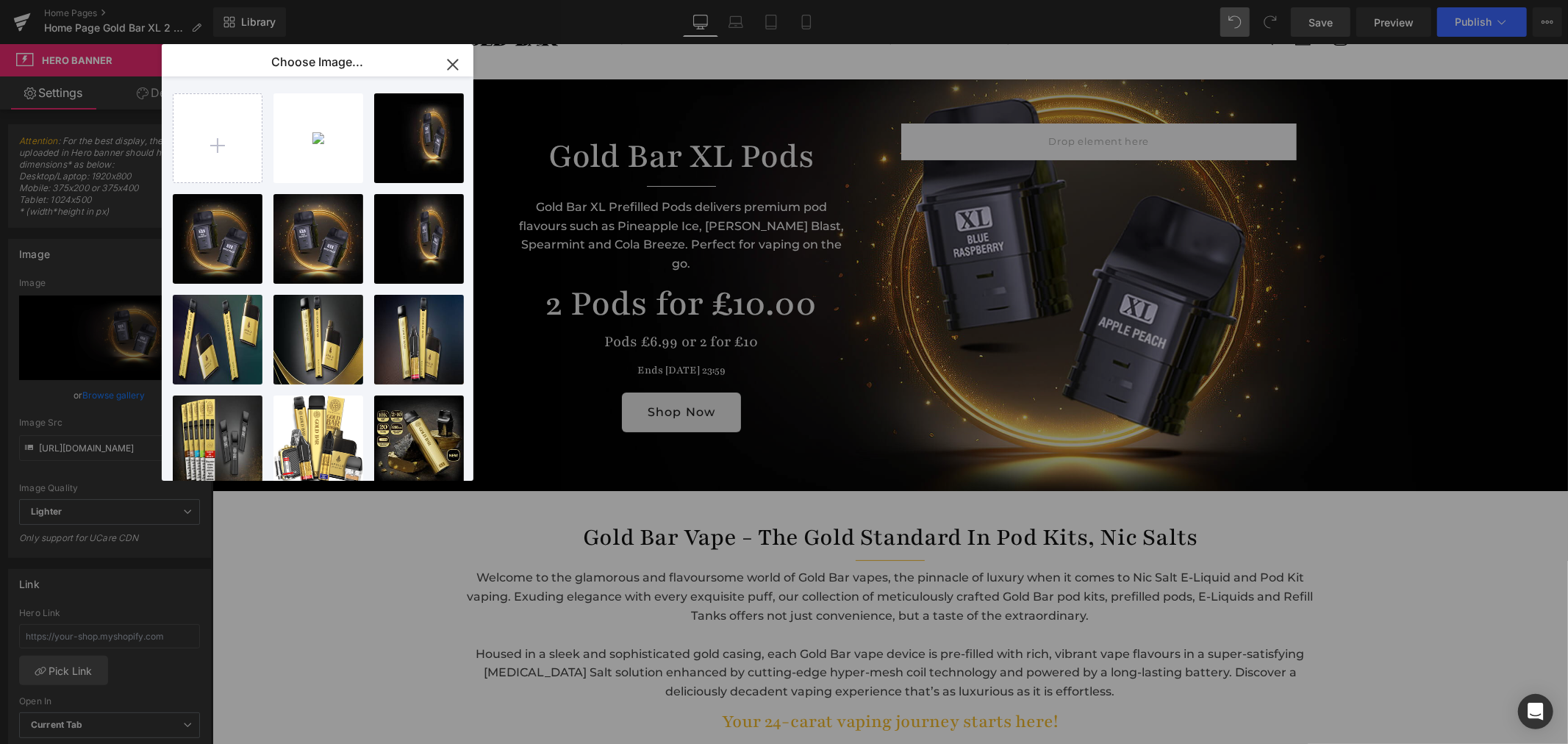
click at [108, 0] on div "Hero Banner You are previewing how the will restyle your page. You can not edit…" at bounding box center [784, 0] width 1568 height 0
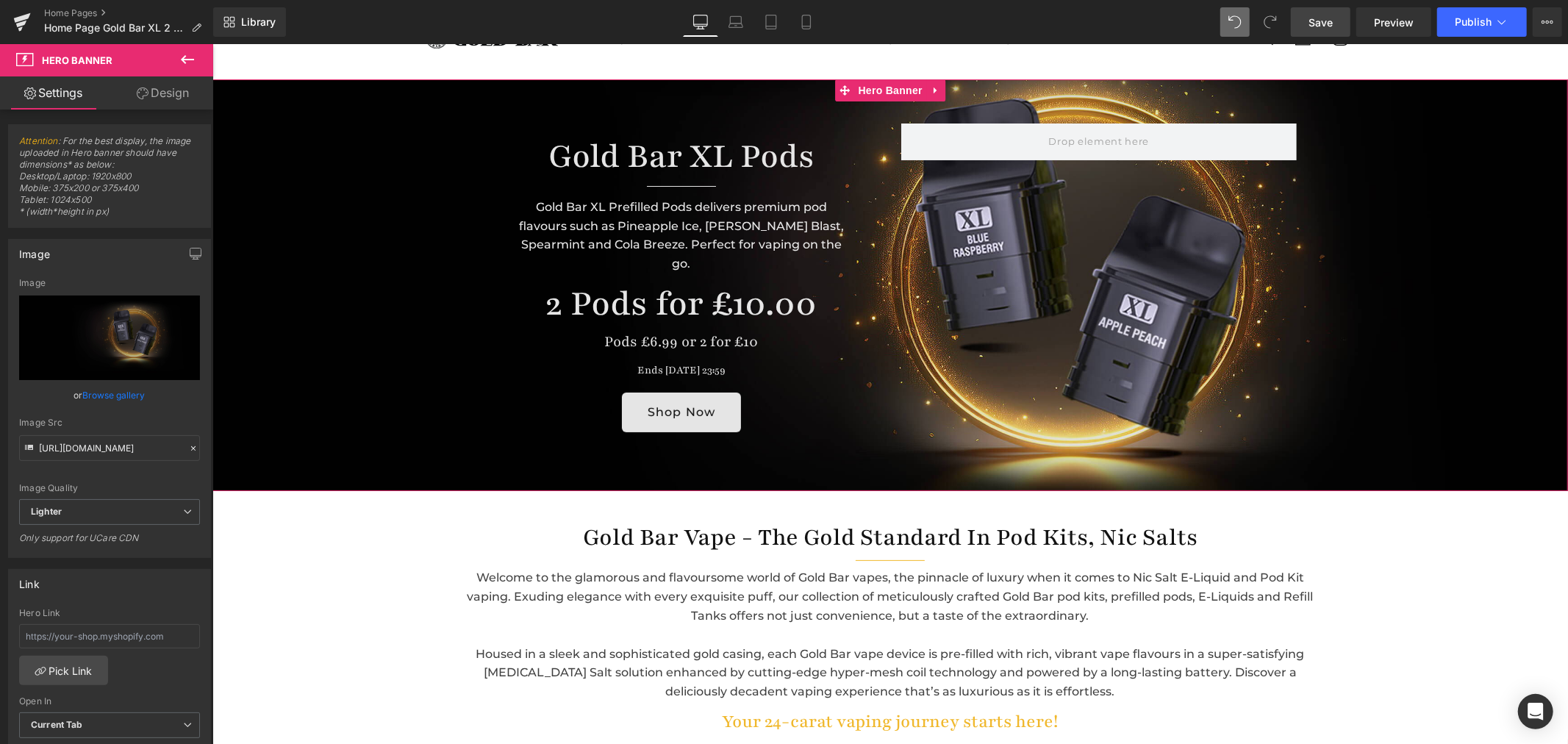
click at [109, 399] on link "Browse gallery" at bounding box center [114, 395] width 63 height 26
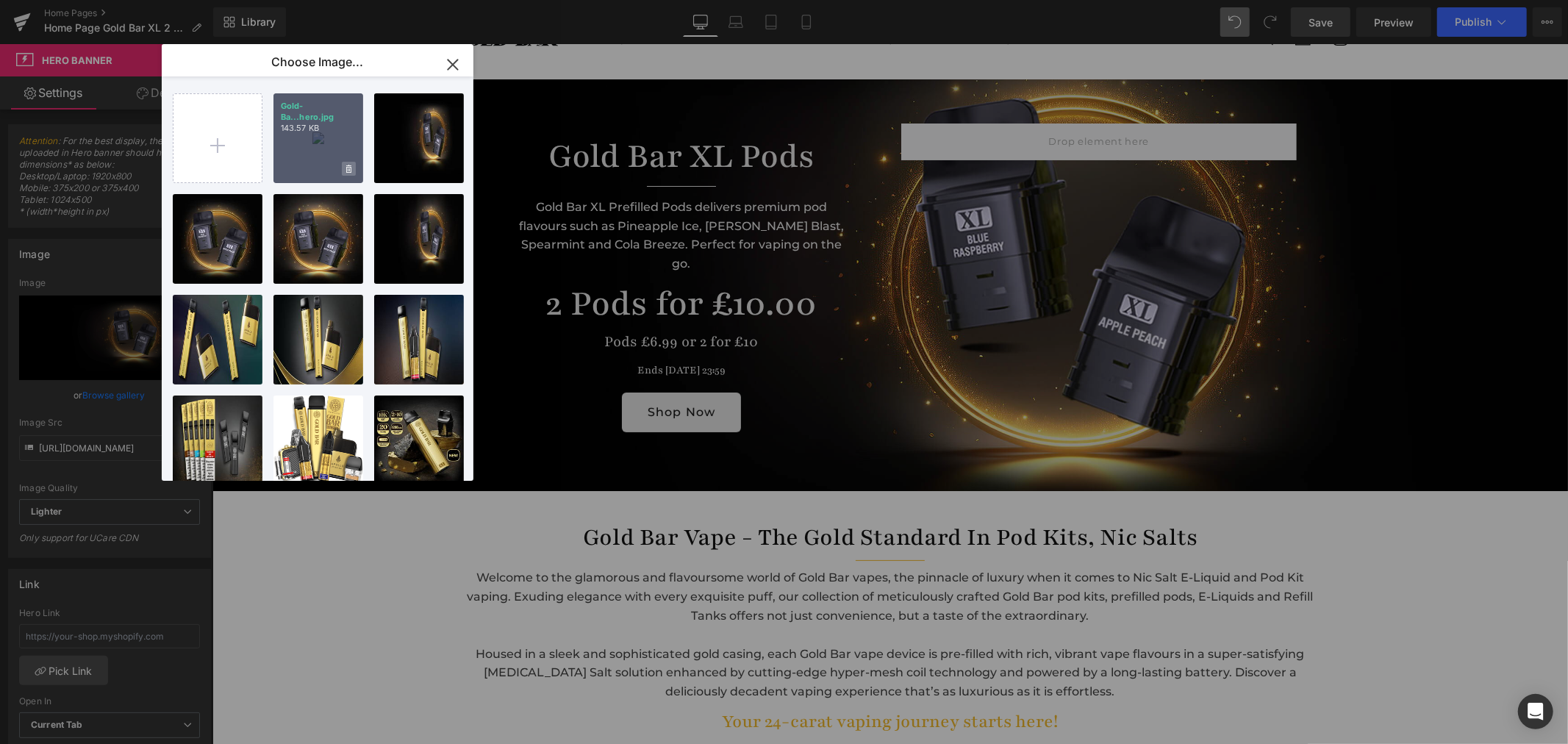
click at [346, 170] on icon at bounding box center [349, 168] width 6 height 8
click at [296, 168] on span "Yes" at bounding box center [299, 168] width 37 height 16
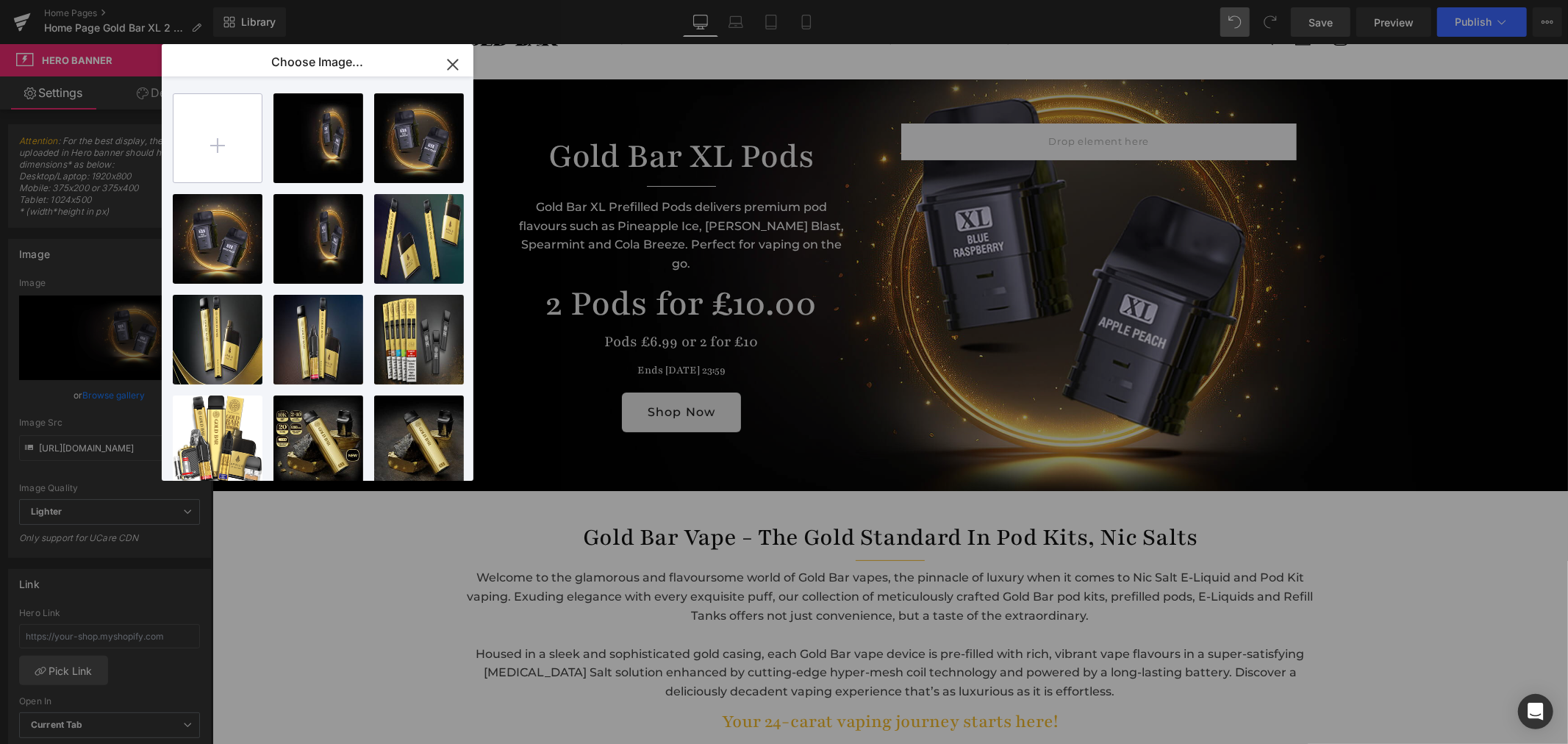
click at [221, 150] on input "file" at bounding box center [218, 138] width 89 height 89
type input "C:\fakepath\Gold-Bar-XL-2-Pods-for-£10-hero.jpg"
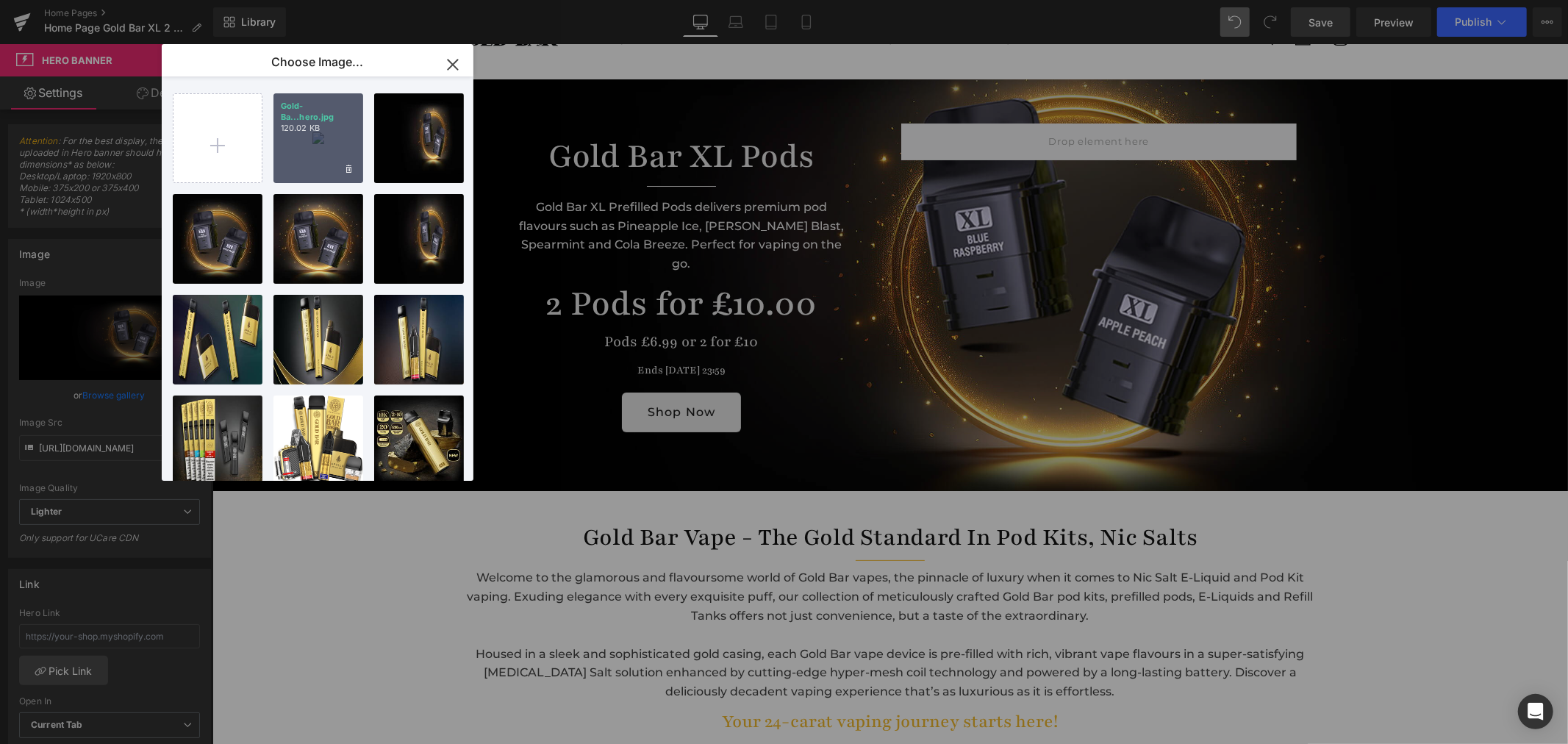
click at [324, 152] on div "Gold-Ba...hero.jpg 120.02 KB" at bounding box center [317, 138] width 90 height 90
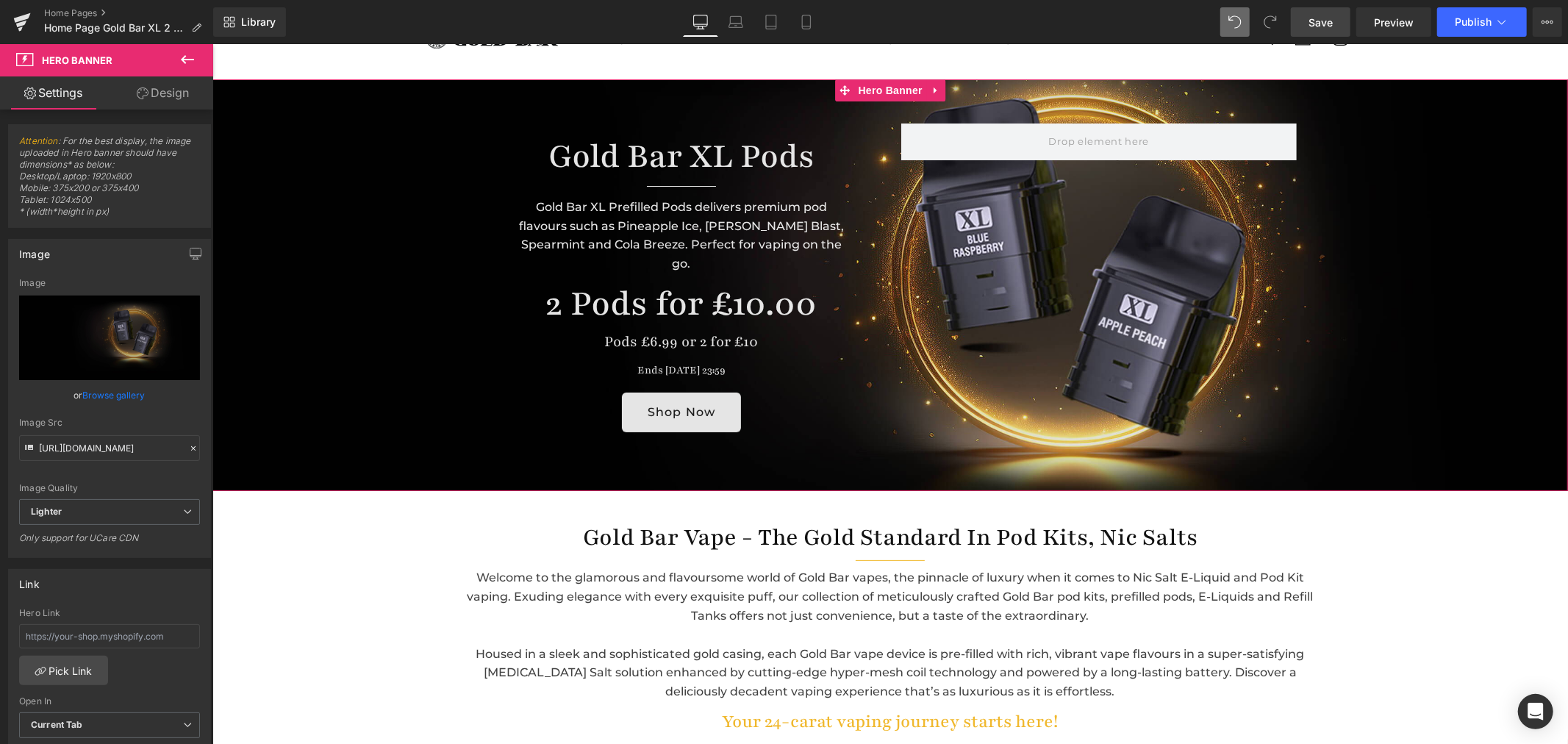
click at [117, 393] on link "Browse gallery" at bounding box center [114, 395] width 63 height 26
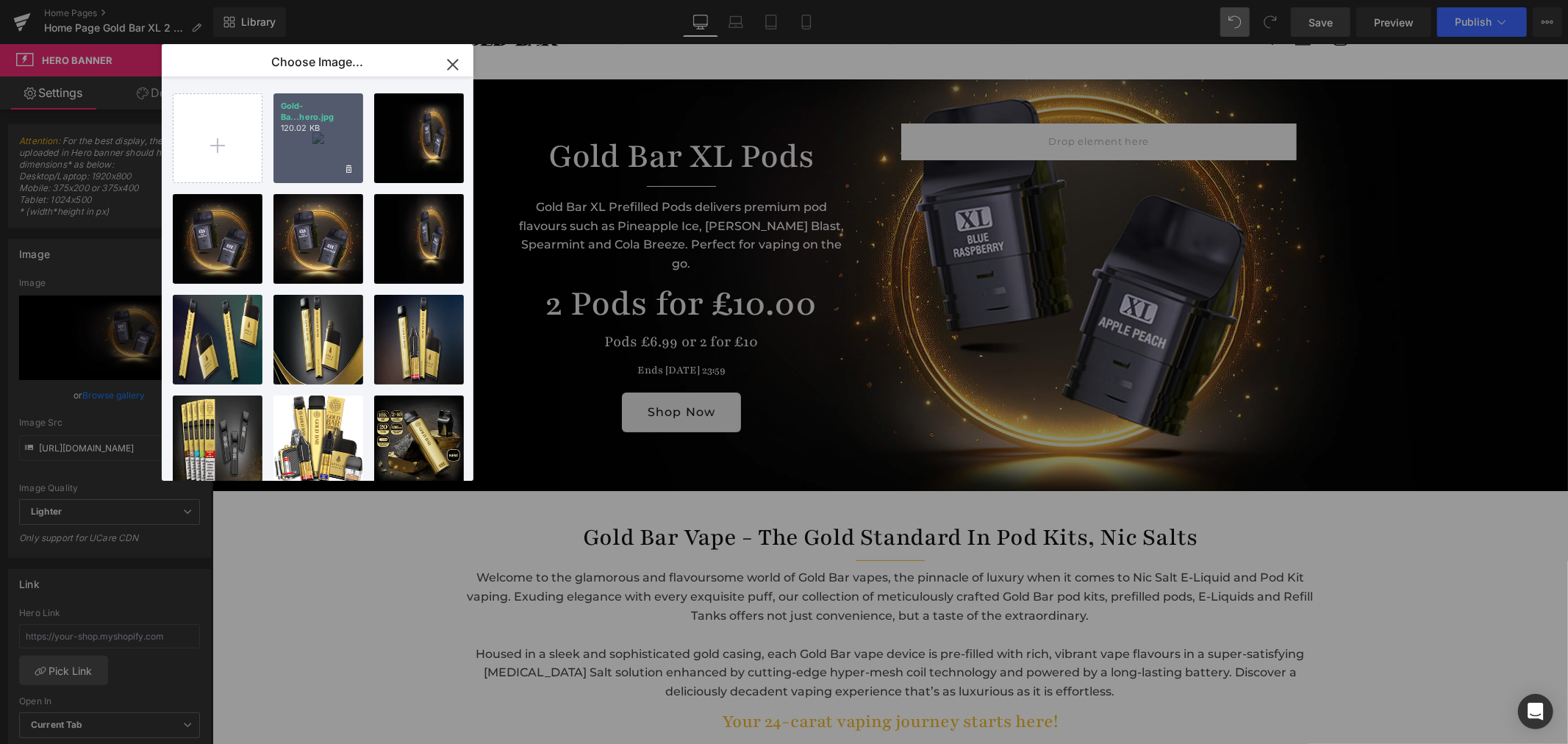
click at [333, 150] on div "Gold-Ba...hero.jpg 120.02 KB" at bounding box center [317, 138] width 90 height 90
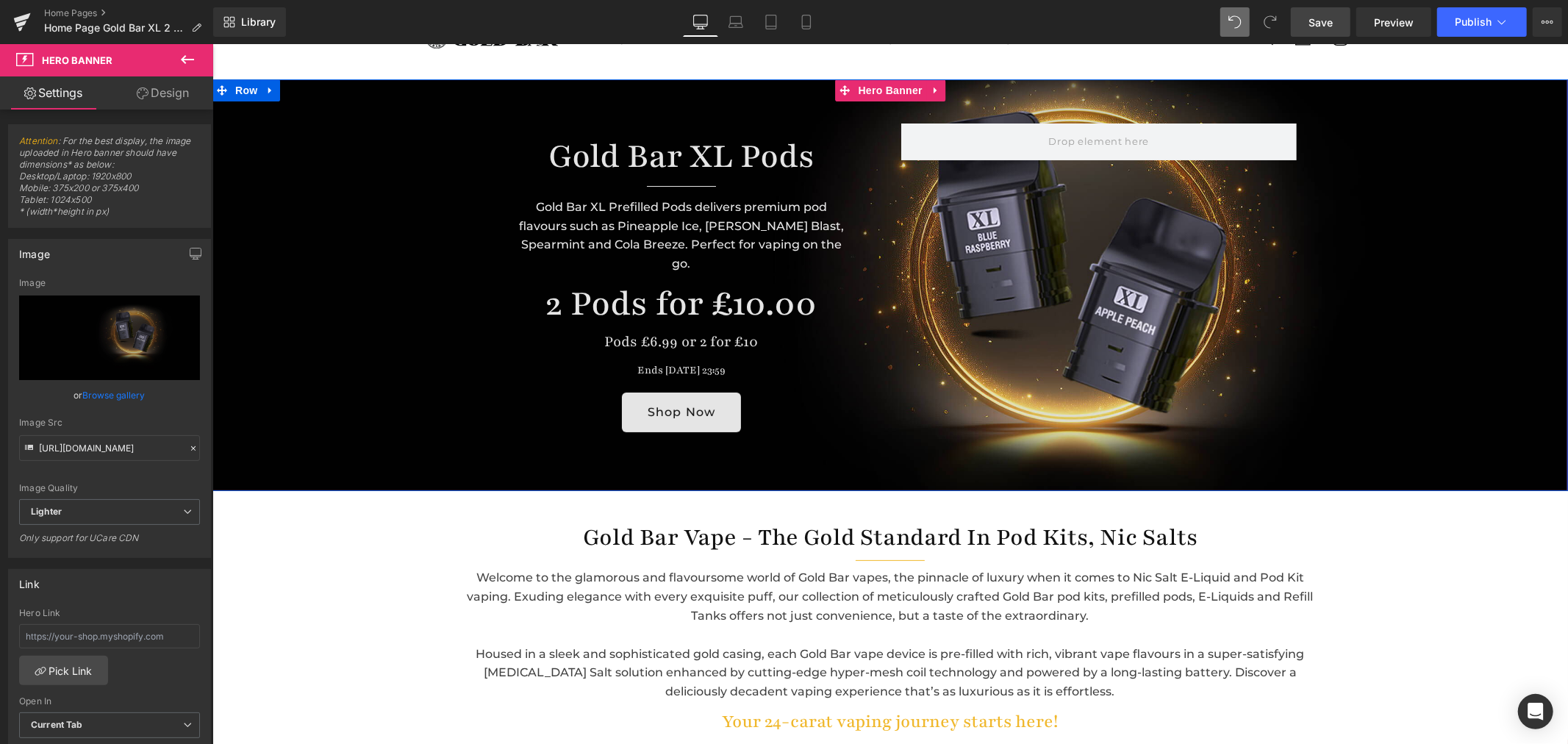
scroll to position [0, 0]
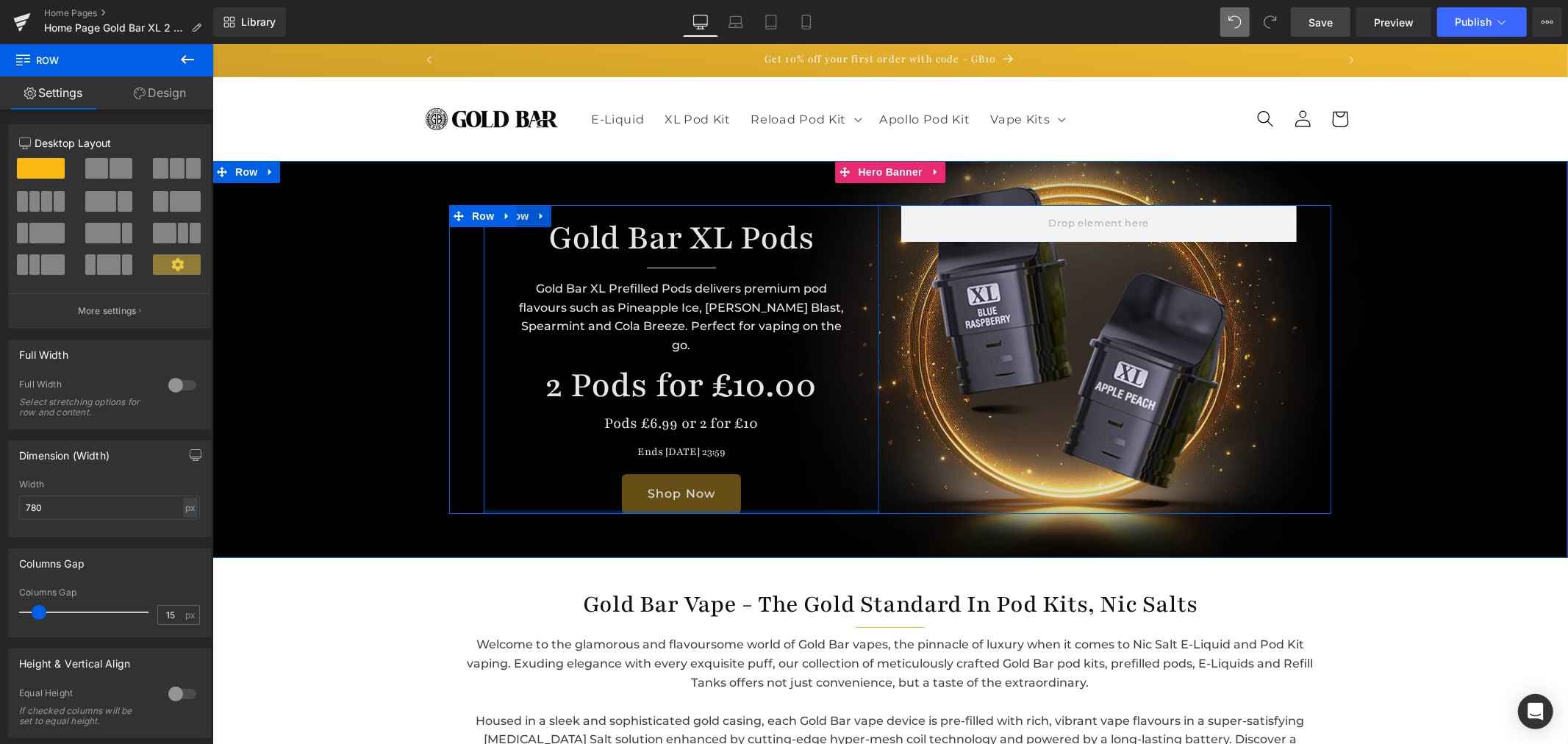
drag, startPoint x: 658, startPoint y: 500, endPoint x: 659, endPoint y: 467, distance: 33.0
click at [659, 467] on div "Gold Bar XL Pods Heading Separator Gold Bar XL Prefilled Pods delivers premium …" at bounding box center [680, 358] width 396 height 309
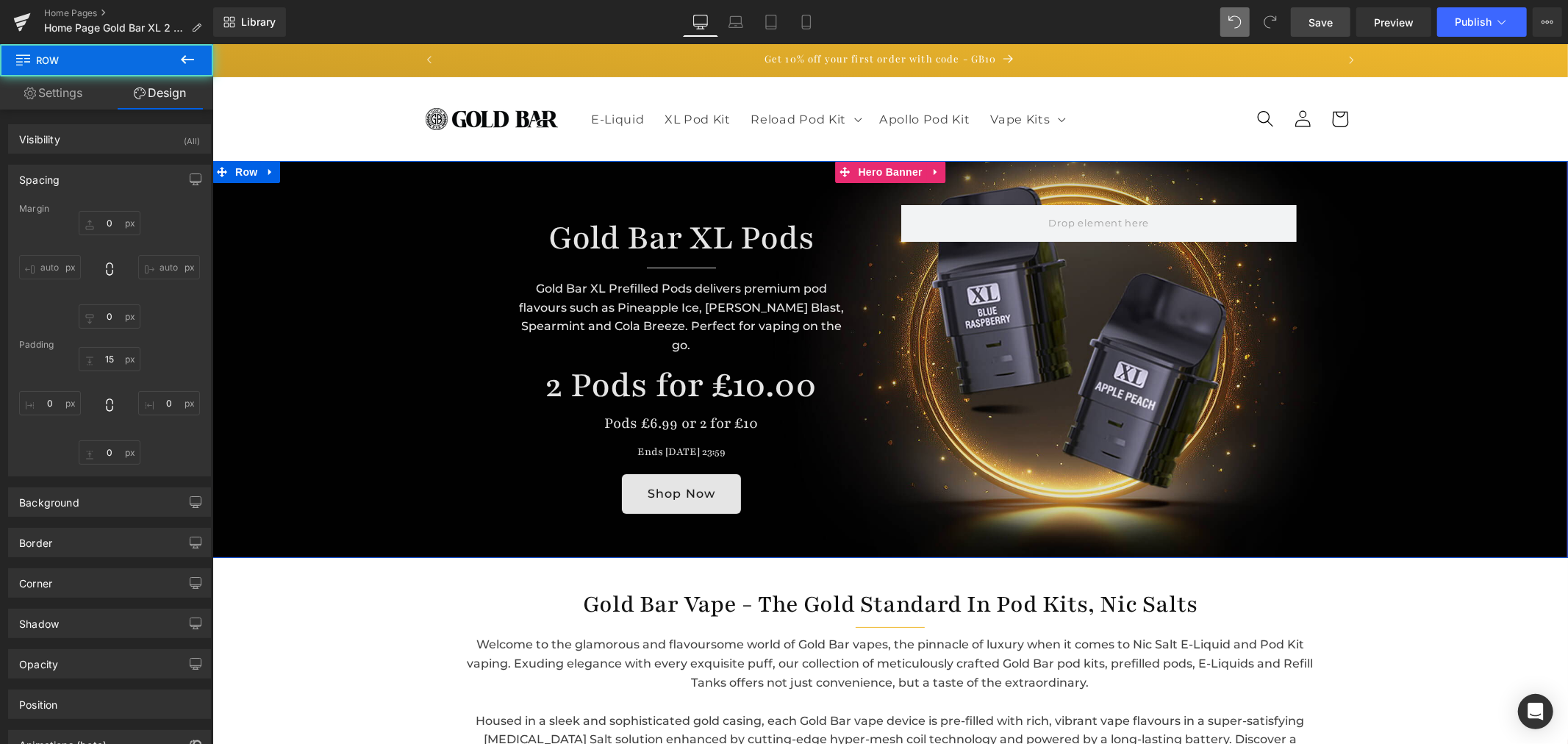
click at [869, 172] on span "Hero Banner" at bounding box center [890, 172] width 71 height 22
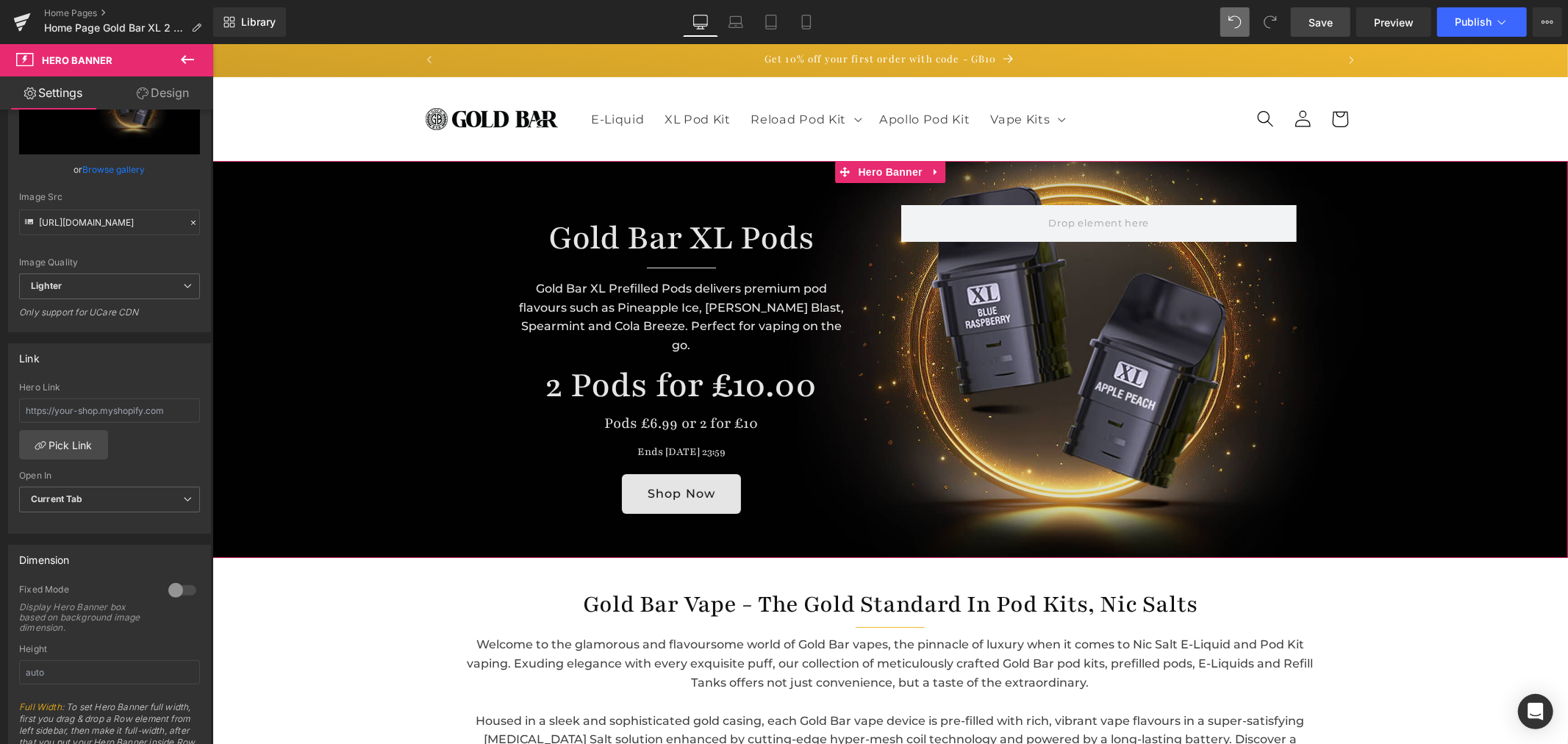
scroll to position [245, 0]
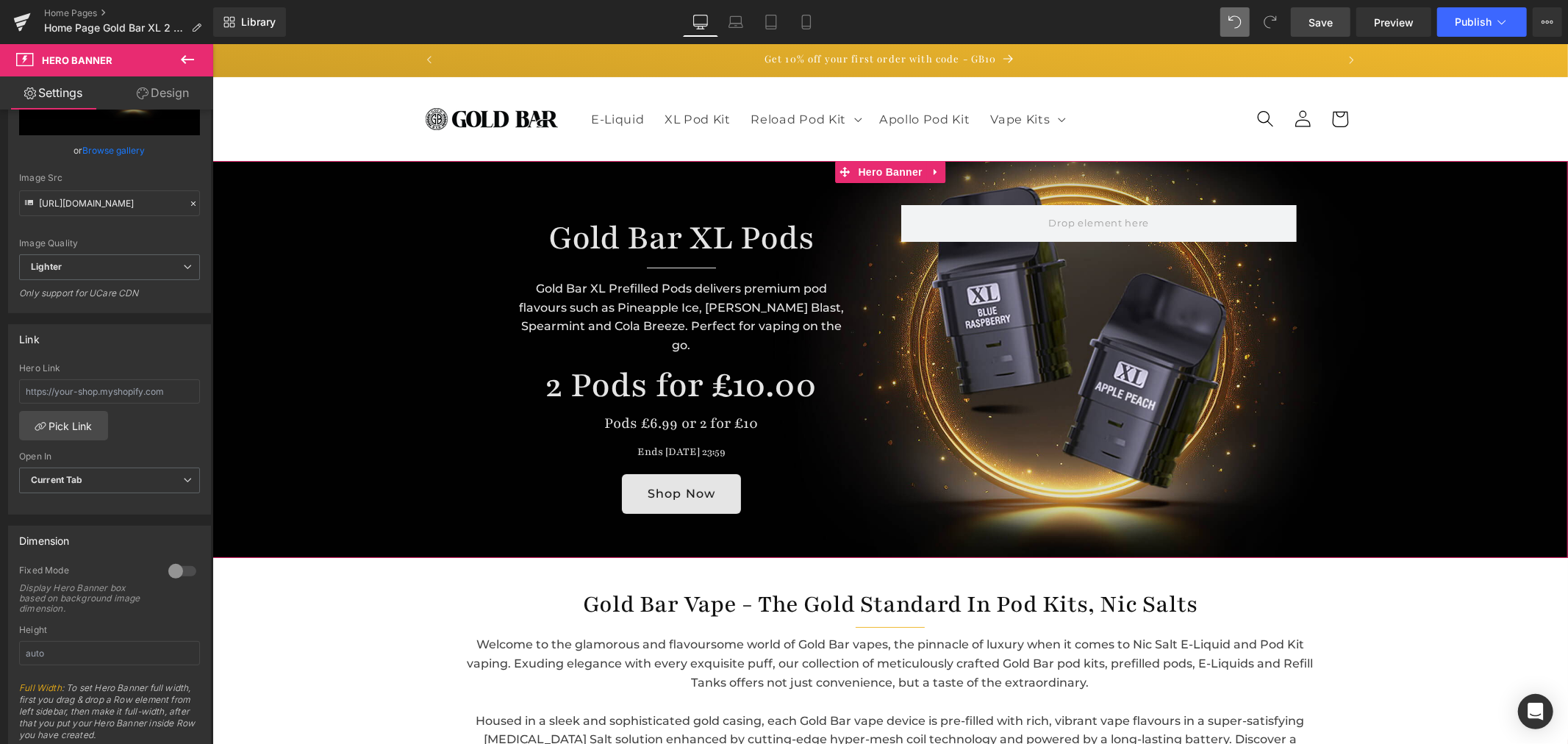
click at [157, 98] on link "Design" at bounding box center [162, 93] width 106 height 33
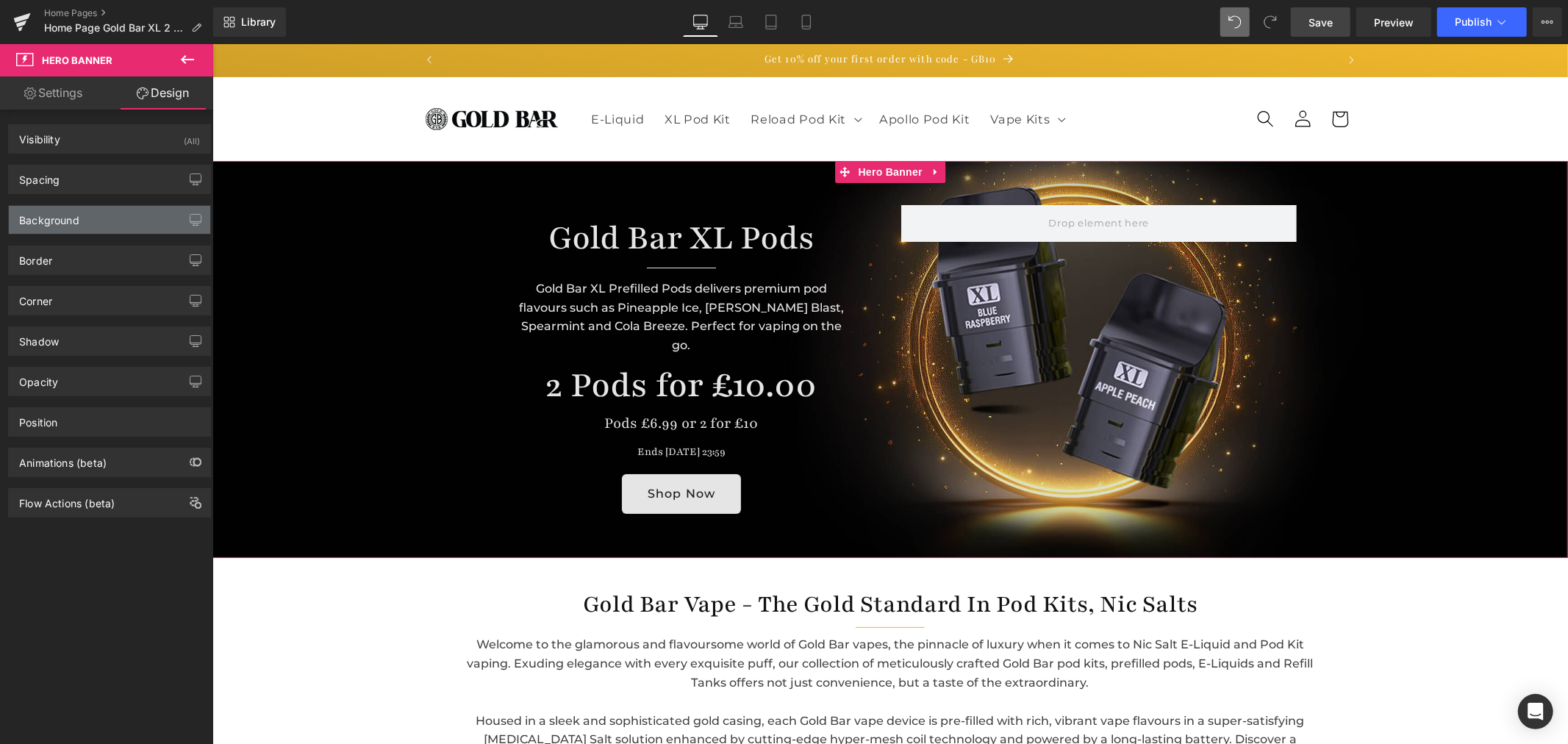
click at [97, 208] on div "Background" at bounding box center [110, 220] width 201 height 28
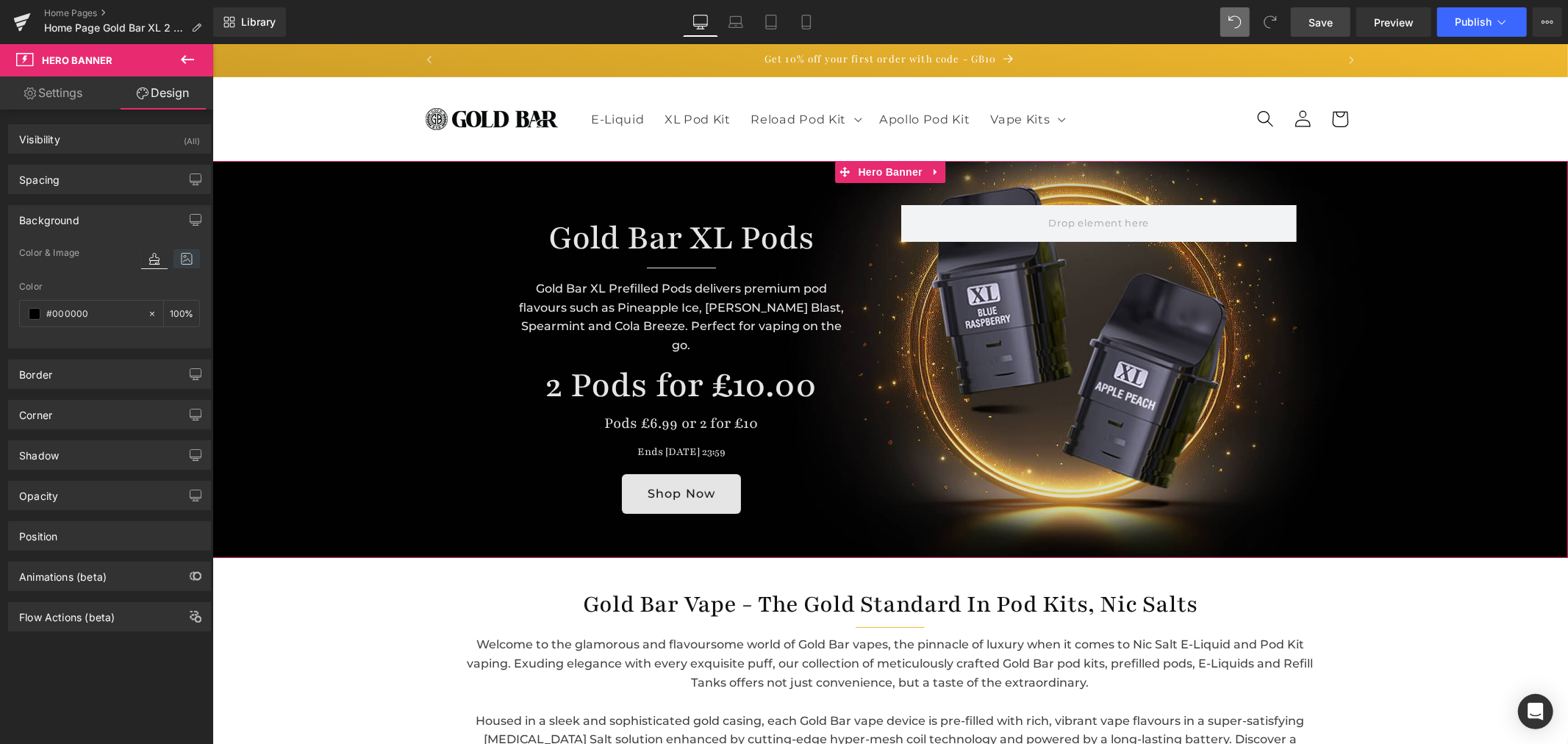
click at [186, 256] on icon at bounding box center [186, 258] width 27 height 19
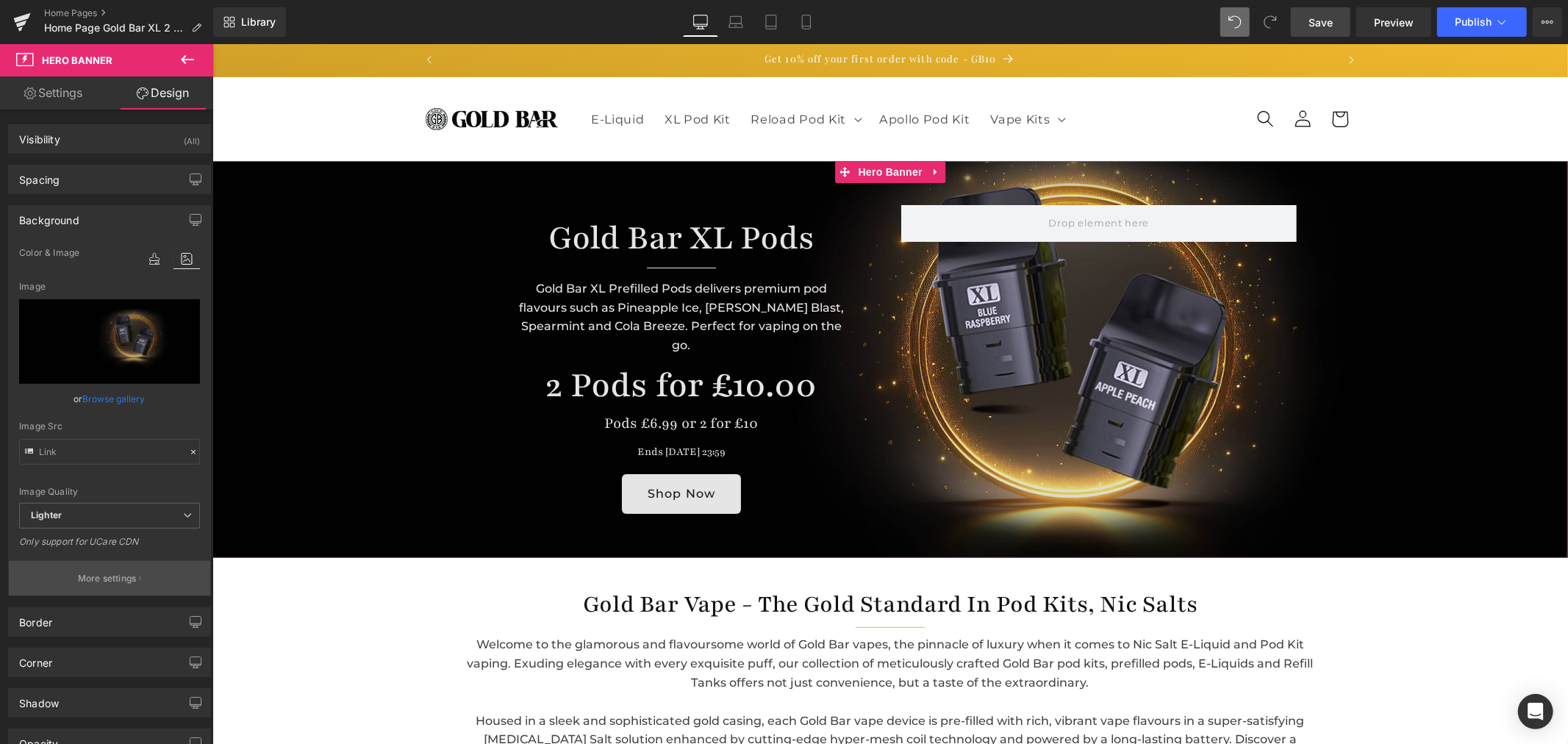
click at [121, 577] on p "More settings" at bounding box center [107, 579] width 59 height 13
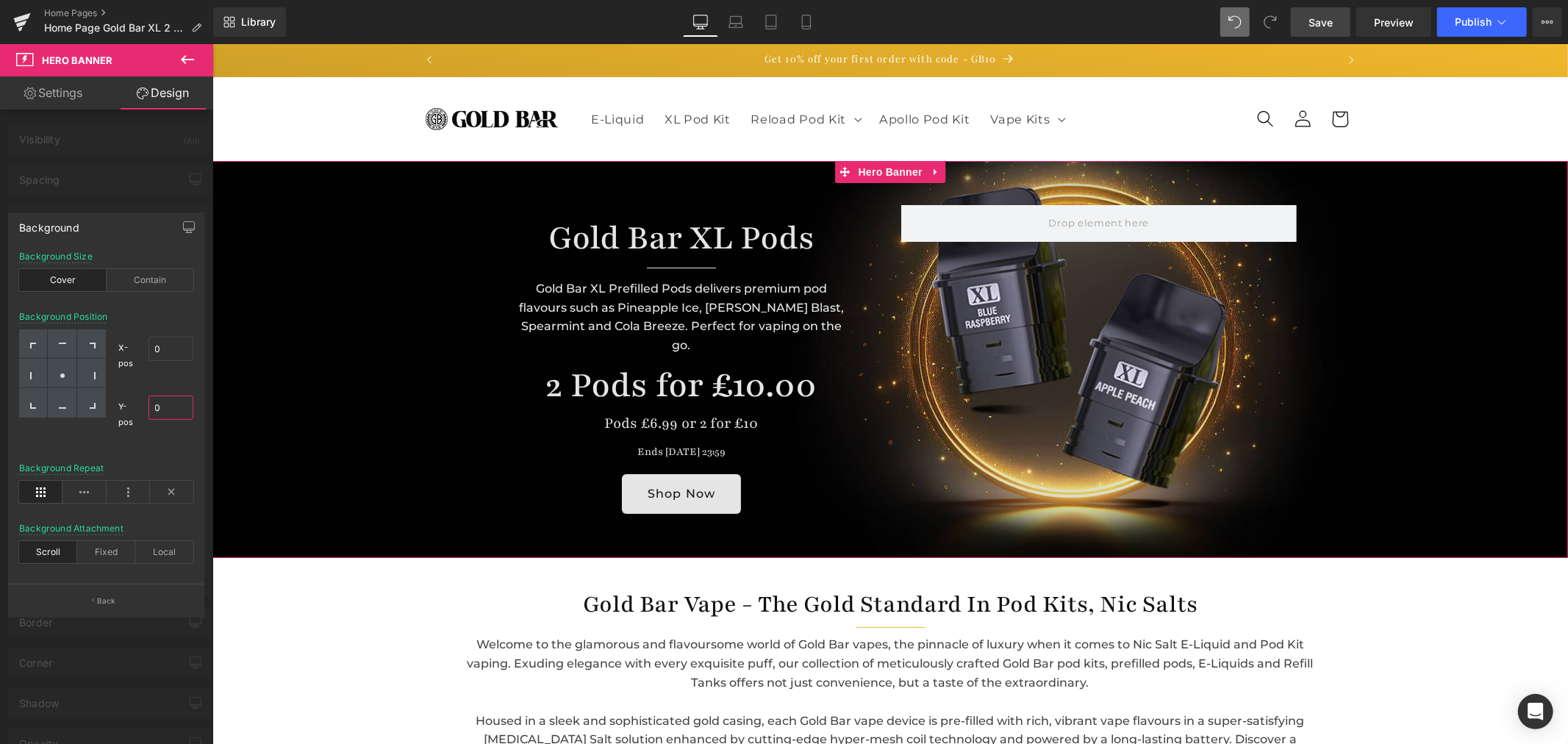
click at [162, 406] on input "0" at bounding box center [171, 408] width 45 height 24
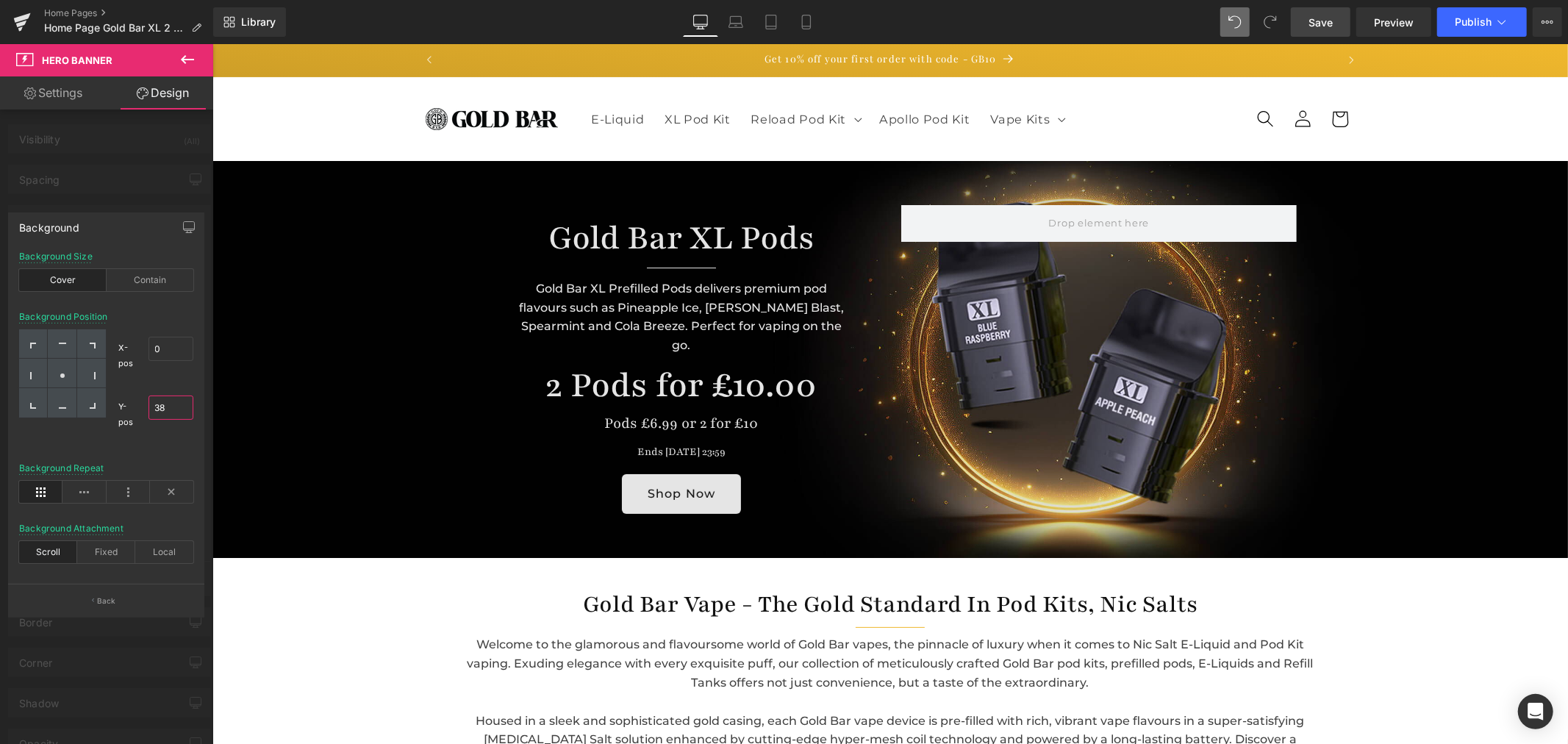
type input "38"
click at [1327, 18] on span "Save" at bounding box center [1321, 22] width 24 height 16
click at [1393, 22] on span "Preview" at bounding box center [1394, 22] width 40 height 16
click at [1322, 23] on span "Save" at bounding box center [1321, 22] width 24 height 16
click at [82, 368] on div at bounding box center [91, 374] width 29 height 30
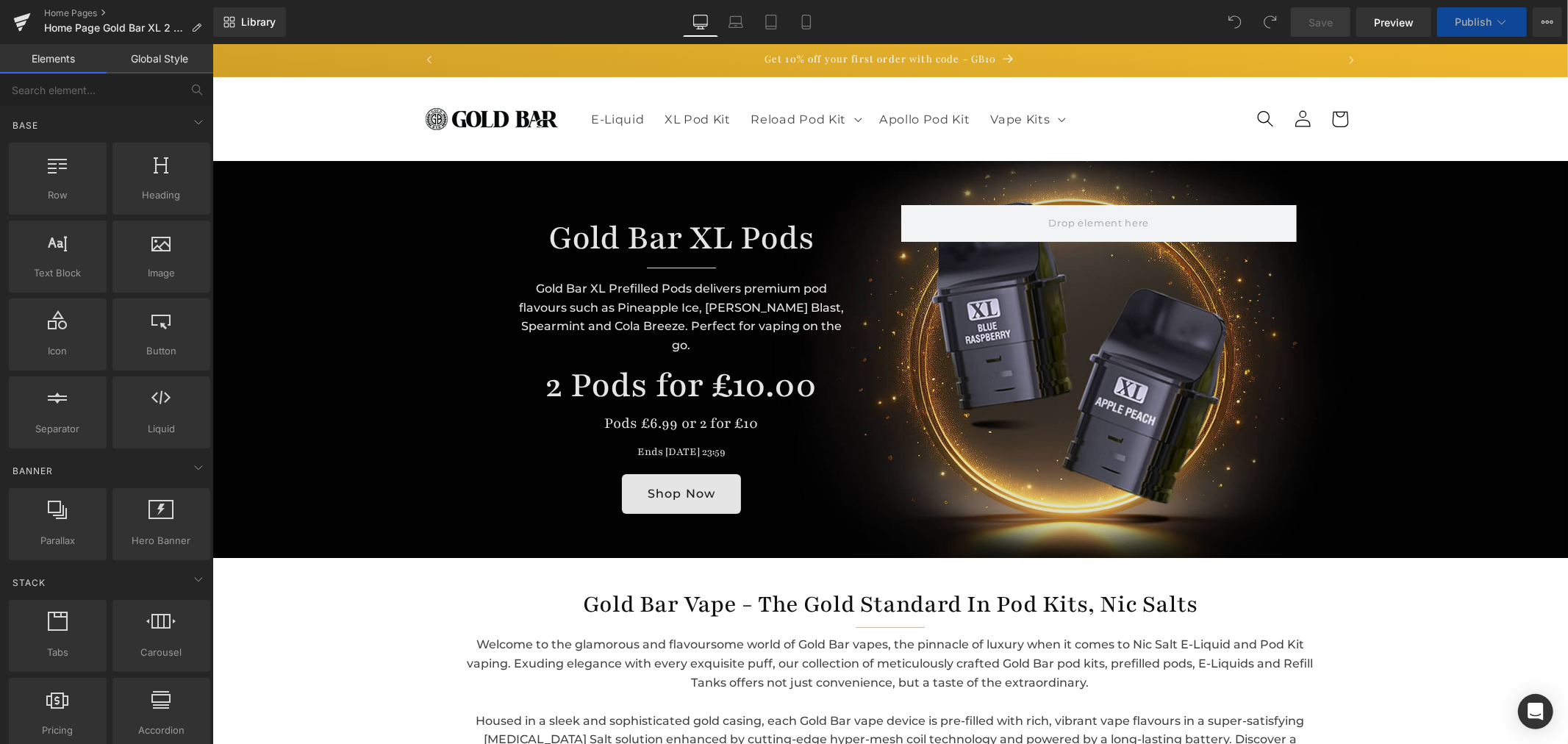
click at [616, 291] on div "Gold Bar XL Prefilled Pods delivers premium pod flavours such as Pineapple Ice,…" at bounding box center [680, 316] width 374 height 90
click at [732, 287] on div "Gold Bar XL Prefilled Pods delivers premium pod flavours such as Pineapple Ice,…" at bounding box center [680, 316] width 374 height 90
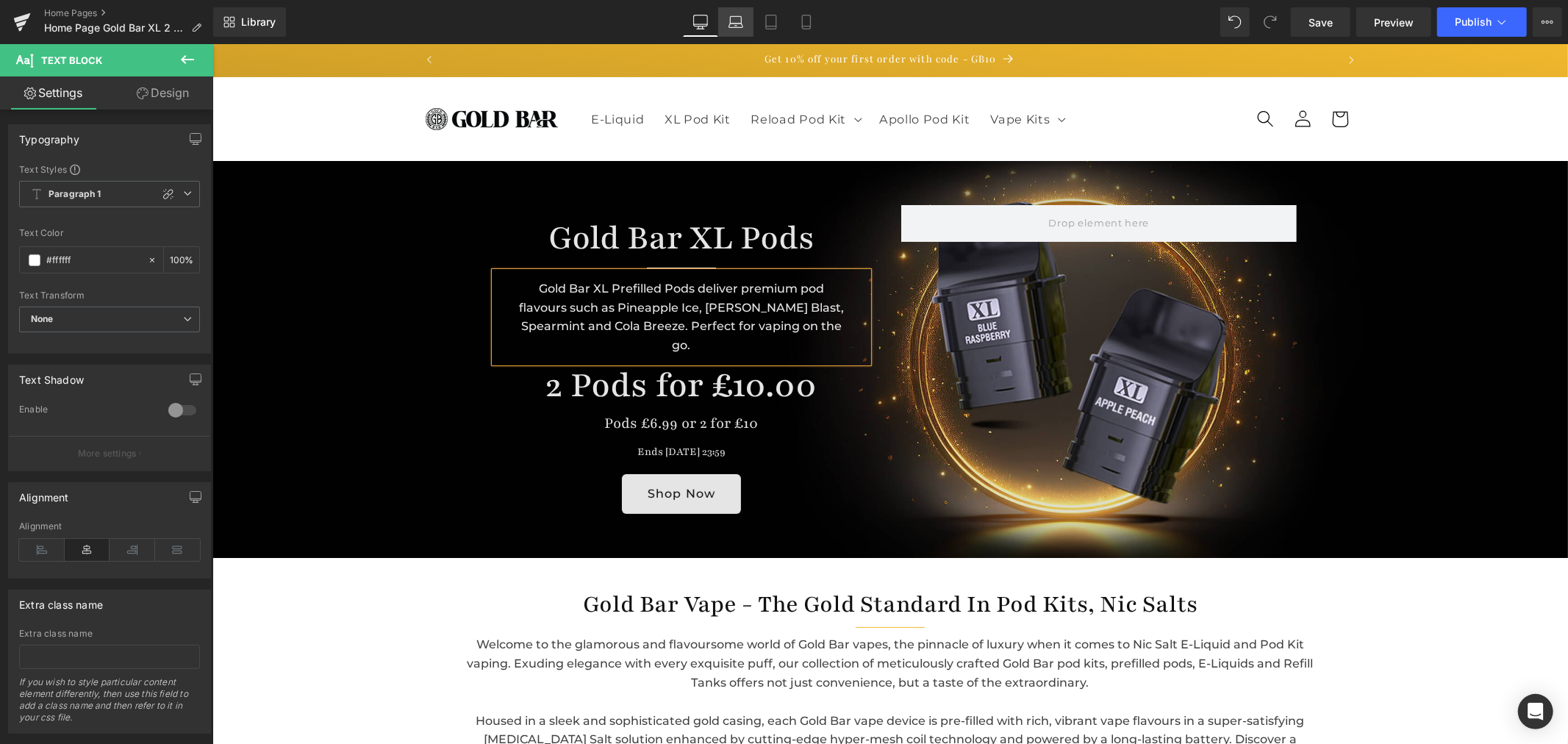
click at [736, 30] on link "Laptop" at bounding box center [736, 22] width 35 height 30
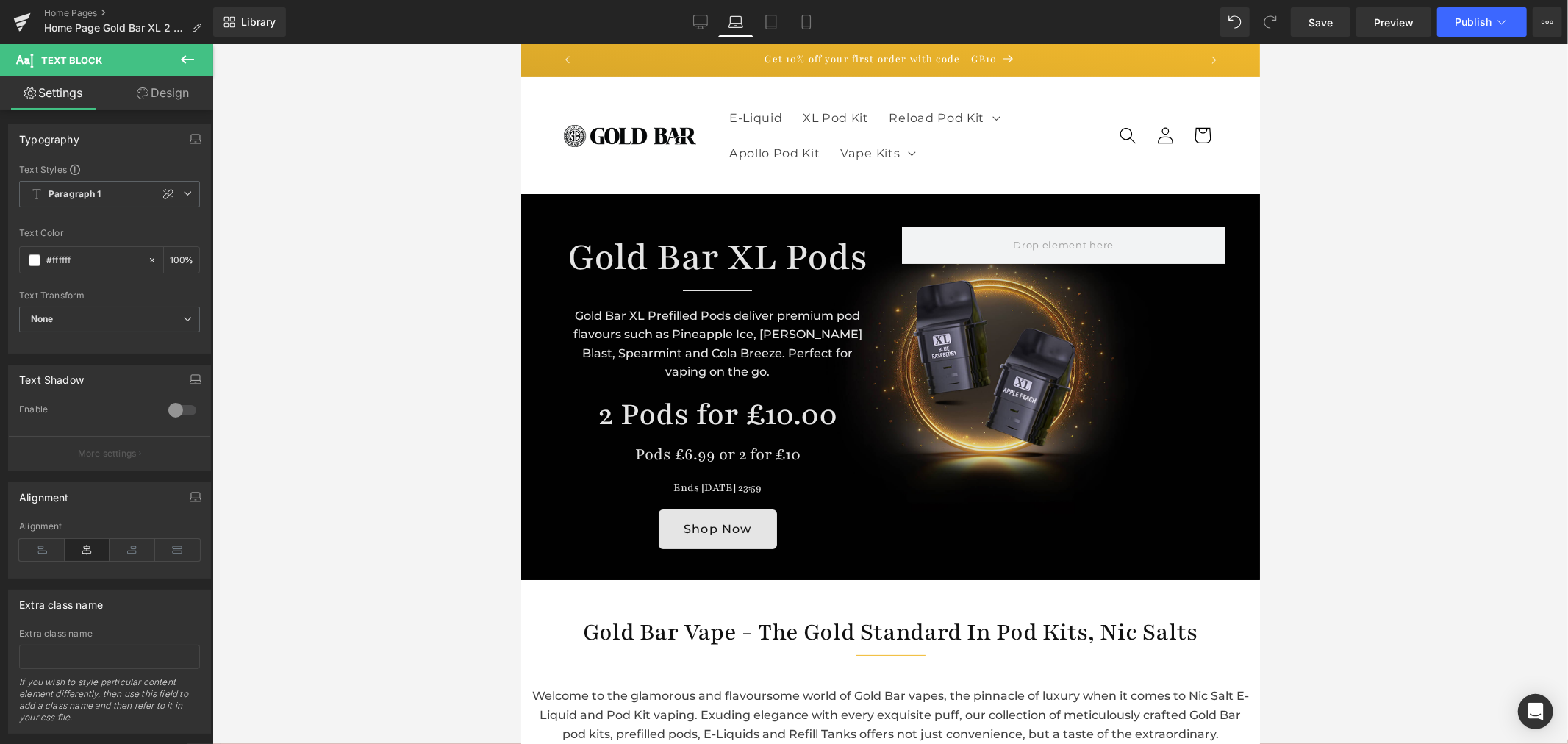
scroll to position [15, 0]
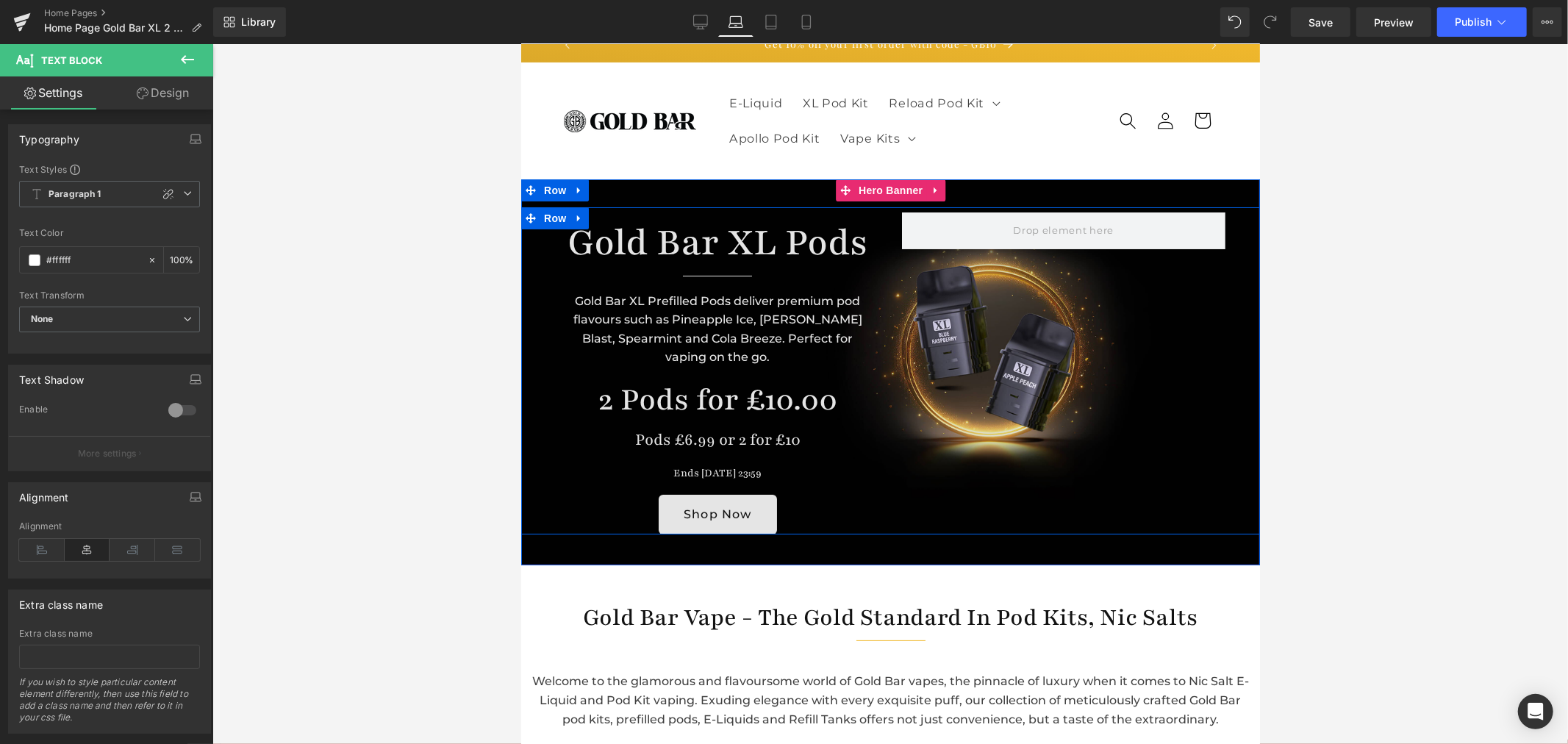
click at [985, 324] on div at bounding box center [1063, 372] width 346 height 322
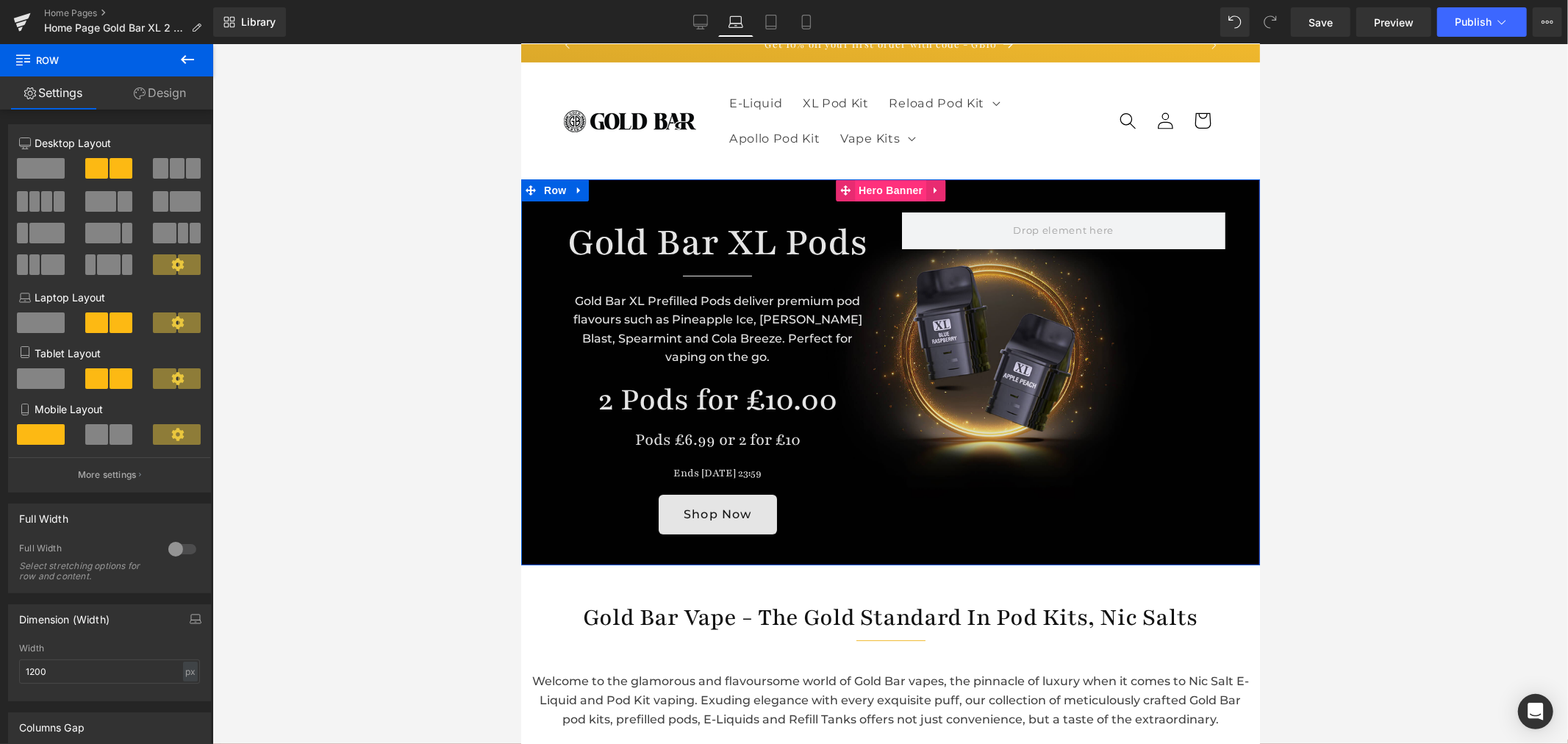
click at [881, 195] on span "Hero Banner" at bounding box center [890, 190] width 71 height 22
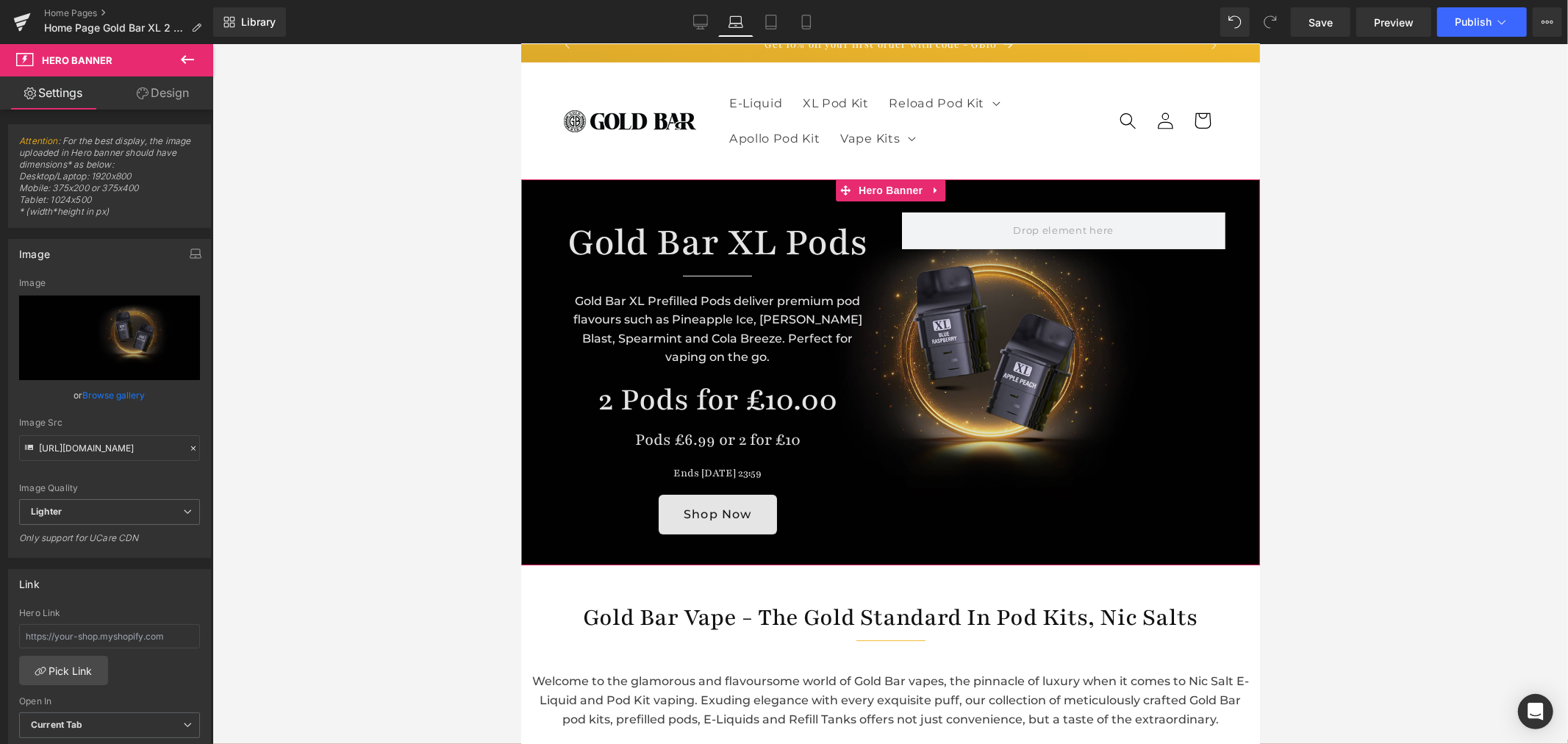
click at [180, 84] on link "Design" at bounding box center [162, 93] width 106 height 33
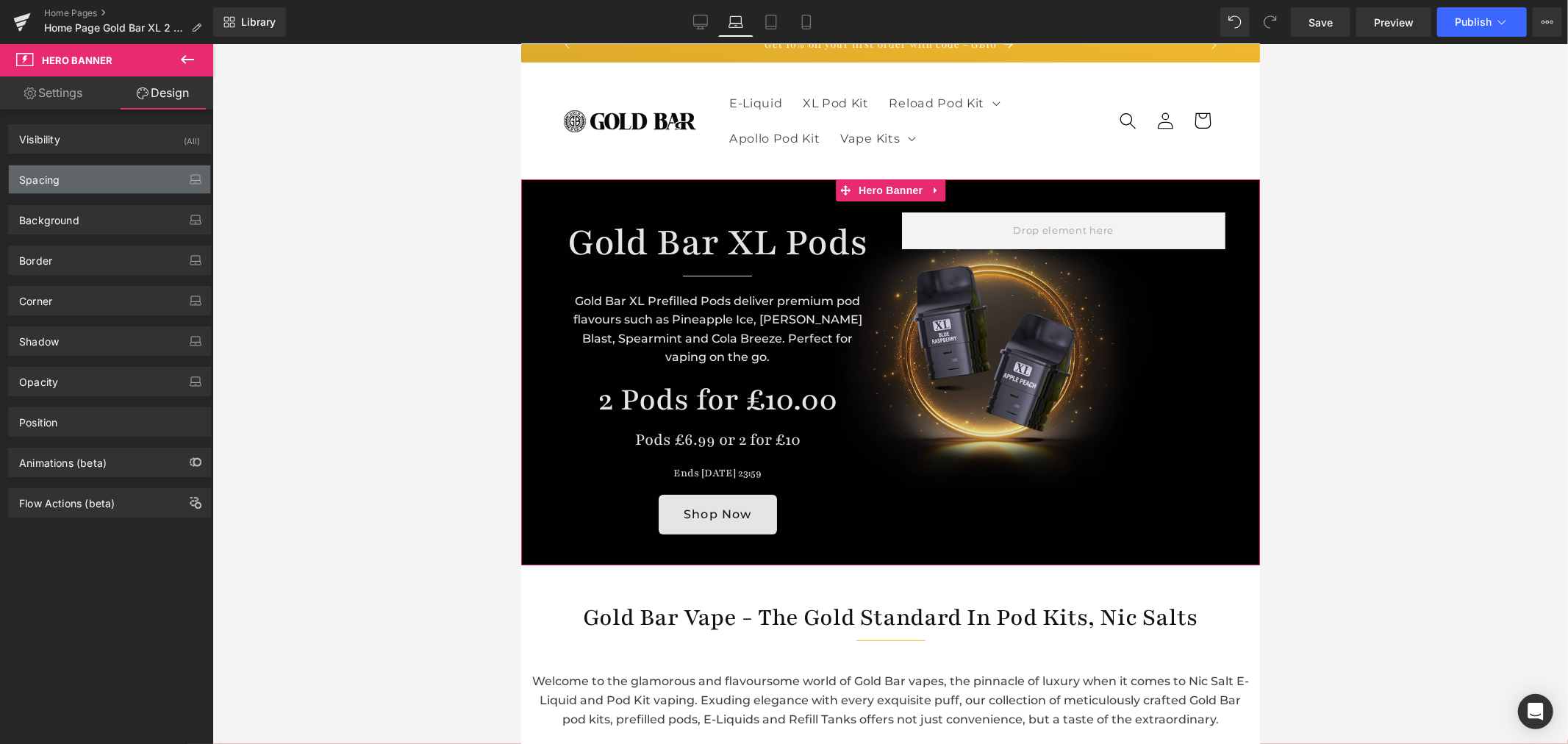
click at [92, 173] on div "Spacing" at bounding box center [110, 179] width 201 height 28
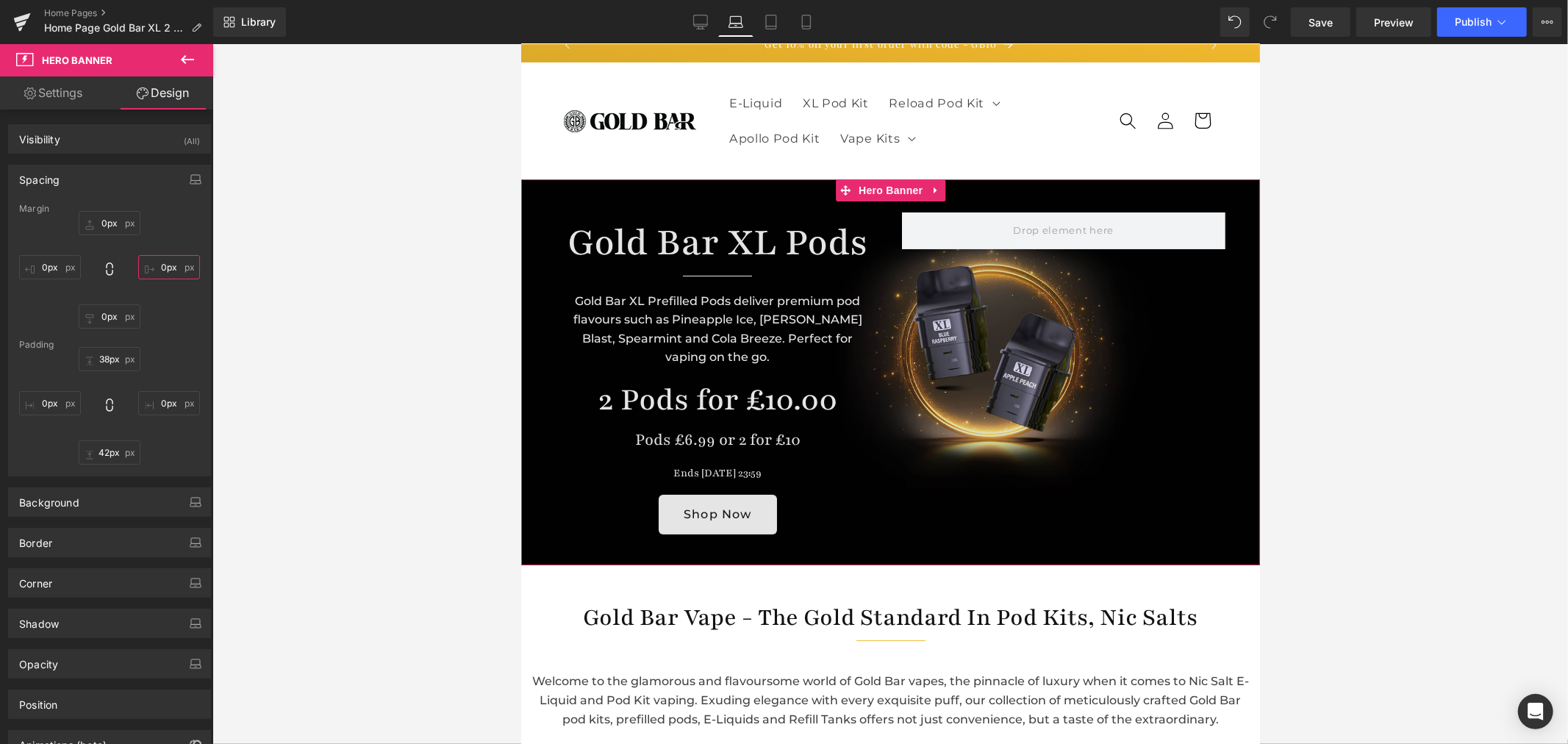
click at [165, 269] on input "0px" at bounding box center [169, 267] width 62 height 24
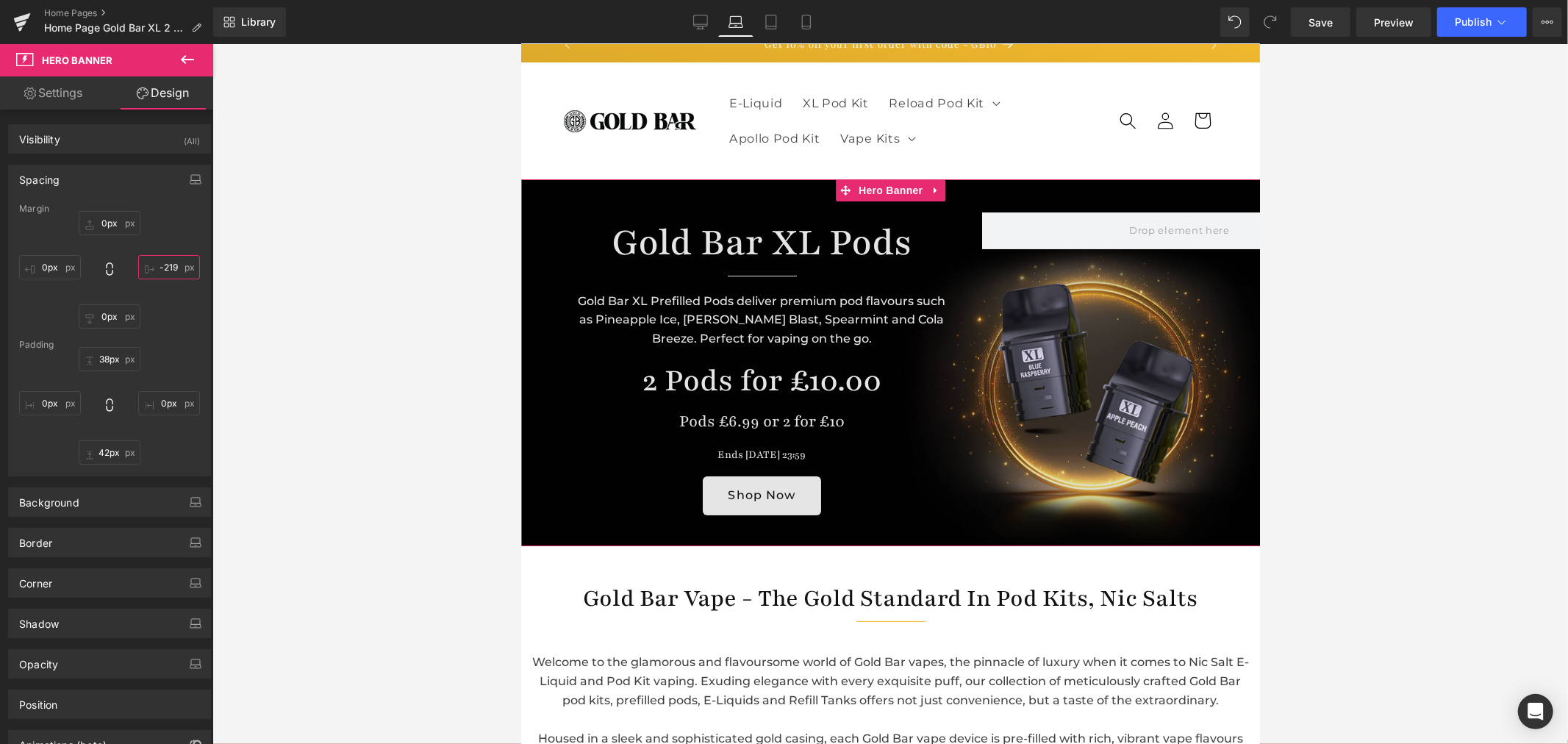
type input "-220"
click at [50, 272] on input "0px" at bounding box center [50, 267] width 62 height 24
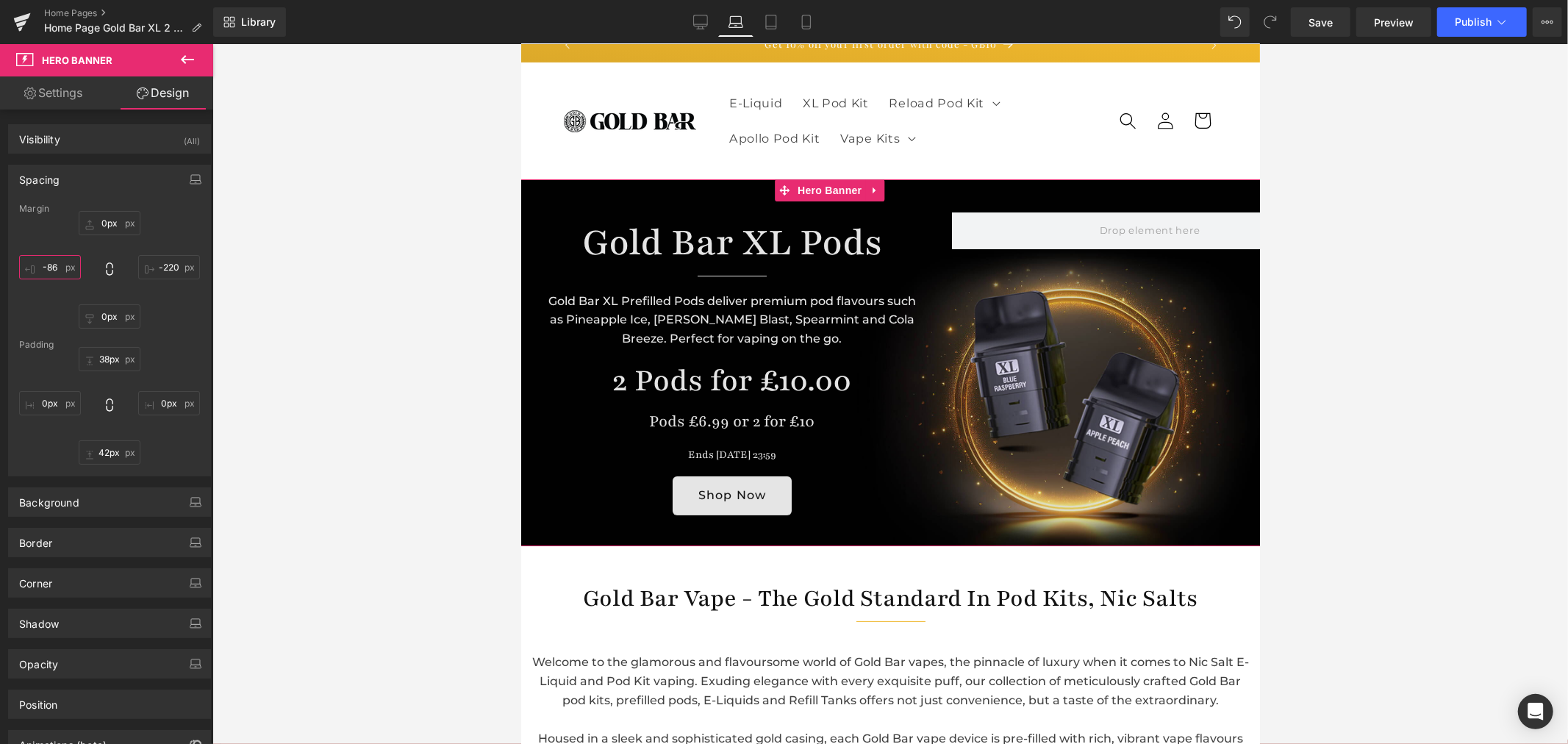
type input "-87"
click at [112, 226] on input "0px" at bounding box center [109, 223] width 62 height 24
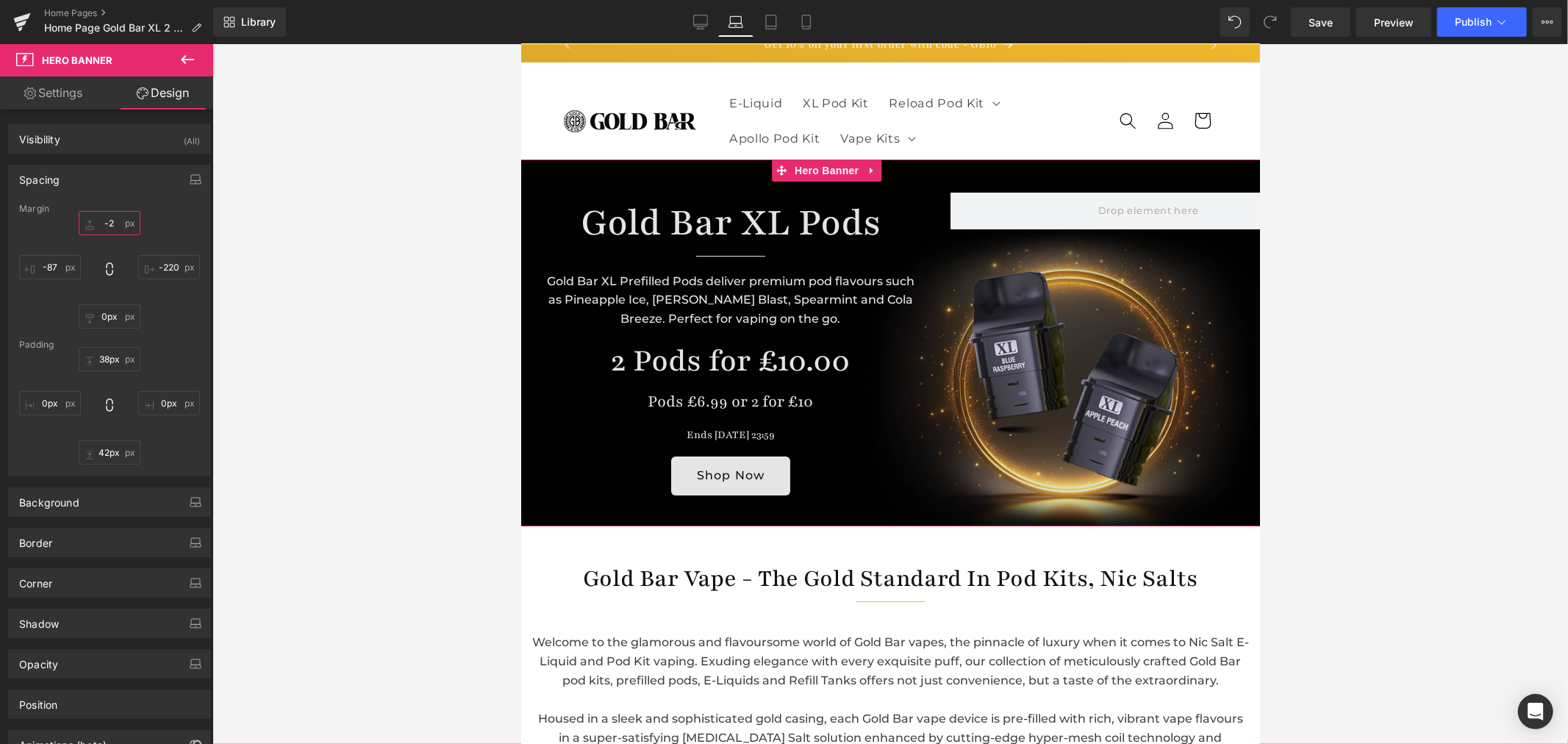
type input "-"
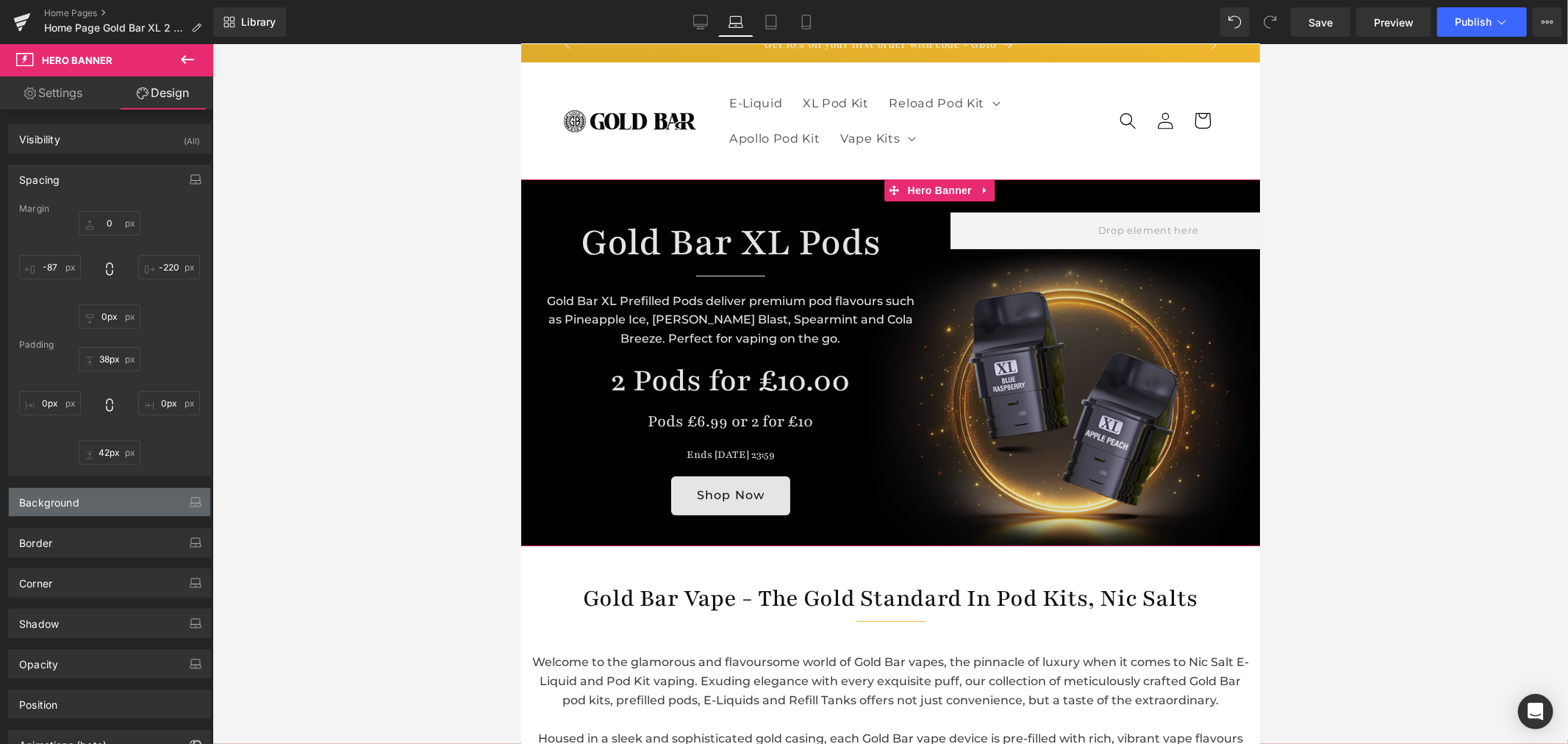
click at [104, 504] on div "Background" at bounding box center [110, 502] width 201 height 28
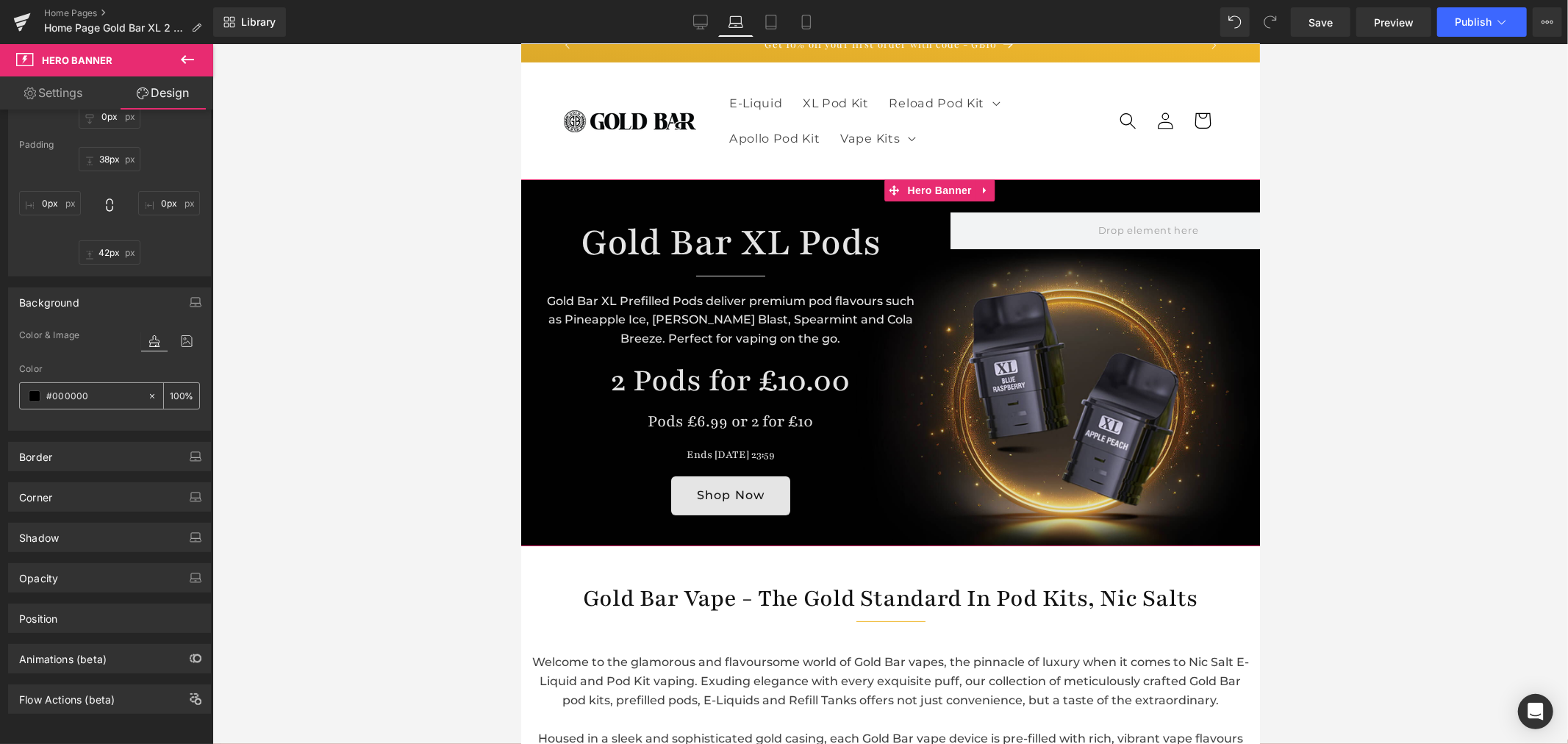
scroll to position [214, 0]
click at [181, 331] on icon at bounding box center [186, 341] width 27 height 19
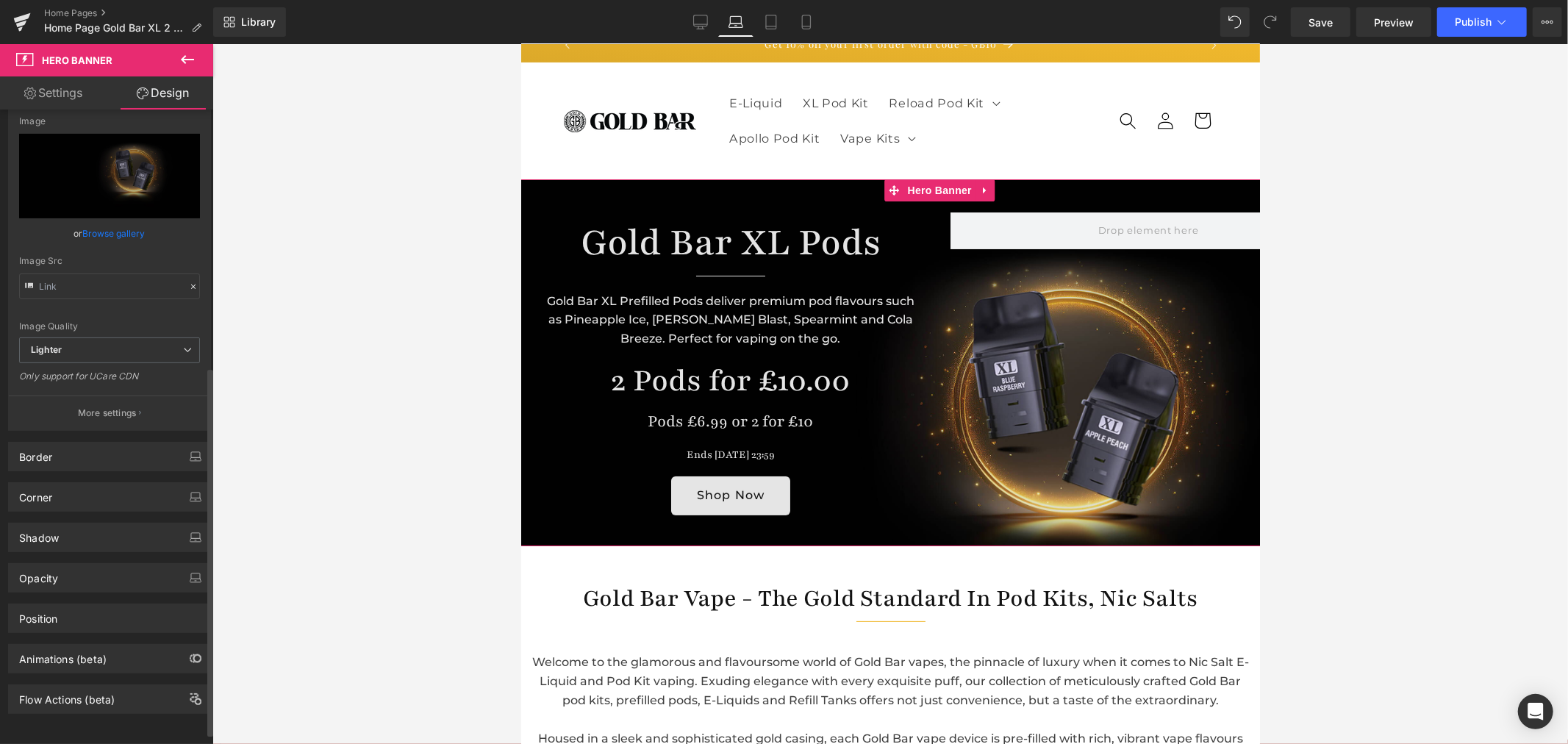
scroll to position [459, 0]
click at [111, 406] on p "More settings" at bounding box center [107, 413] width 59 height 13
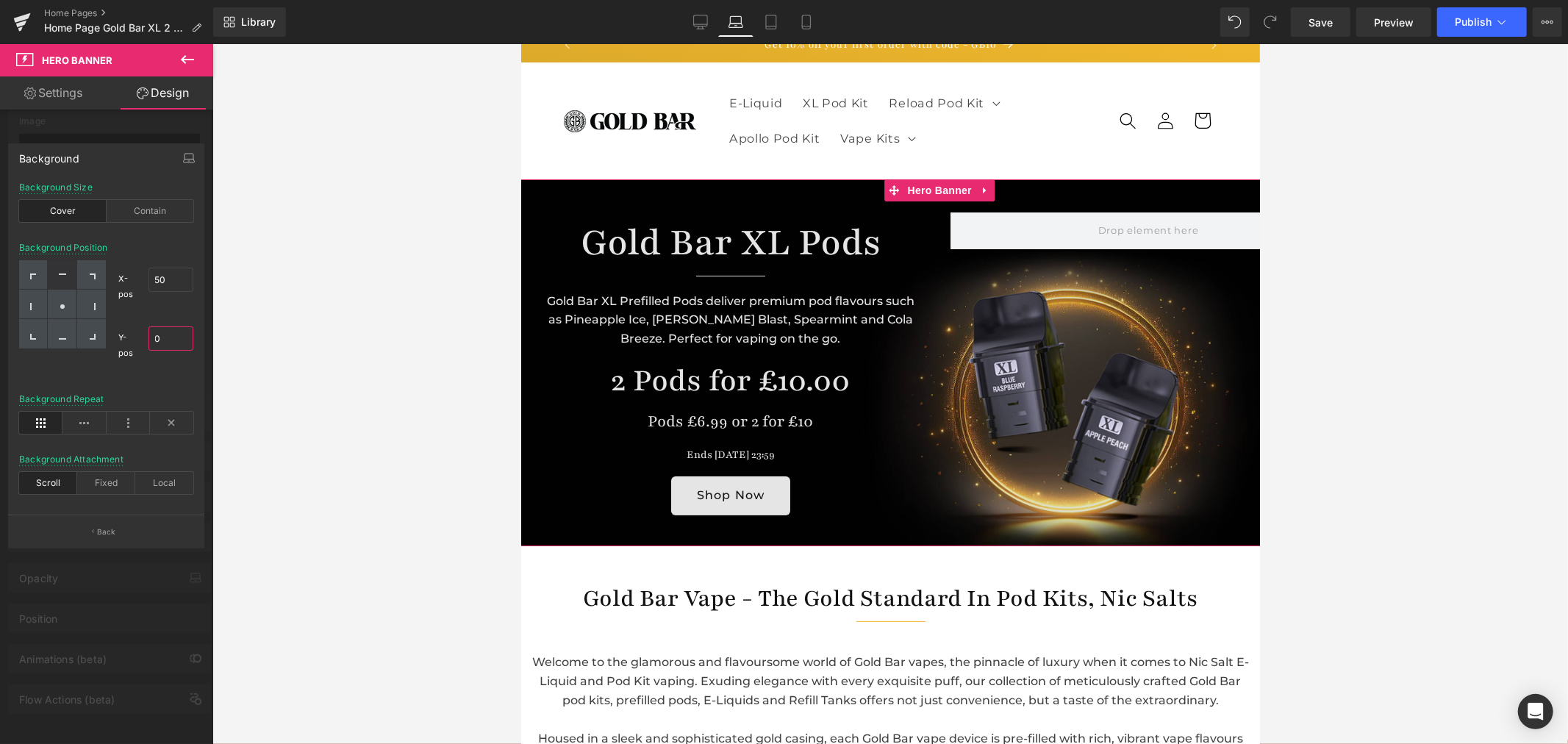
click at [169, 330] on input "0" at bounding box center [171, 339] width 45 height 24
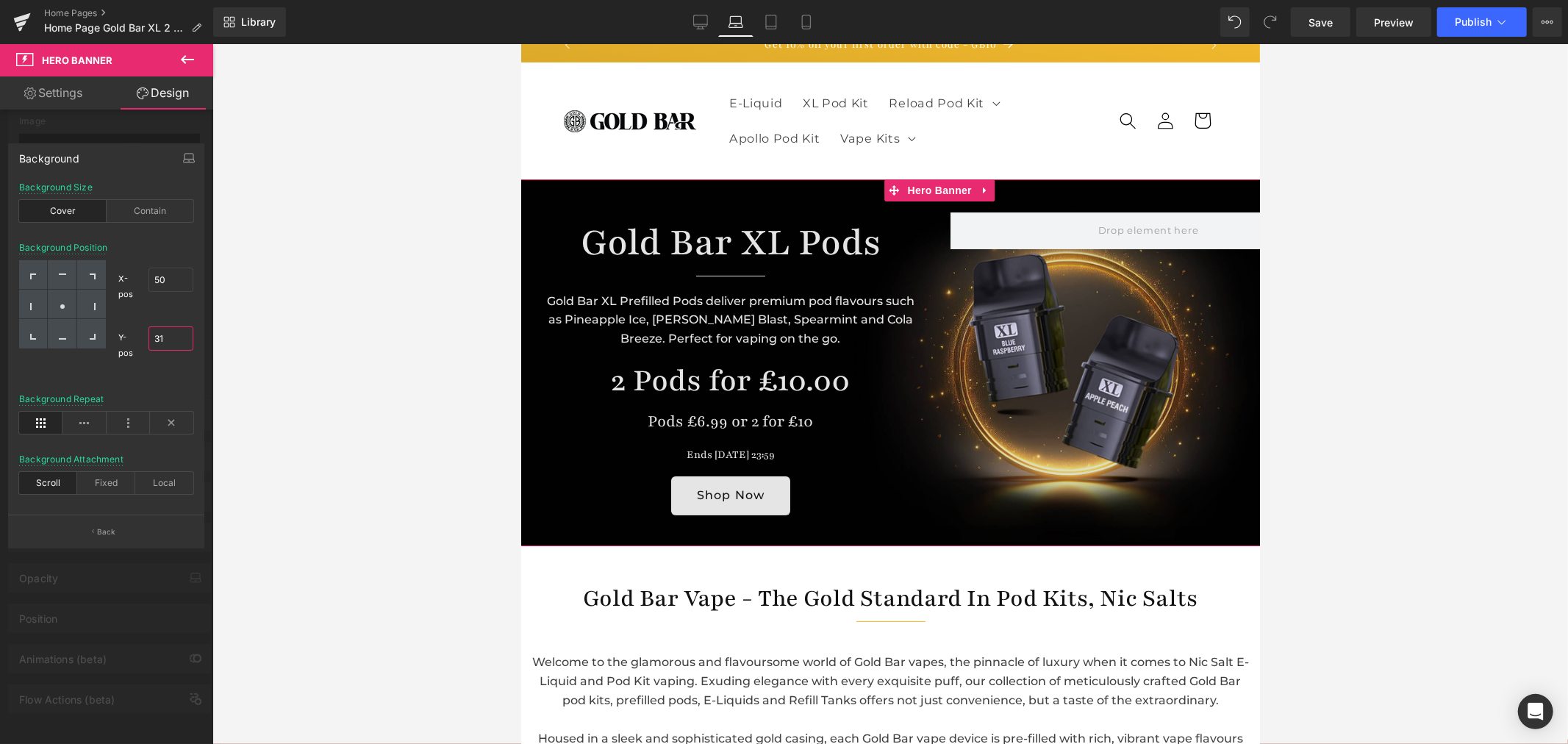
type input "32"
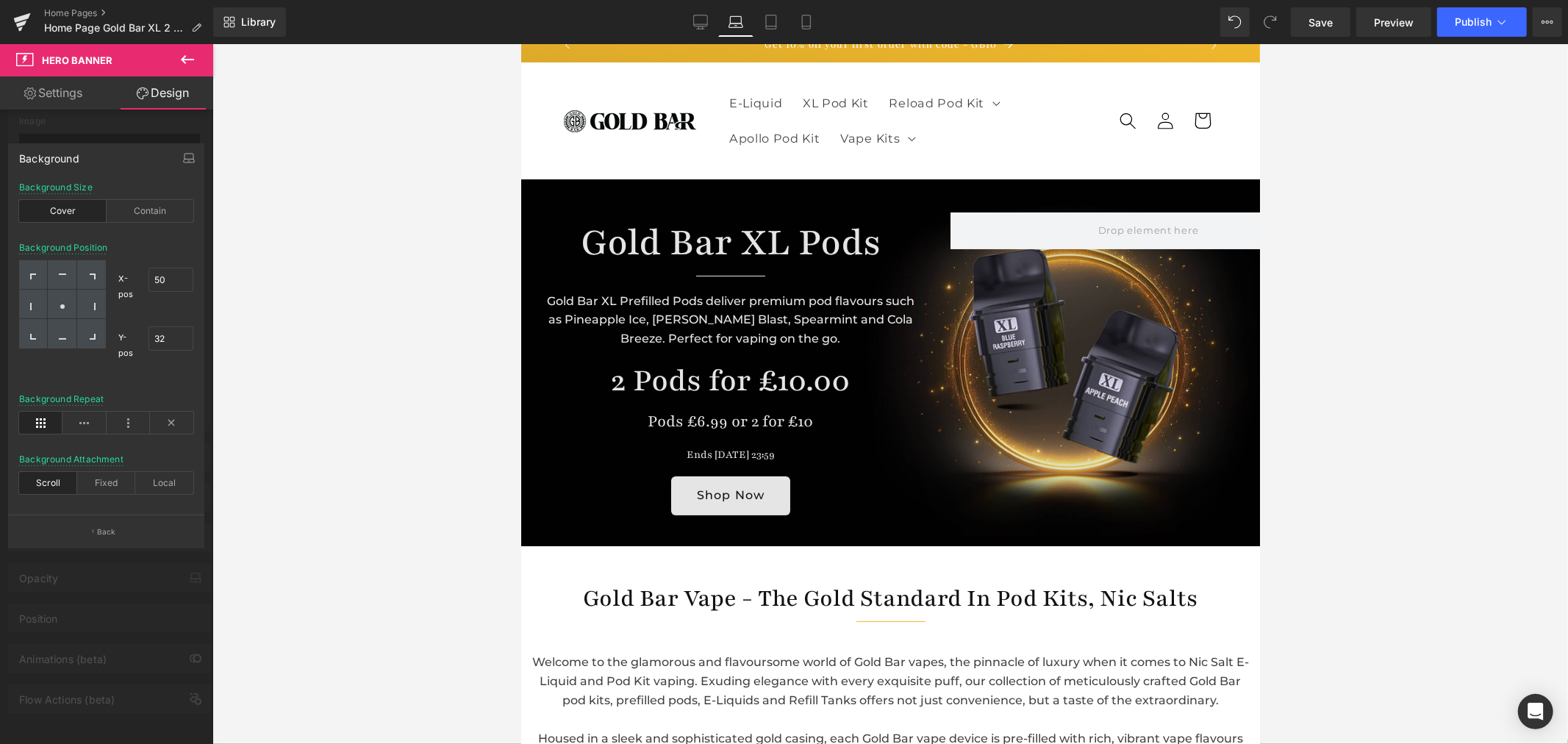
click at [702, 37] on div "Library Laptop Desktop Laptop Tablet Mobile Save Preview Publish Scheduled View…" at bounding box center [891, 22] width 1355 height 44
click at [703, 22] on icon at bounding box center [700, 22] width 15 height 15
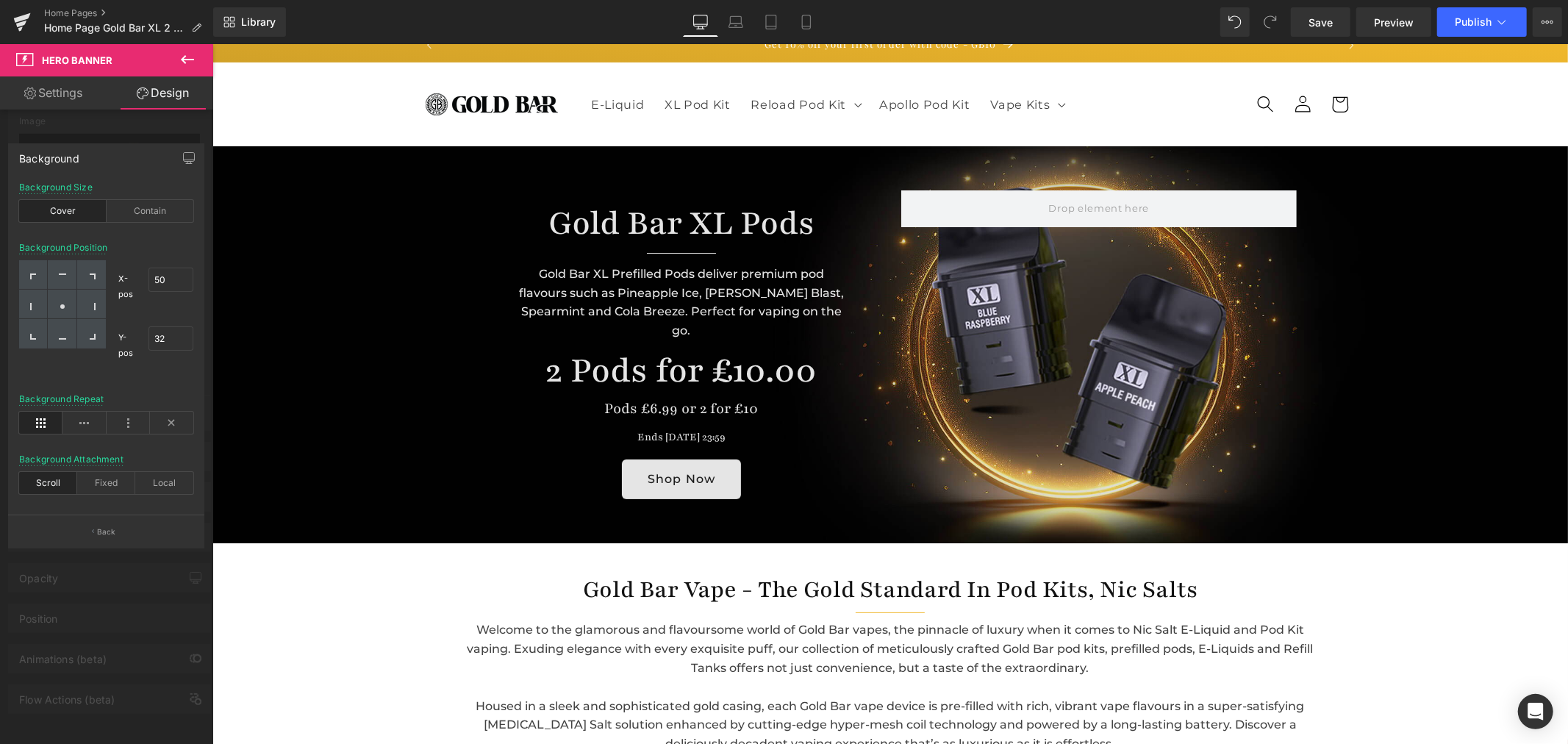
scroll to position [0, 0]
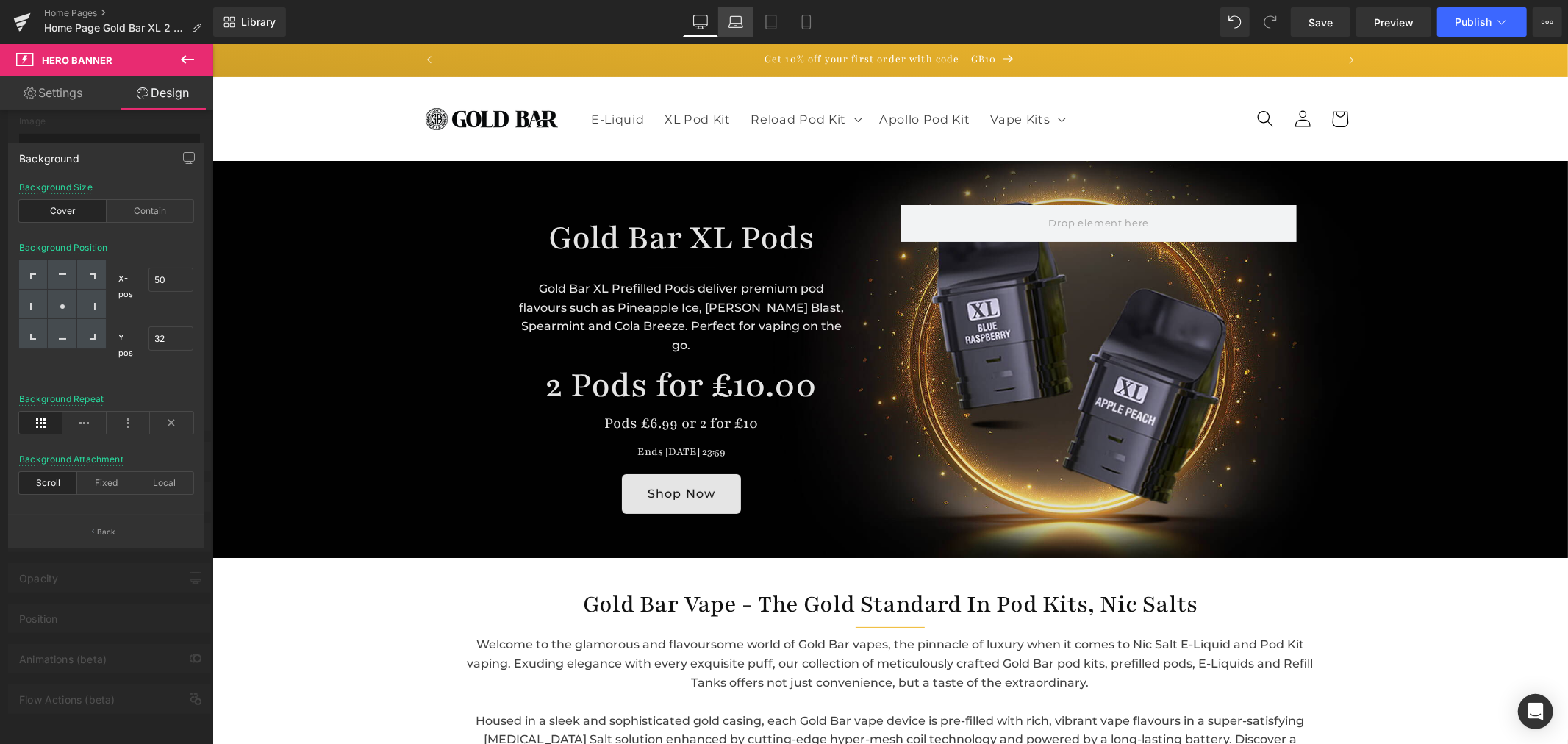
click at [749, 17] on link "Laptop" at bounding box center [736, 22] width 35 height 30
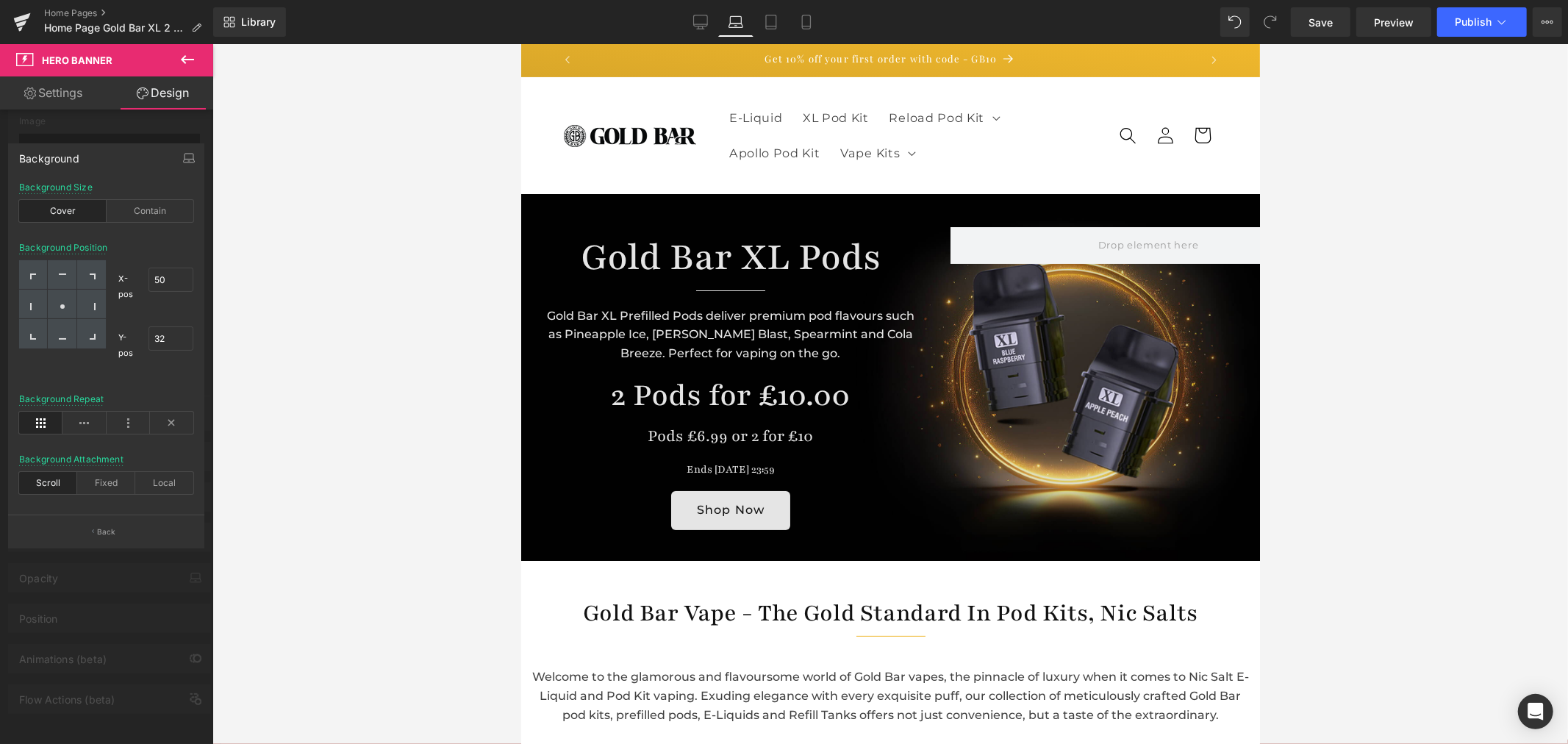
scroll to position [33, 0]
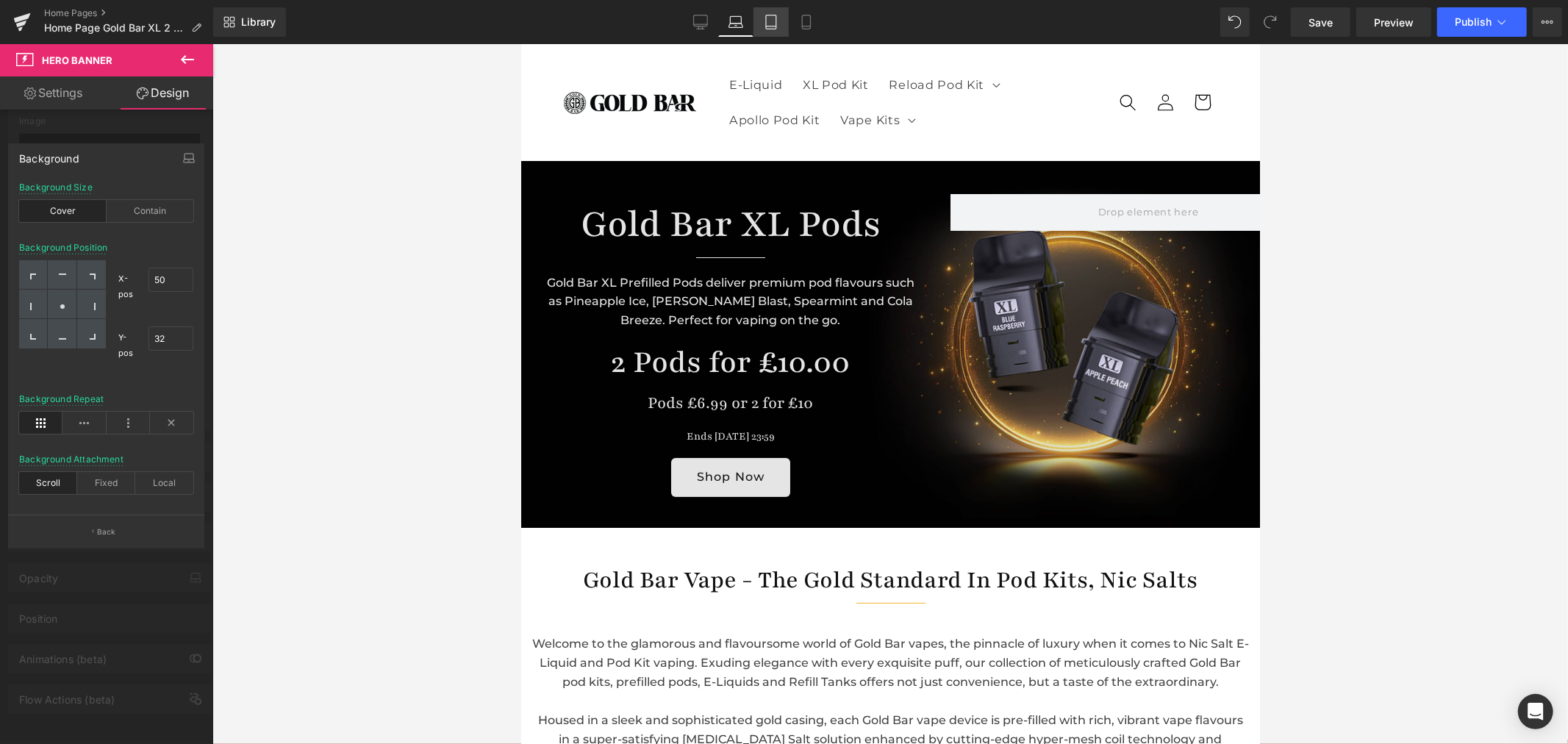
click at [771, 22] on icon at bounding box center [772, 22] width 15 height 15
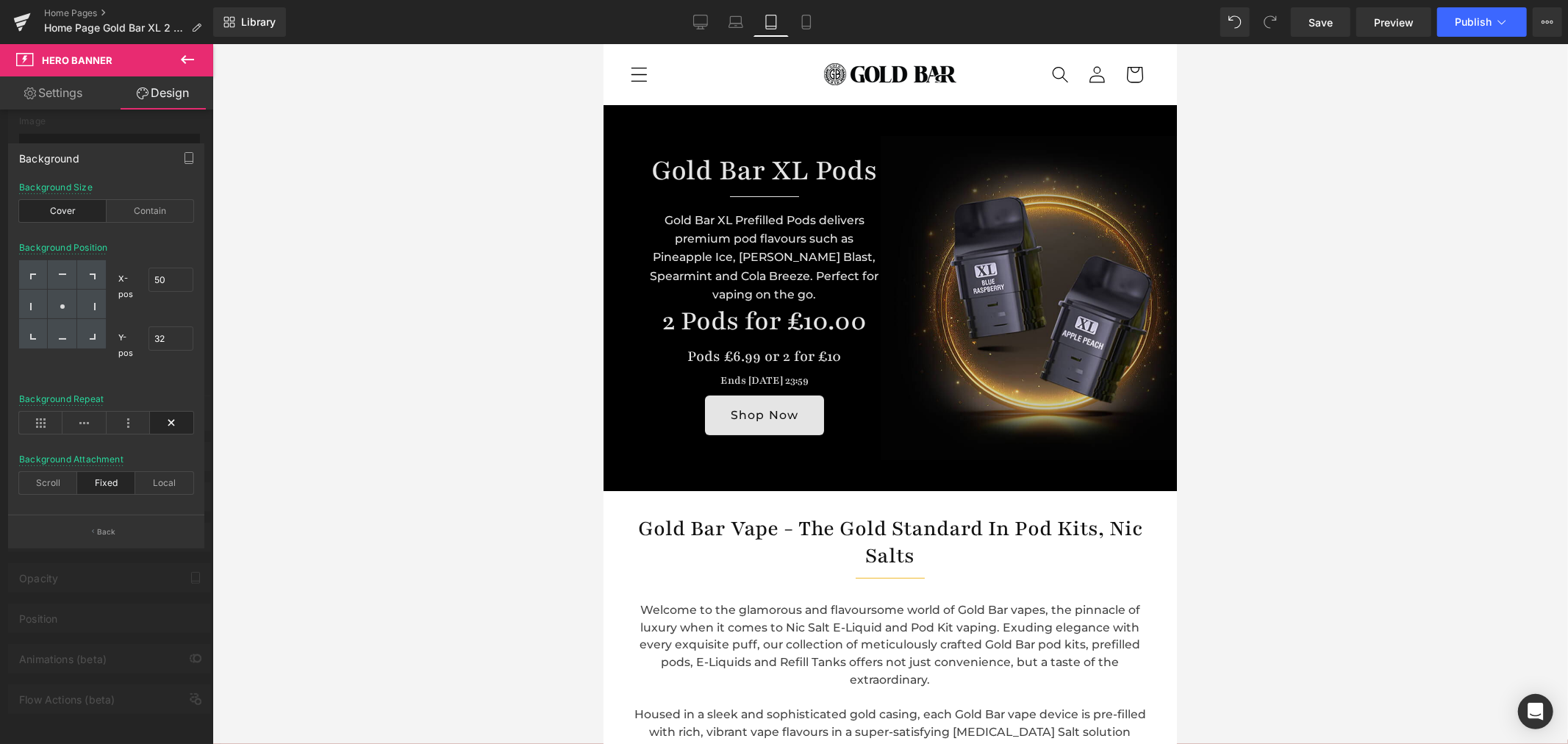
scroll to position [0, 0]
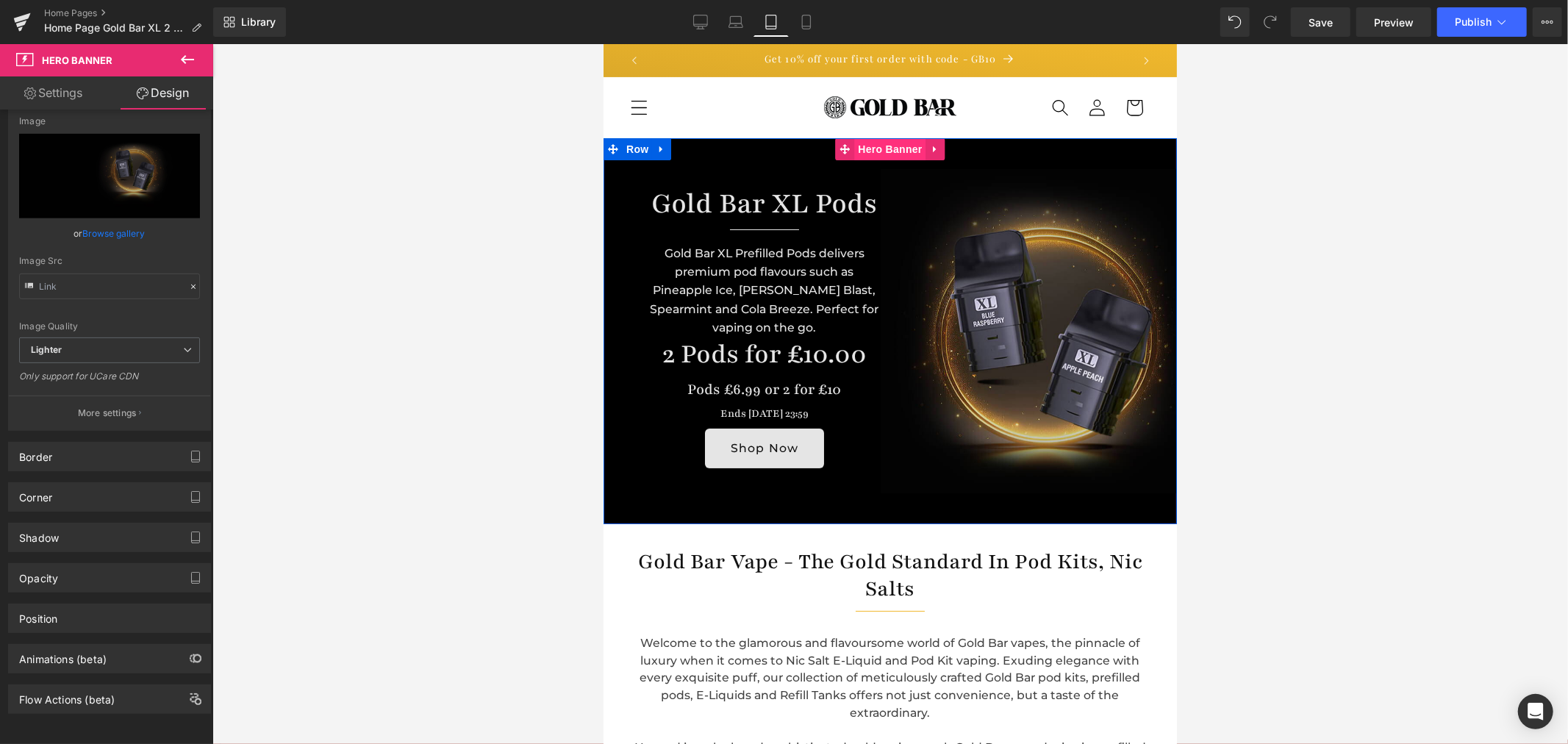
click at [892, 150] on span "Hero Banner" at bounding box center [889, 149] width 71 height 22
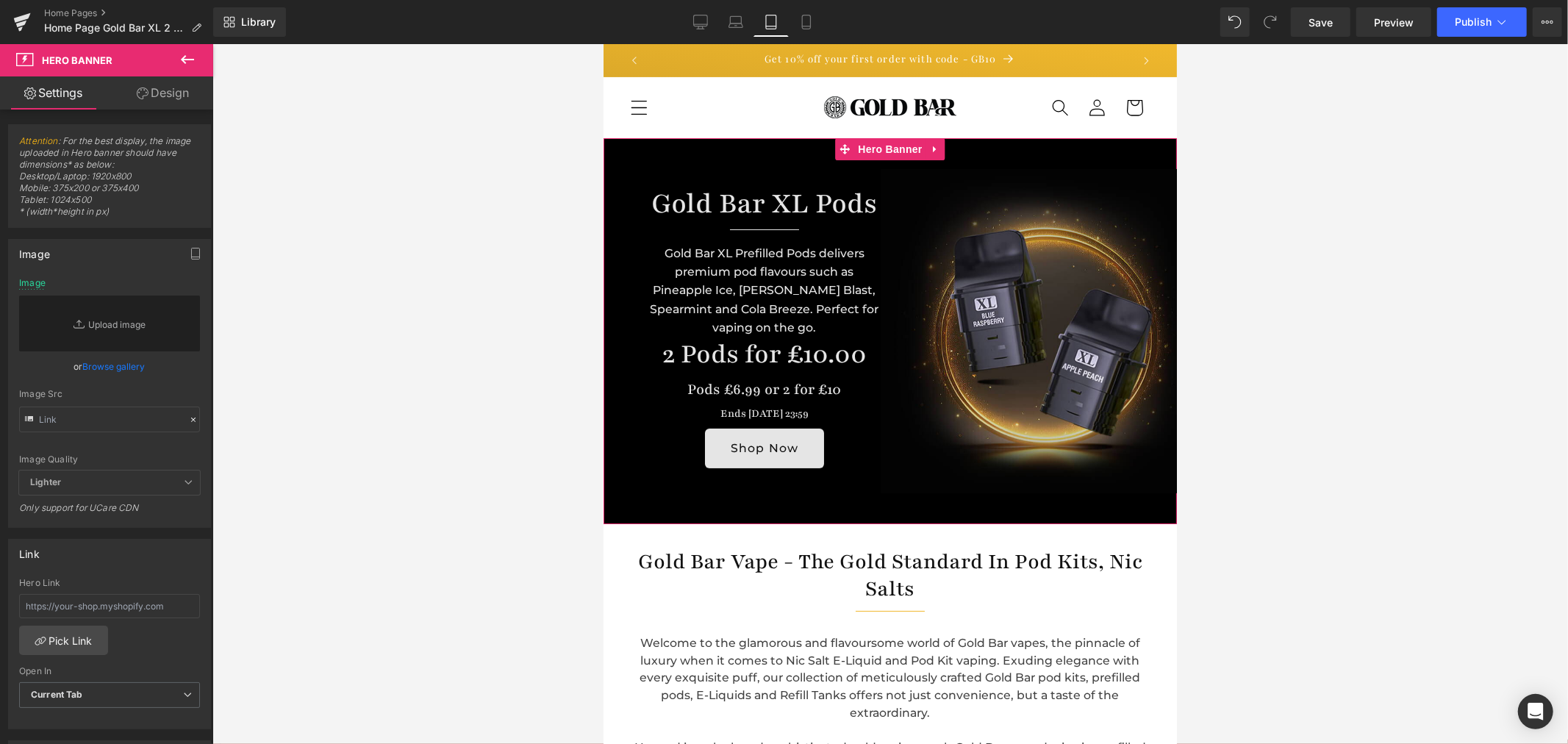
drag, startPoint x: 159, startPoint y: 90, endPoint x: 142, endPoint y: 140, distance: 52.8
click at [159, 90] on link "Design" at bounding box center [162, 93] width 106 height 33
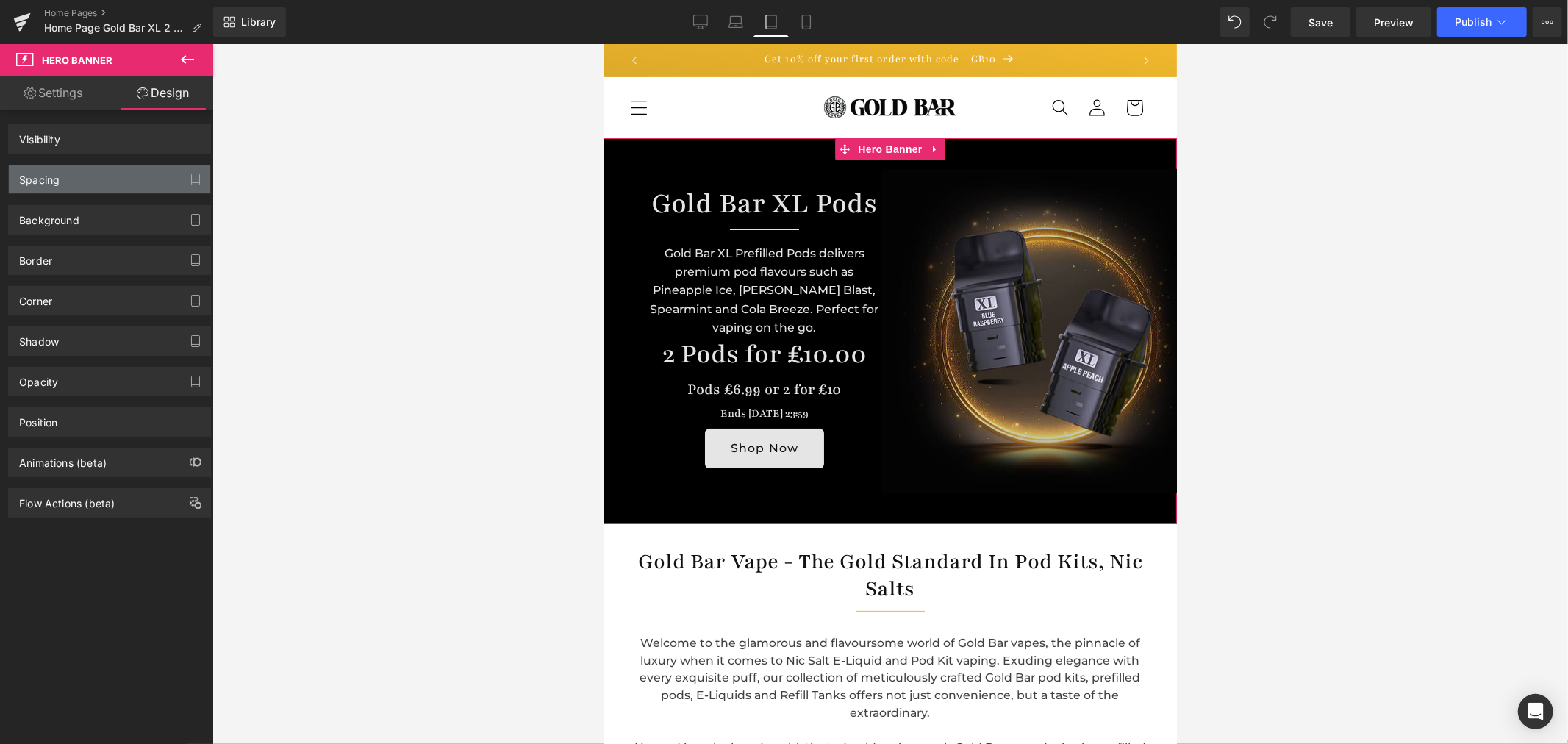
click at [82, 178] on div "Spacing" at bounding box center [110, 179] width 201 height 28
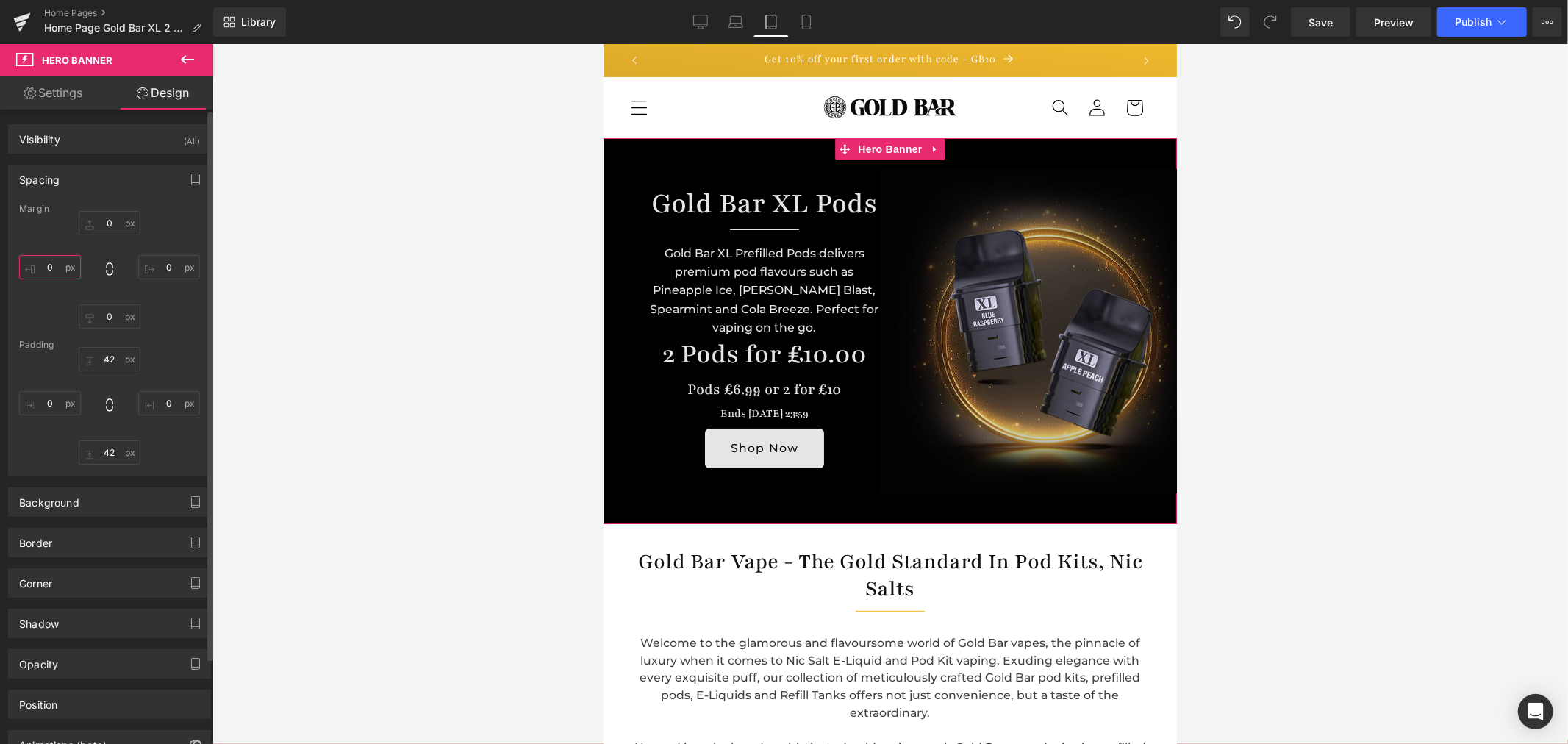
click at [54, 269] on input "text" at bounding box center [50, 267] width 62 height 24
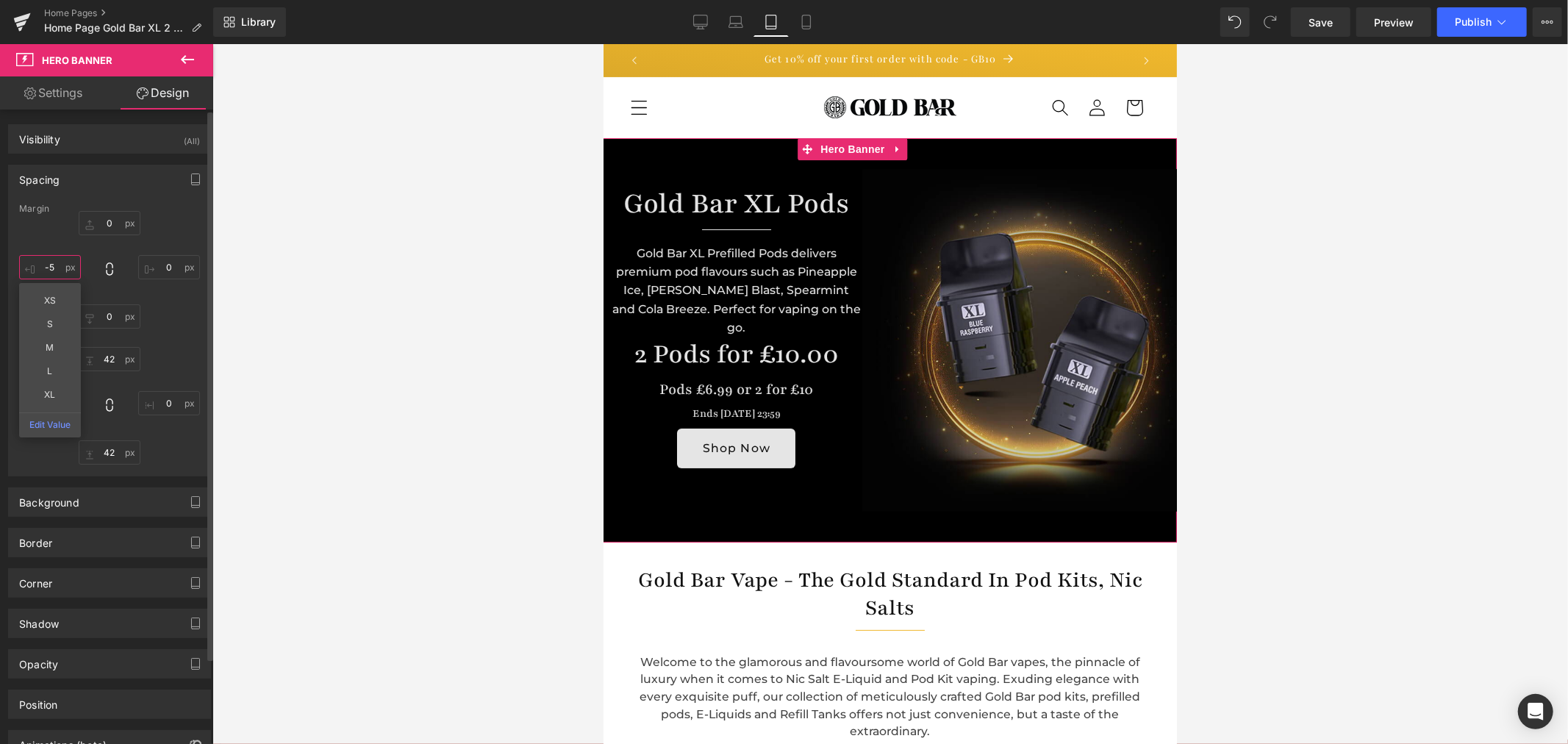
type input "-"
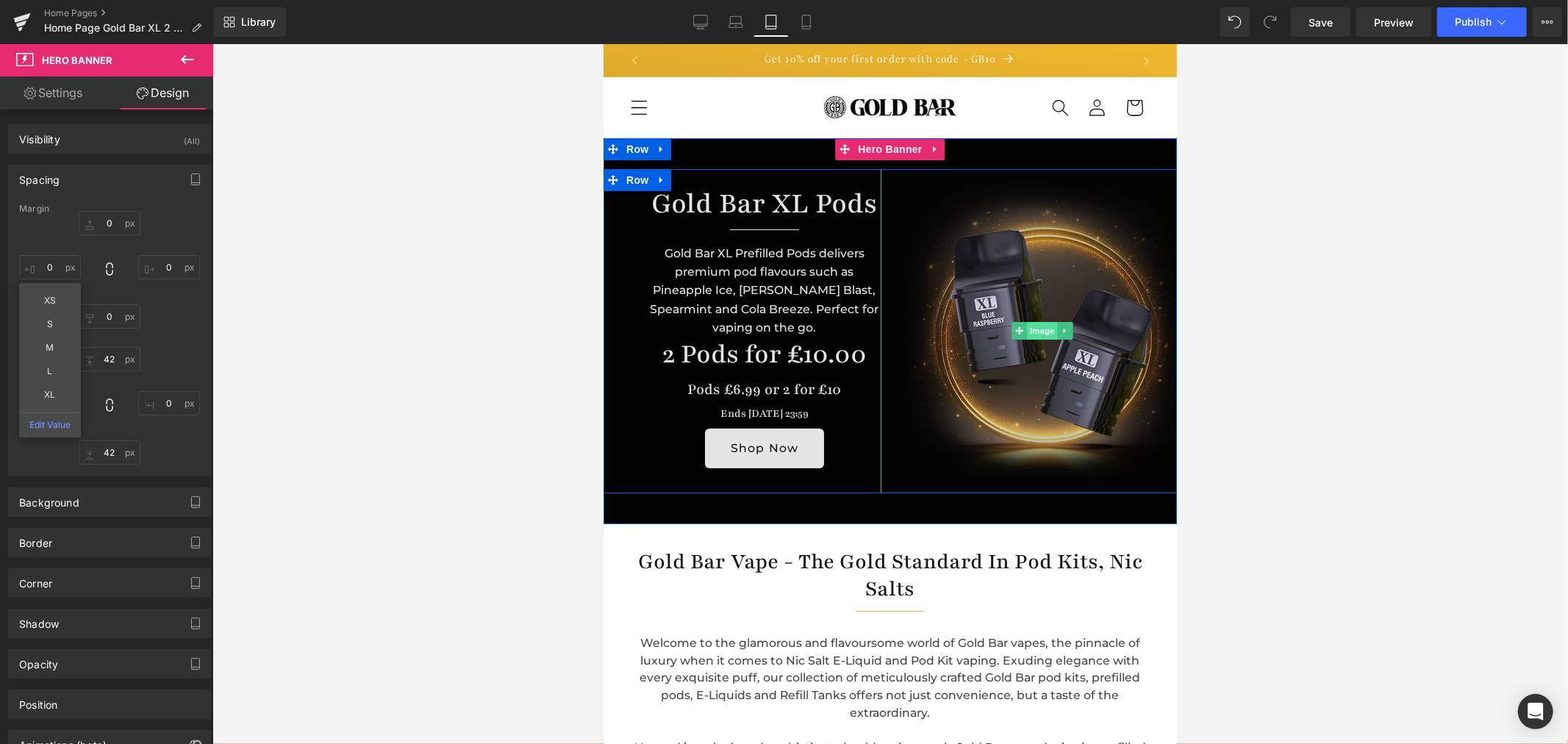
click at [1027, 321] on span "Image" at bounding box center [1042, 330] width 30 height 18
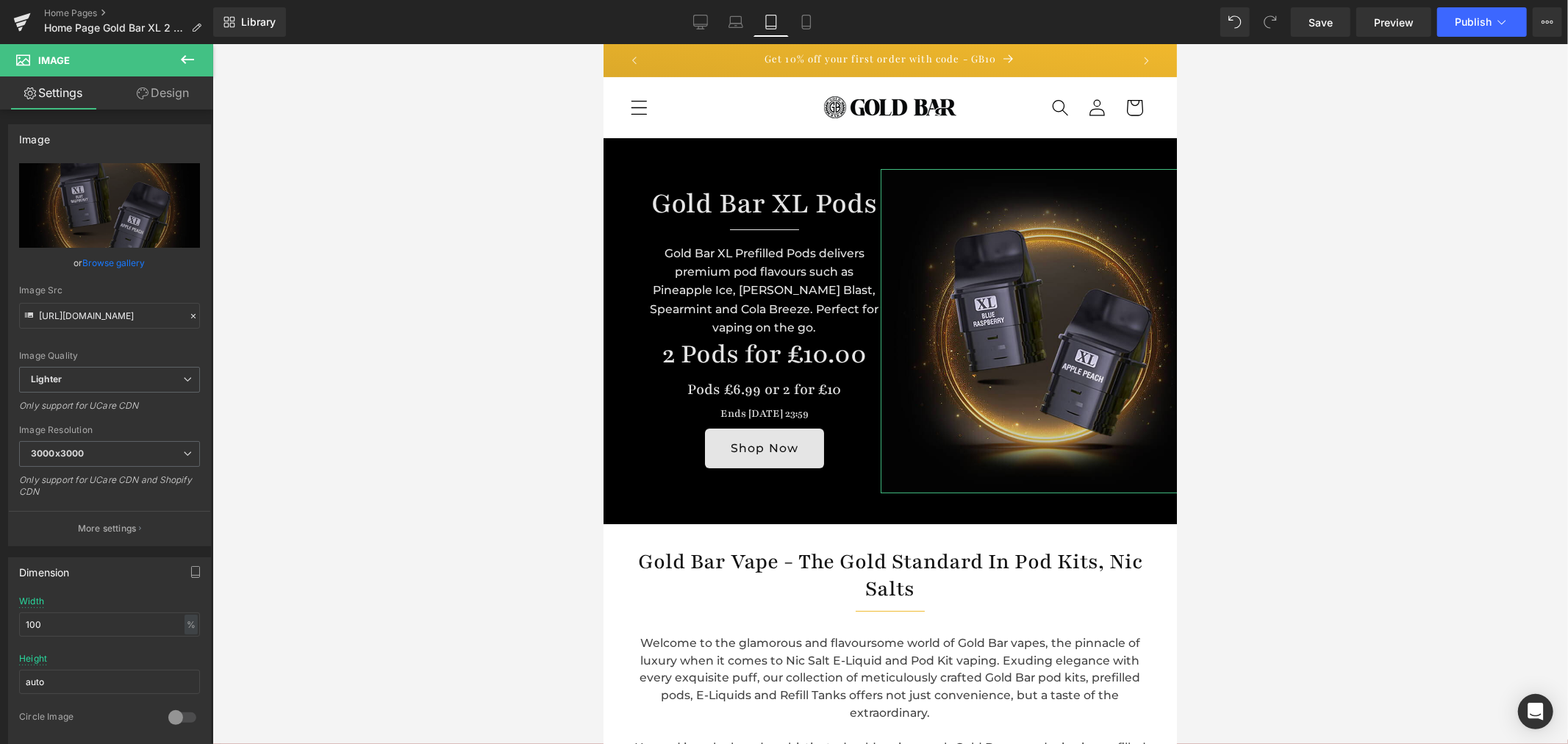
drag, startPoint x: 175, startPoint y: 96, endPoint x: 66, endPoint y: 186, distance: 141.4
click at [175, 96] on link "Design" at bounding box center [162, 93] width 106 height 33
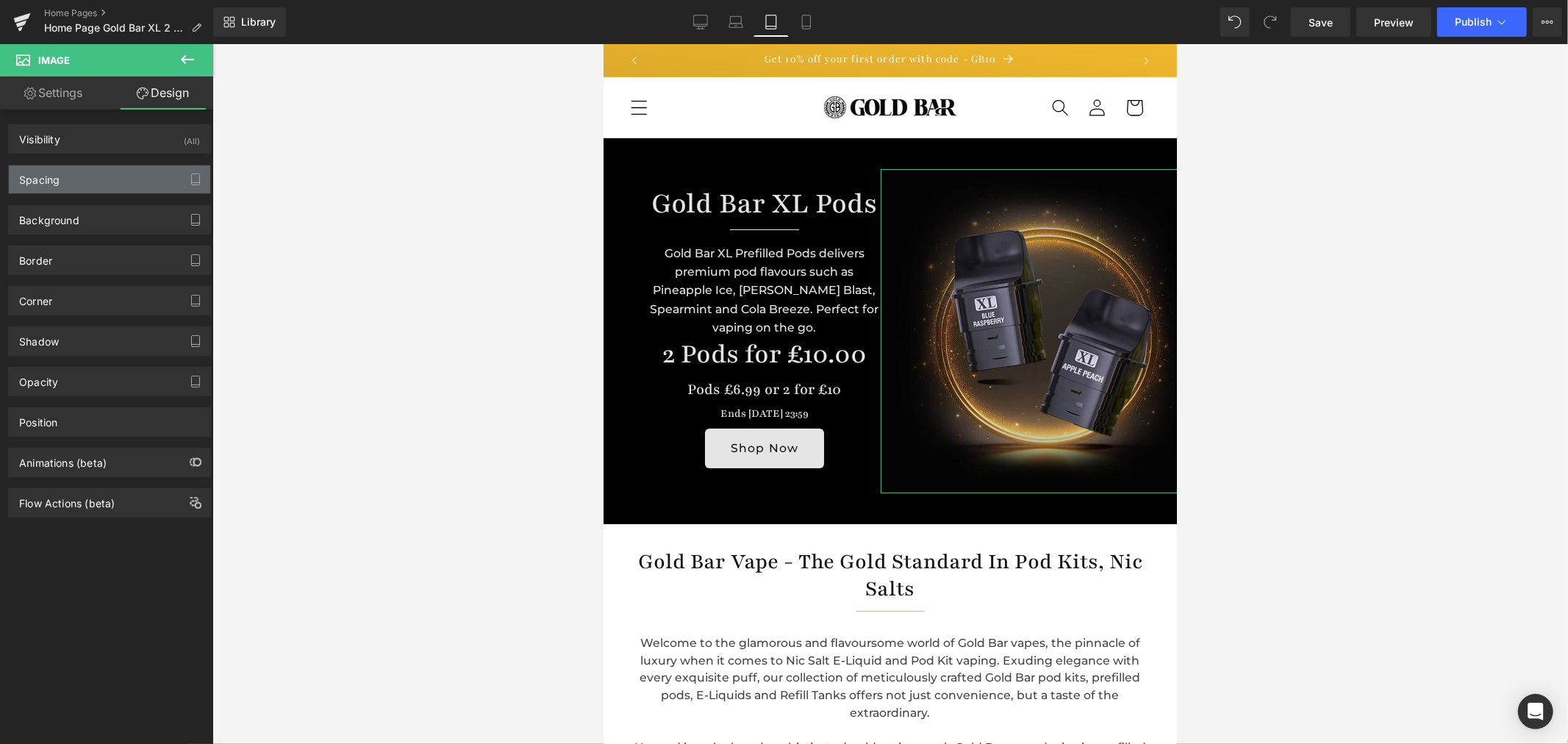
click at [66, 186] on div "Spacing" at bounding box center [110, 179] width 201 height 28
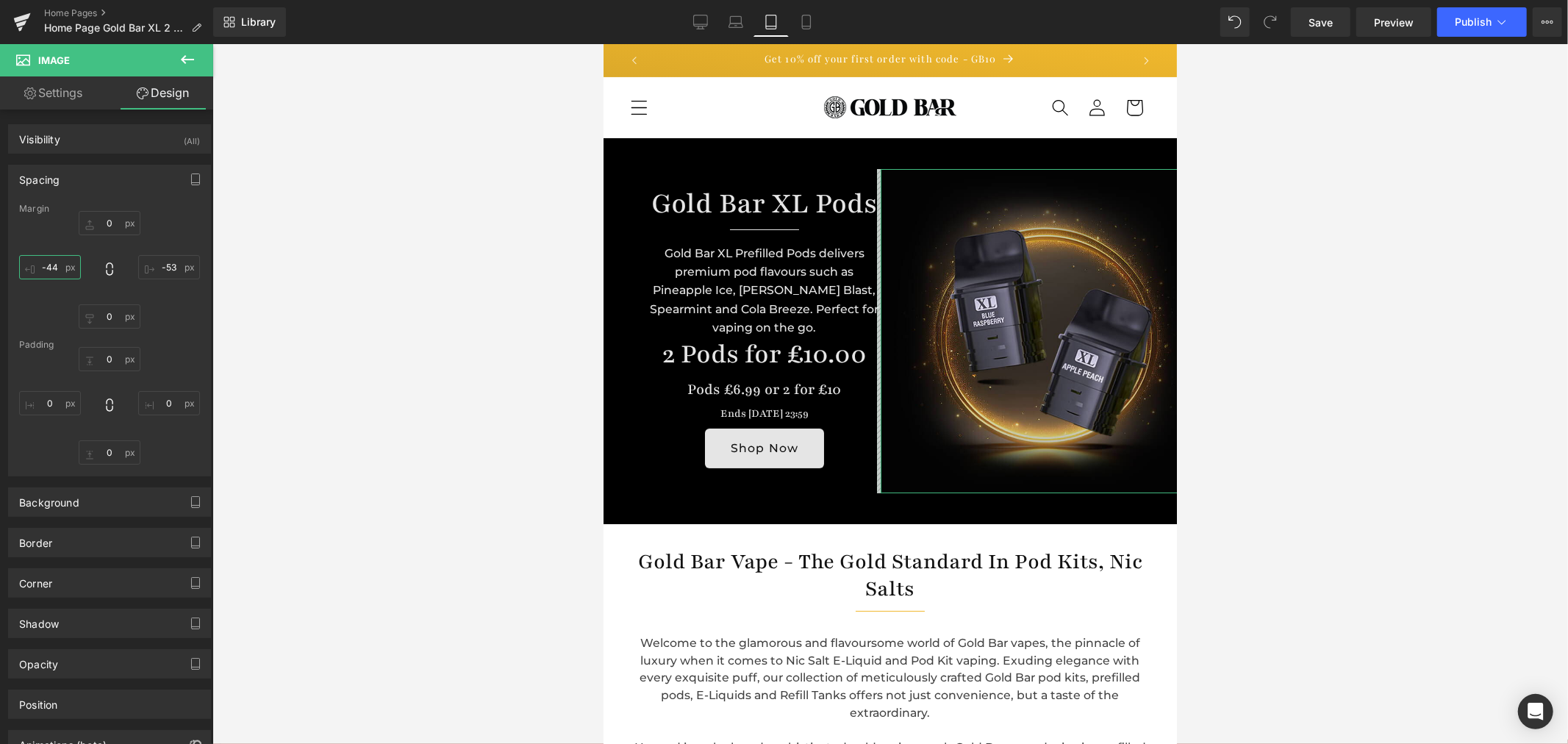
click at [49, 273] on input "text" at bounding box center [50, 267] width 62 height 24
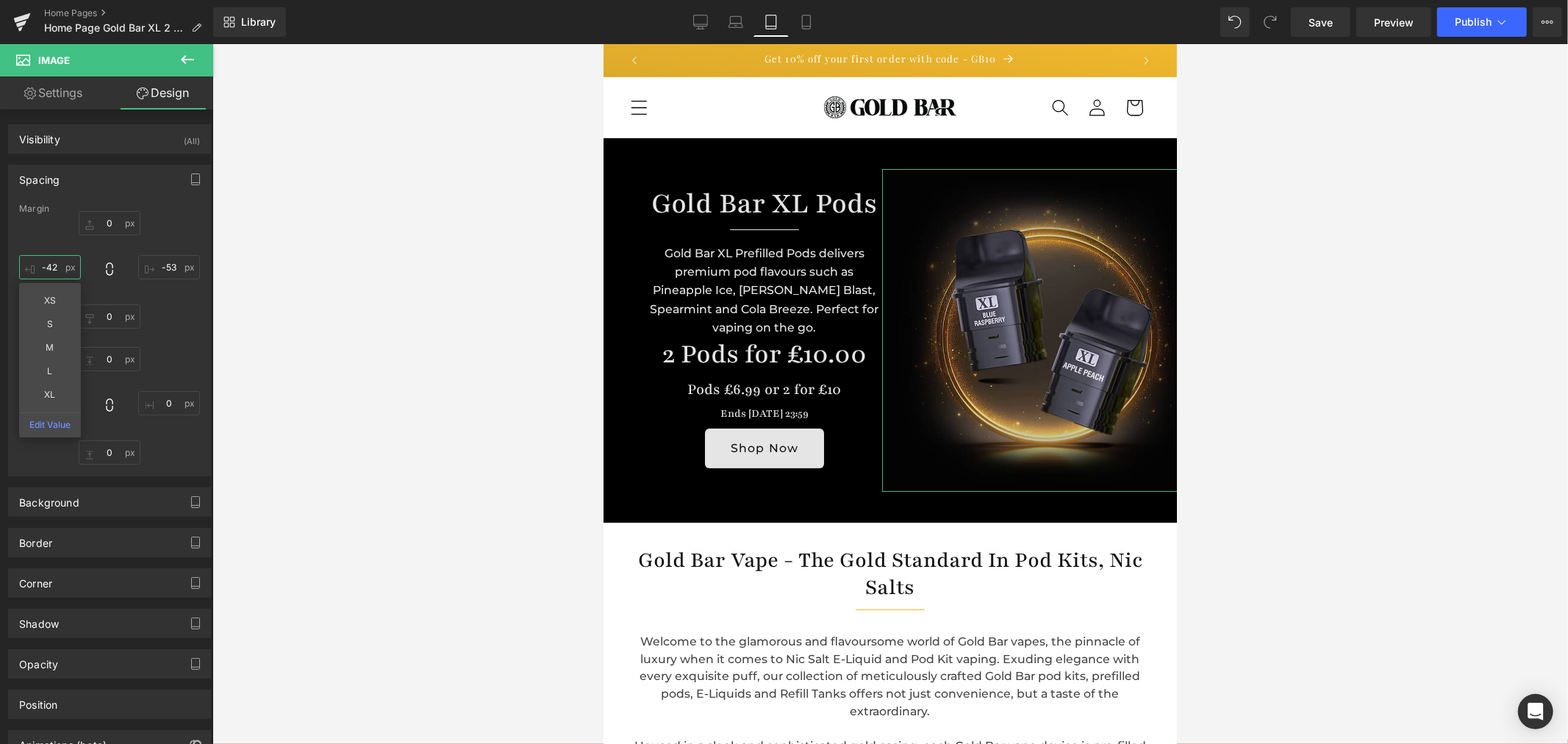
type input "-41"
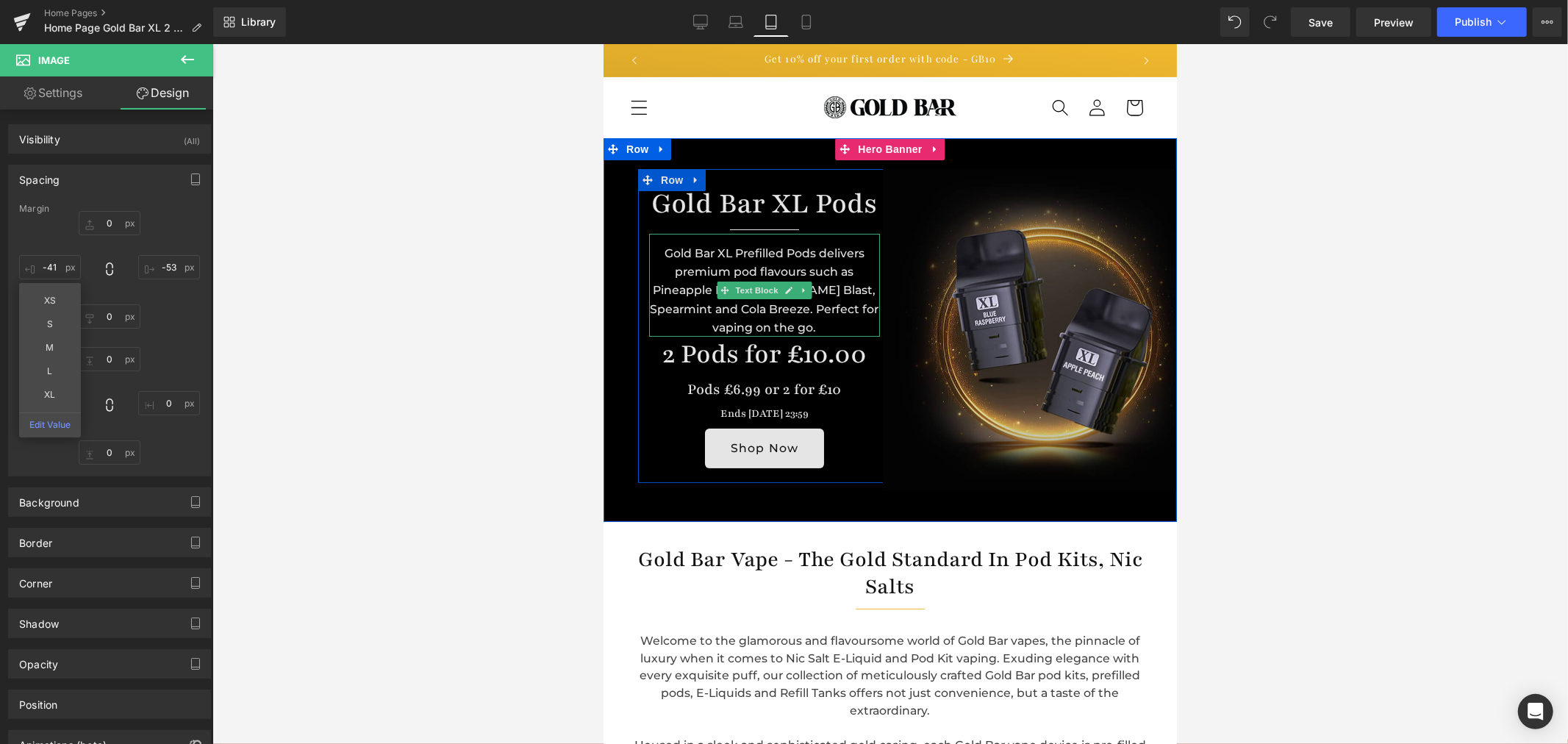
click at [854, 258] on div "Gold Bar XL Prefilled Pods delivers premium pod flavours such as Pineapple Ice,…" at bounding box center [763, 284] width 231 height 103
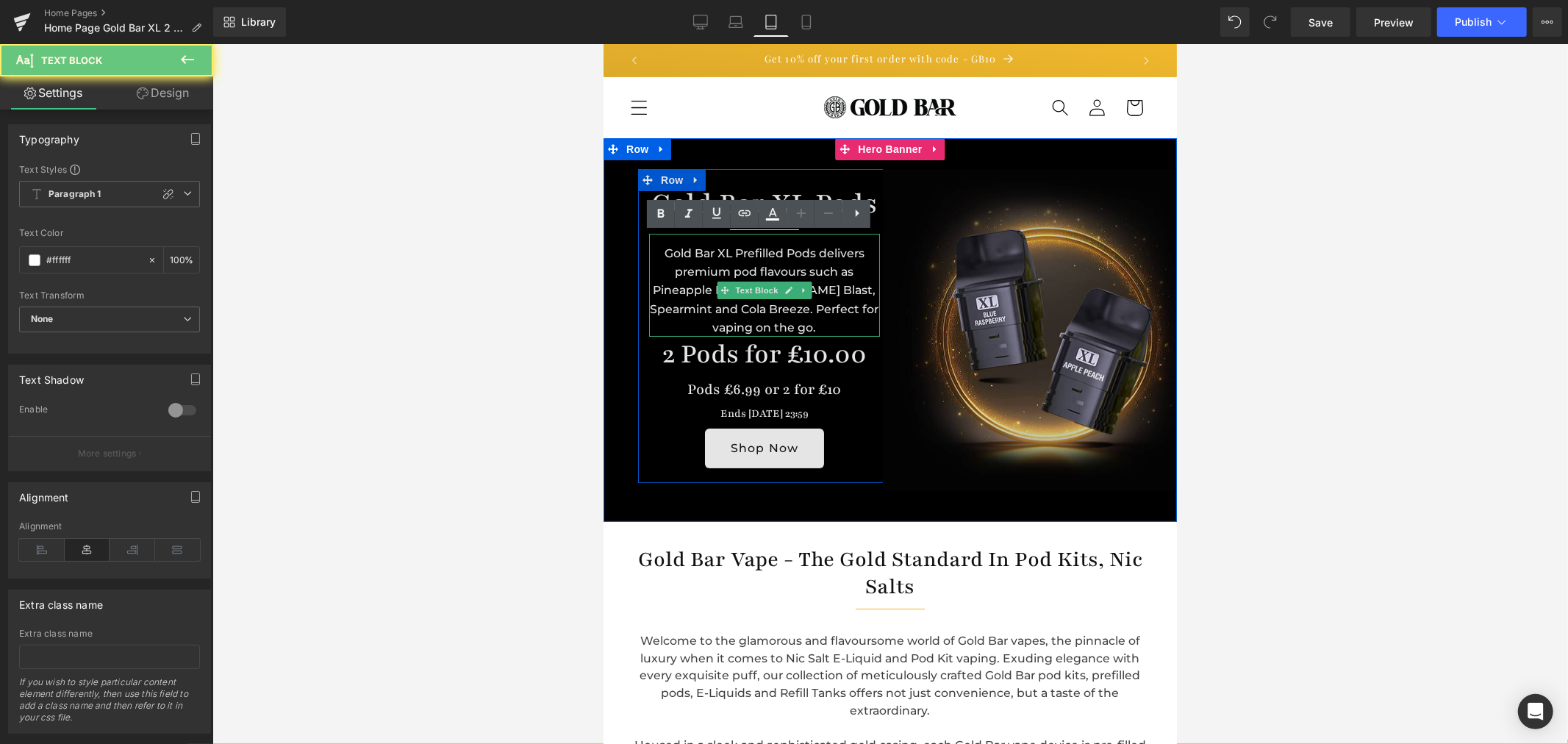
click at [858, 251] on div "Gold Bar XL Prefilled Pods delivers premium pod flavours such as Pineapple Ice,…" at bounding box center [763, 284] width 231 height 103
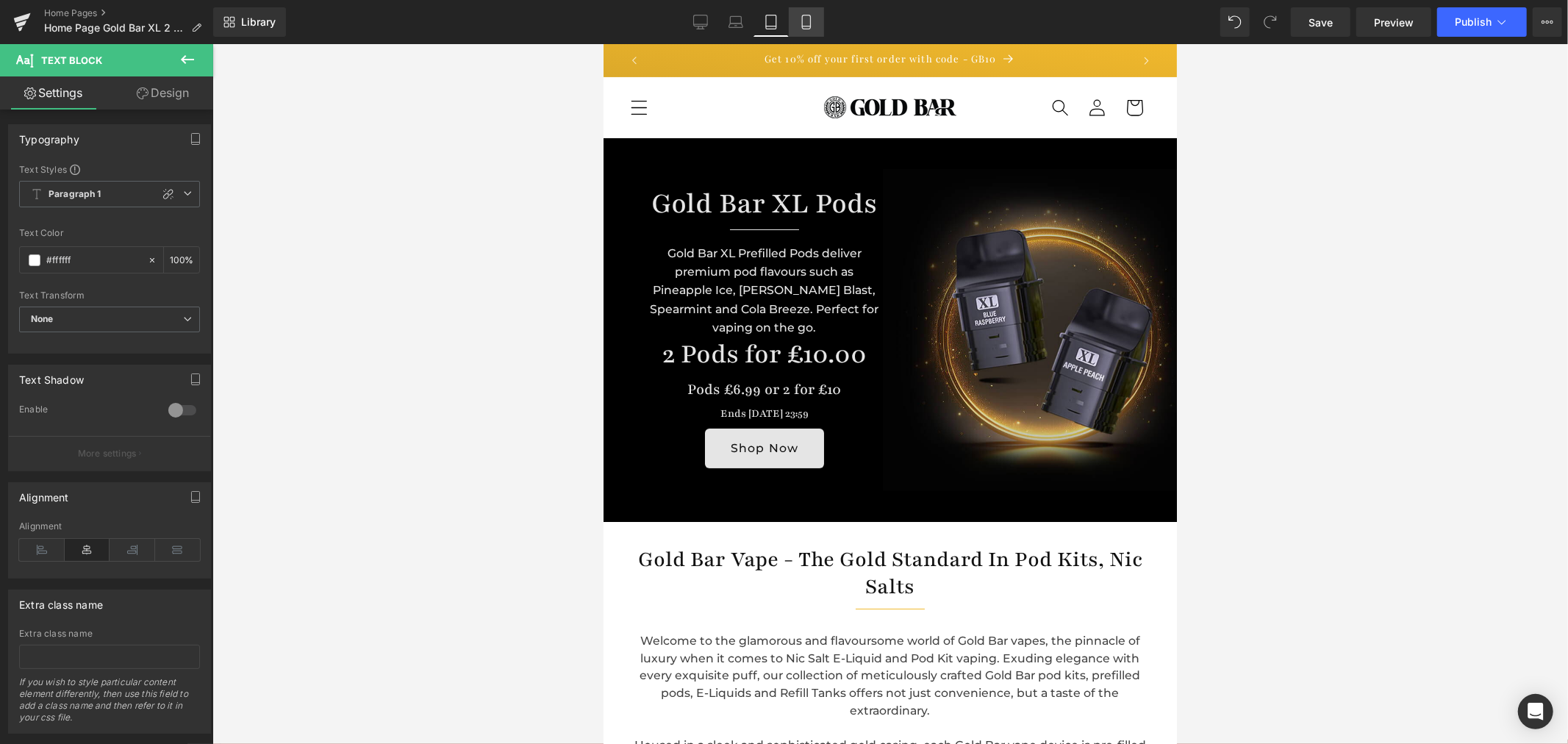
click at [818, 13] on link "Mobile" at bounding box center [807, 22] width 35 height 30
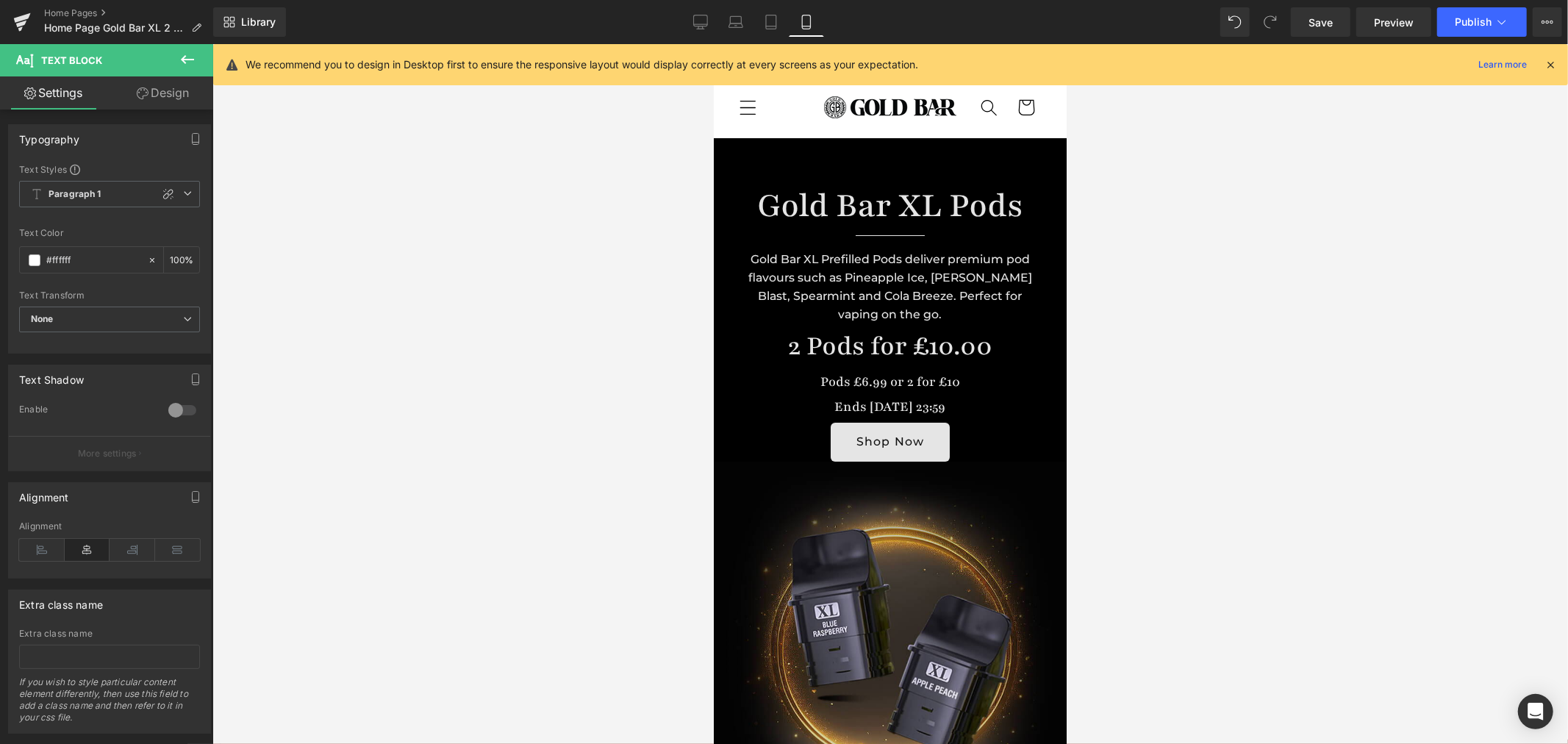
scroll to position [6, 0]
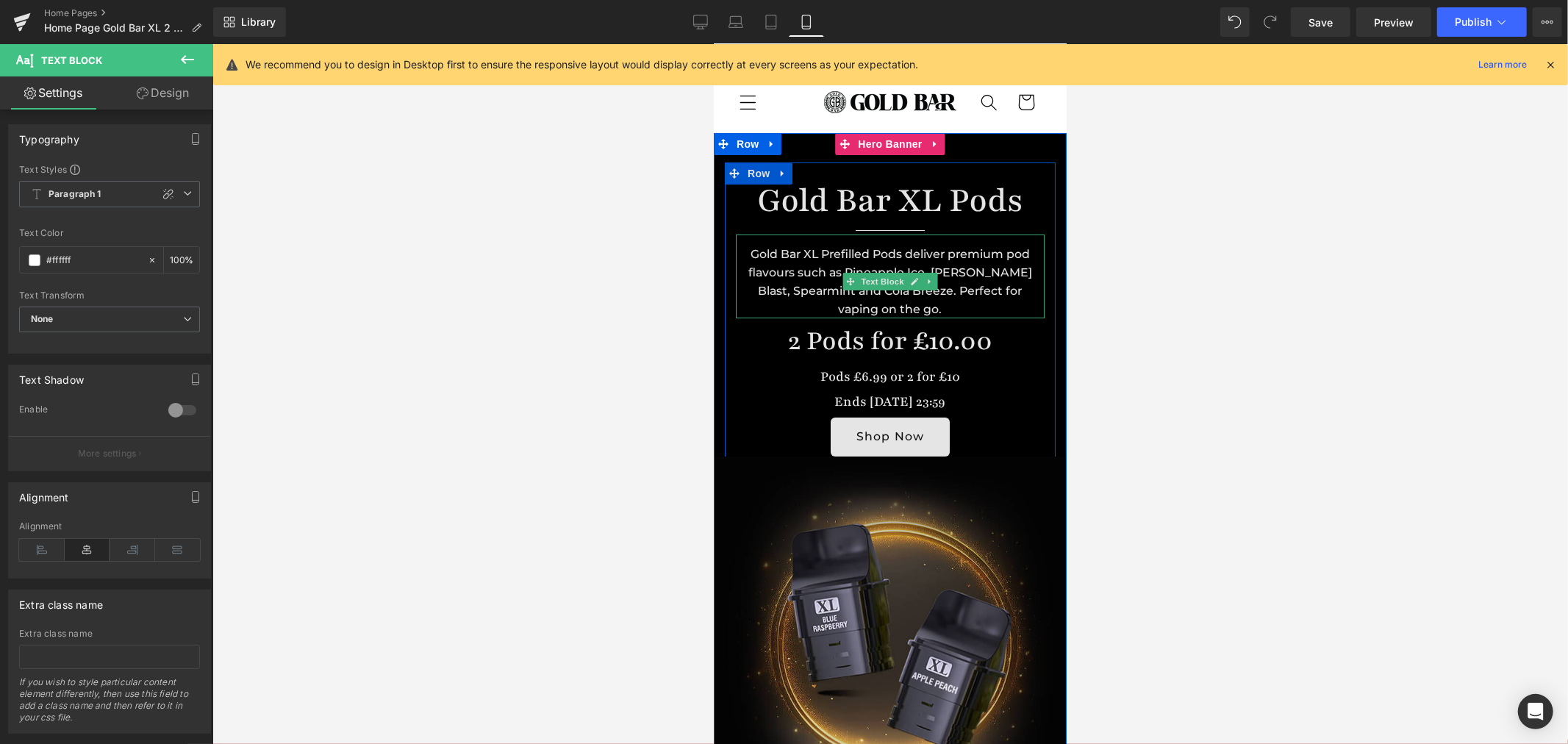
click at [1026, 251] on div "Gold Bar XL Prefilled Pods deliver premium pod flavours such as Pineapple Ice, …" at bounding box center [889, 276] width 309 height 85
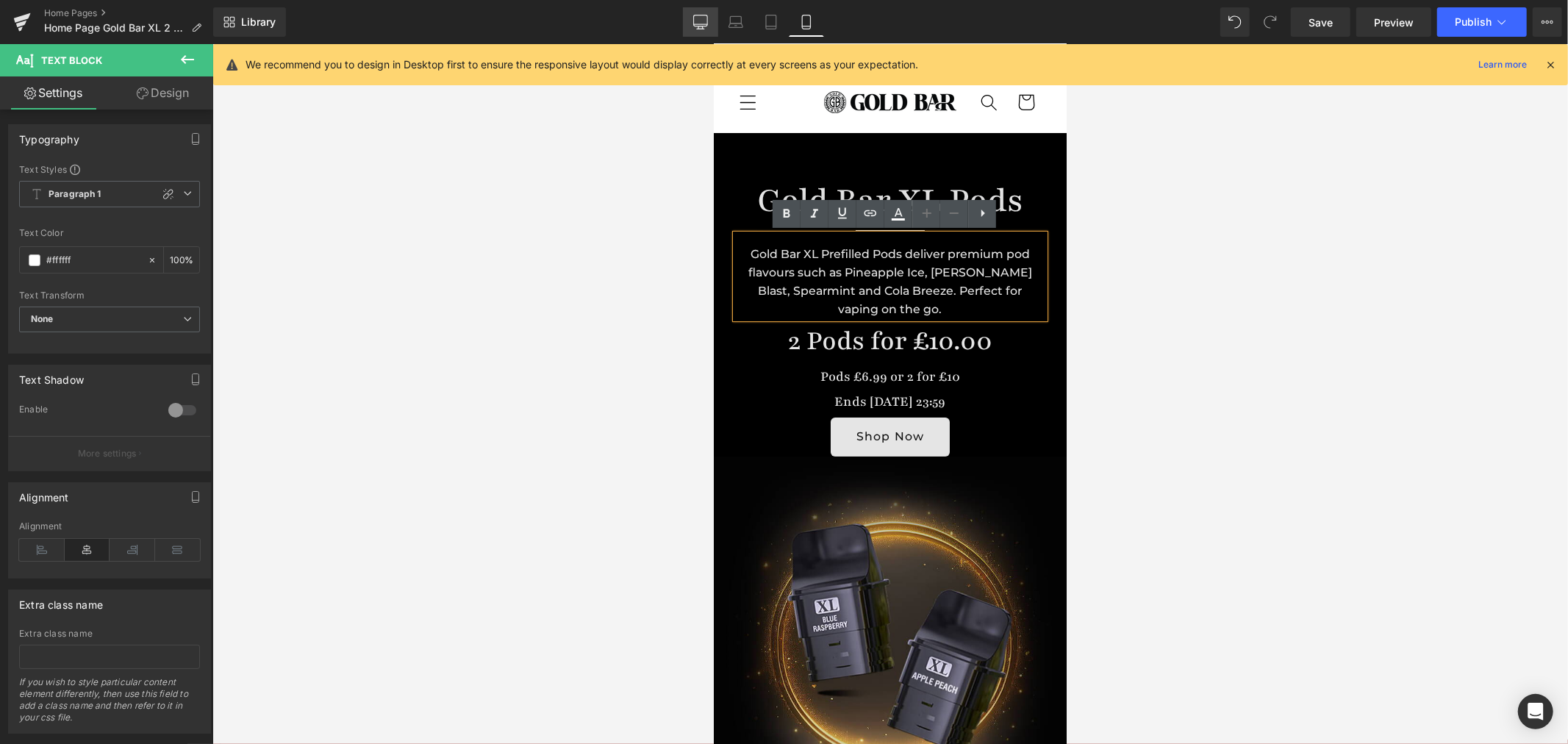
click at [704, 30] on link "Desktop" at bounding box center [700, 22] width 35 height 30
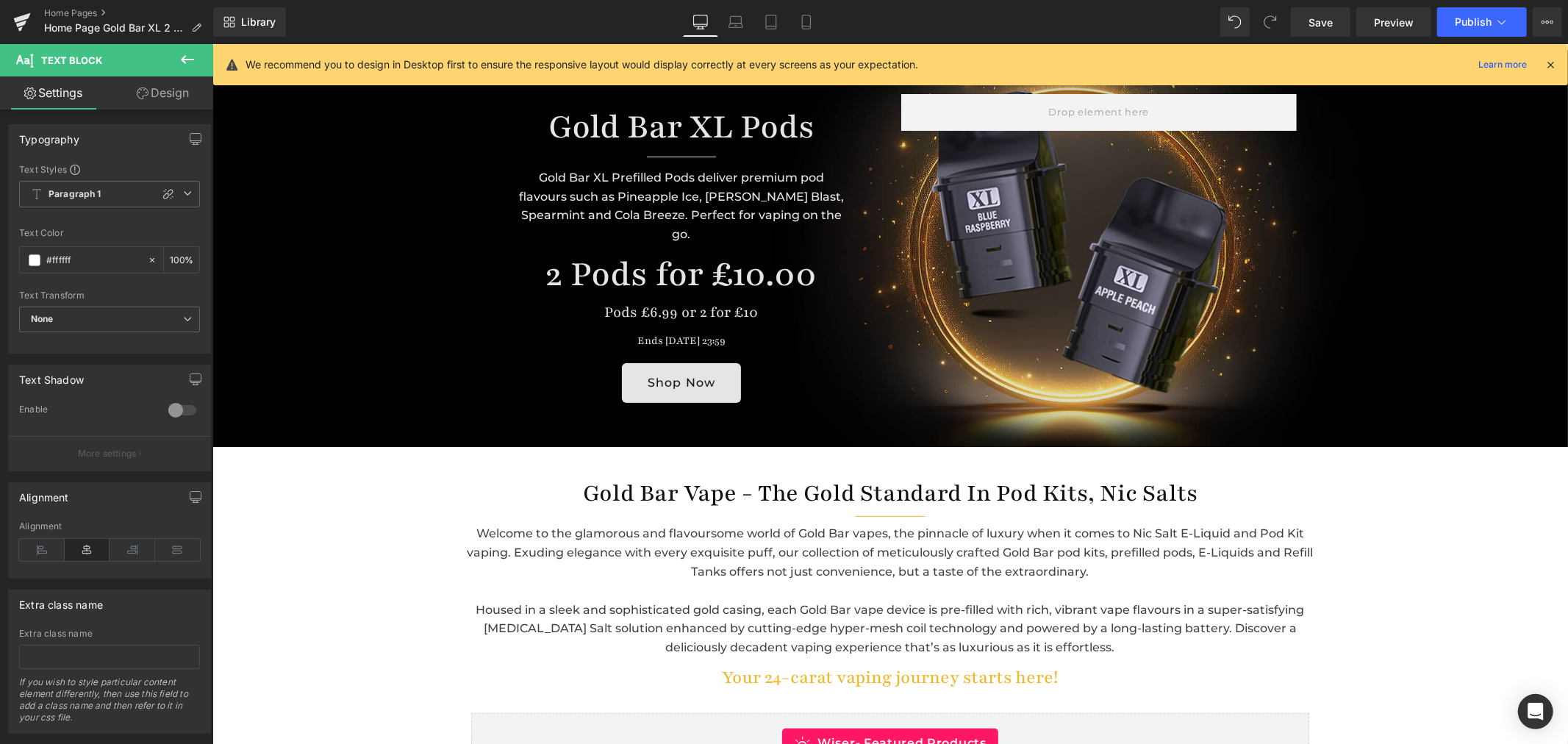
scroll to position [0, 0]
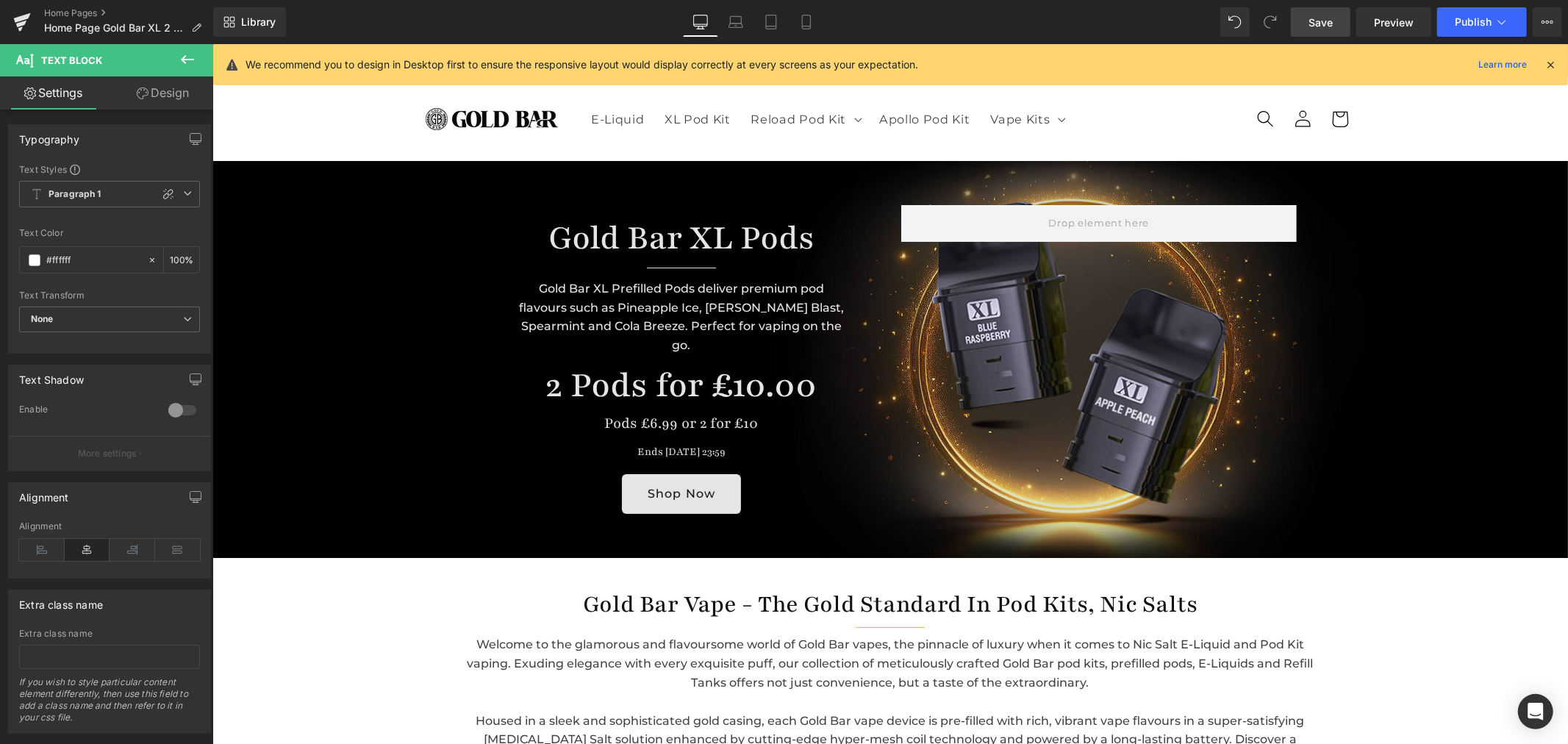
click at [1322, 23] on span "Save" at bounding box center [1321, 22] width 24 height 16
click at [735, 4] on div "Library Desktop Desktop Laptop Tablet Mobile Save Preview Publish Scheduled Vie…" at bounding box center [891, 22] width 1355 height 44
click at [733, 13] on link "Laptop" at bounding box center [736, 22] width 35 height 30
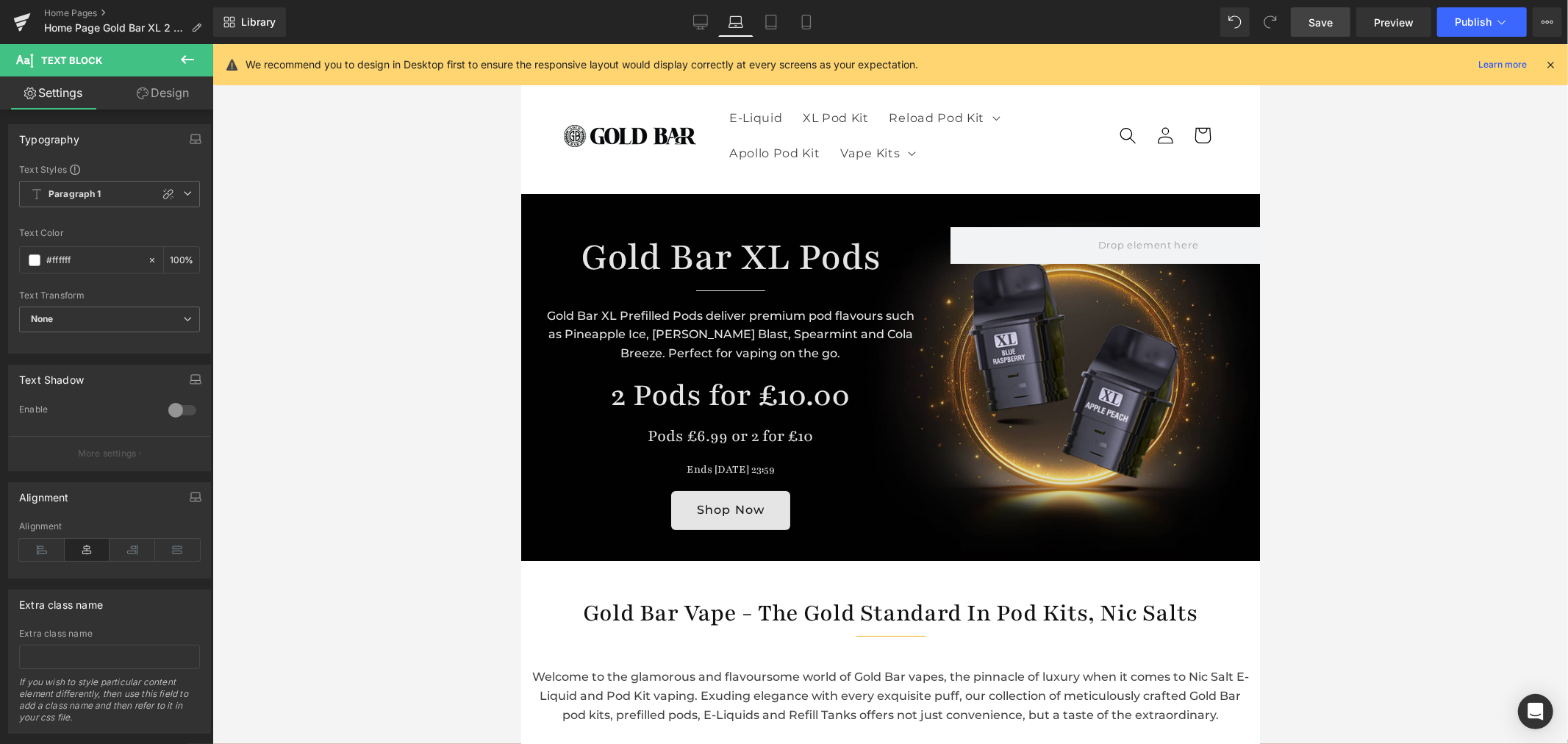
click at [1331, 15] on span "Save" at bounding box center [1321, 22] width 24 height 16
click at [66, 13] on link "Home Pages" at bounding box center [128, 13] width 169 height 12
